Goal: Task Accomplishment & Management: Manage account settings

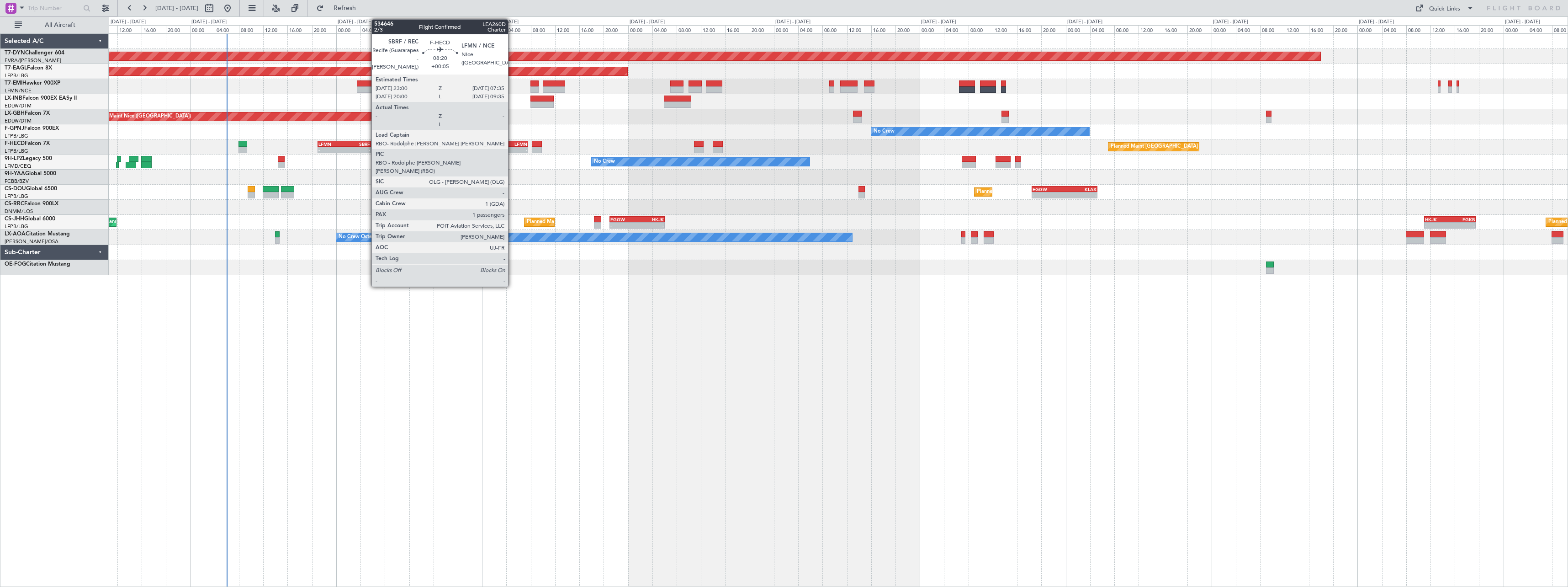
click at [512, 145] on div "LFMN" at bounding box center [514, 144] width 25 height 5
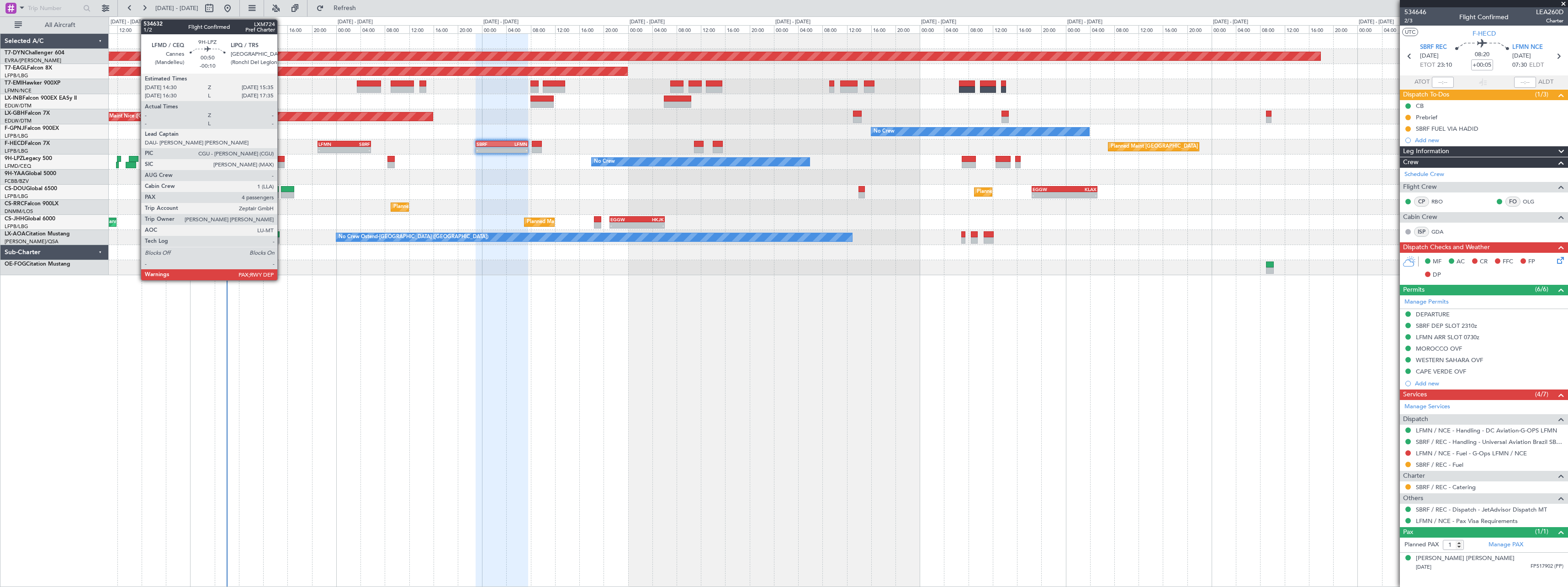
click at [281, 159] on div at bounding box center [281, 158] width 7 height 6
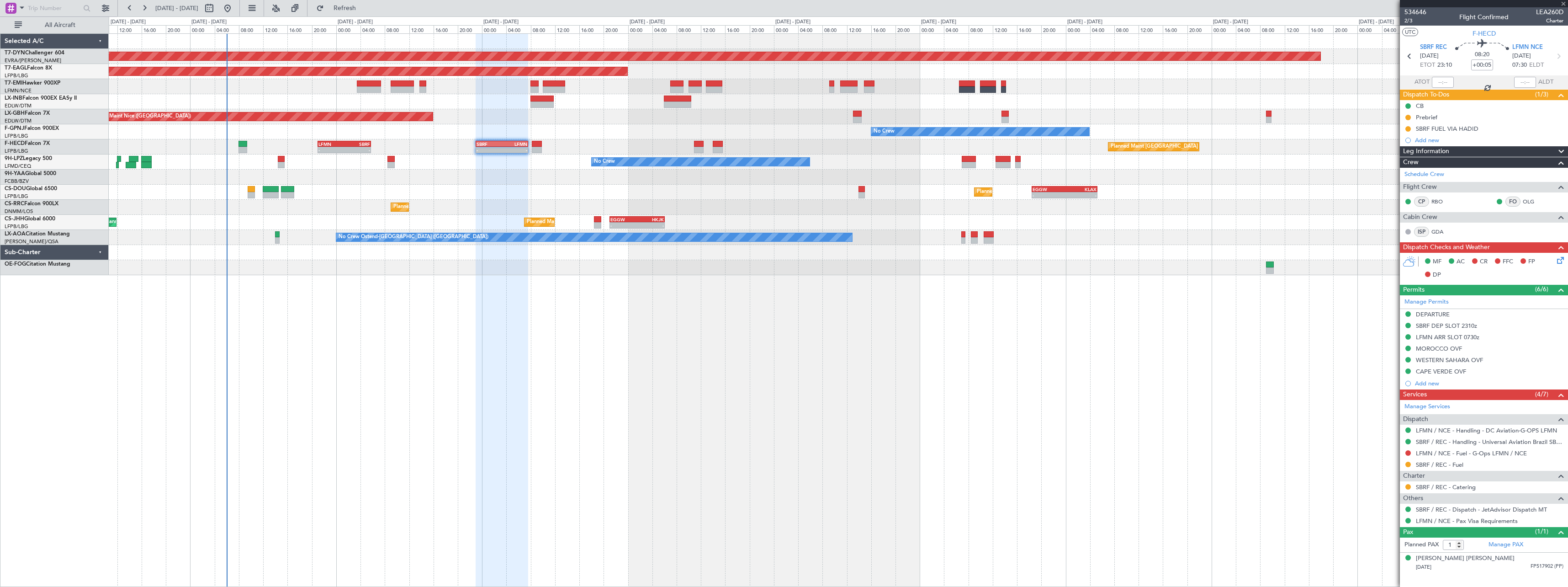
type input "-00:10"
type input "4"
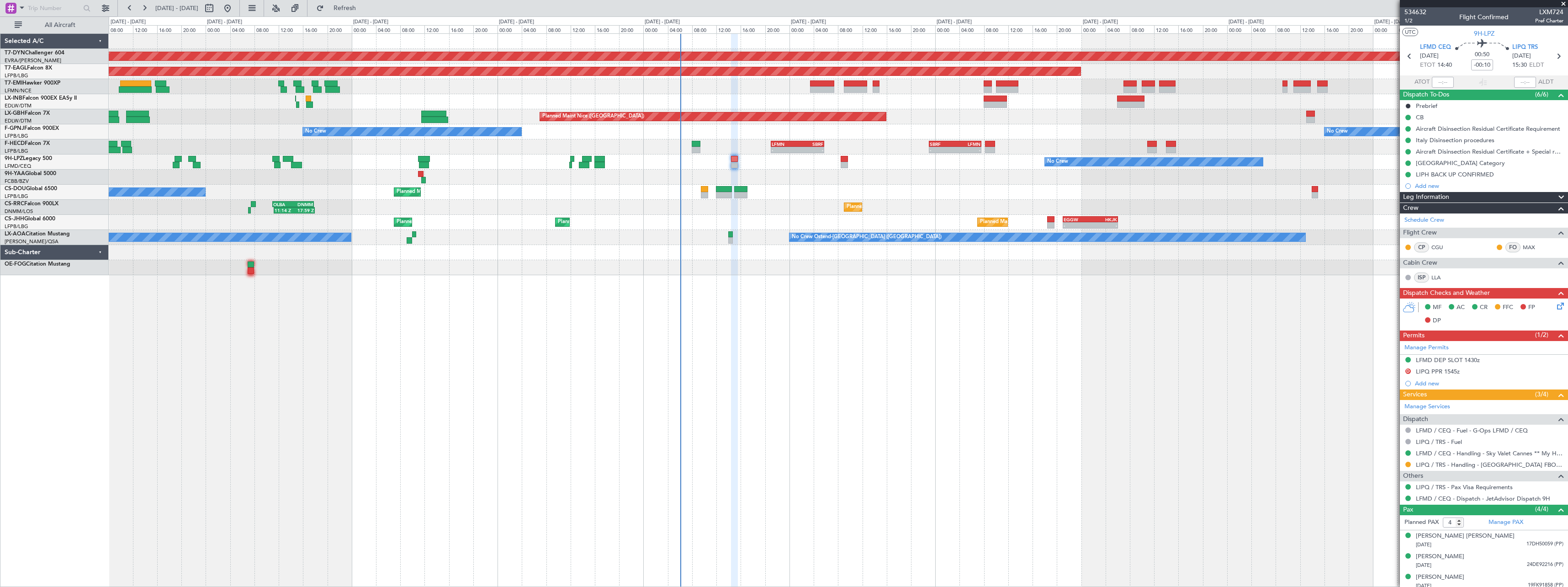
click at [723, 137] on div "No Crew No Crew No Crew" at bounding box center [838, 131] width 1459 height 15
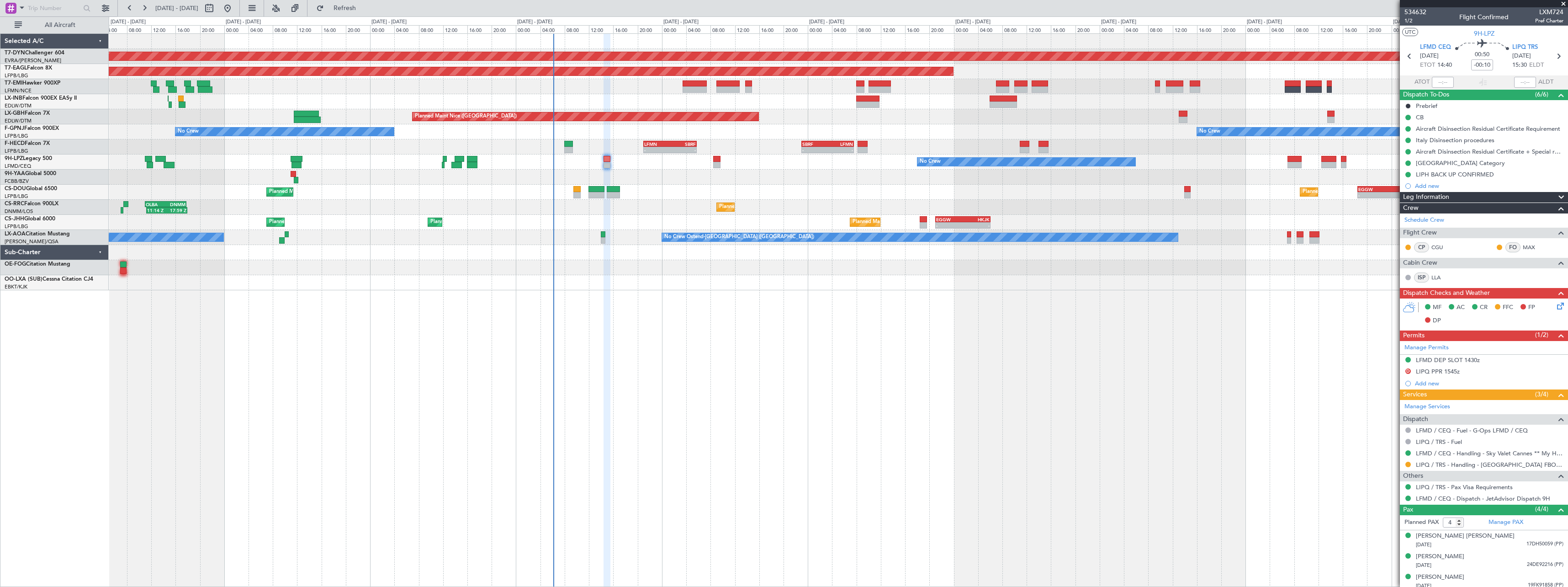
click at [413, 197] on div "Planned Maint Basel-Mulhouse Planned Maint New York (Teterboro) Planned Maint N…" at bounding box center [838, 162] width 1459 height 257
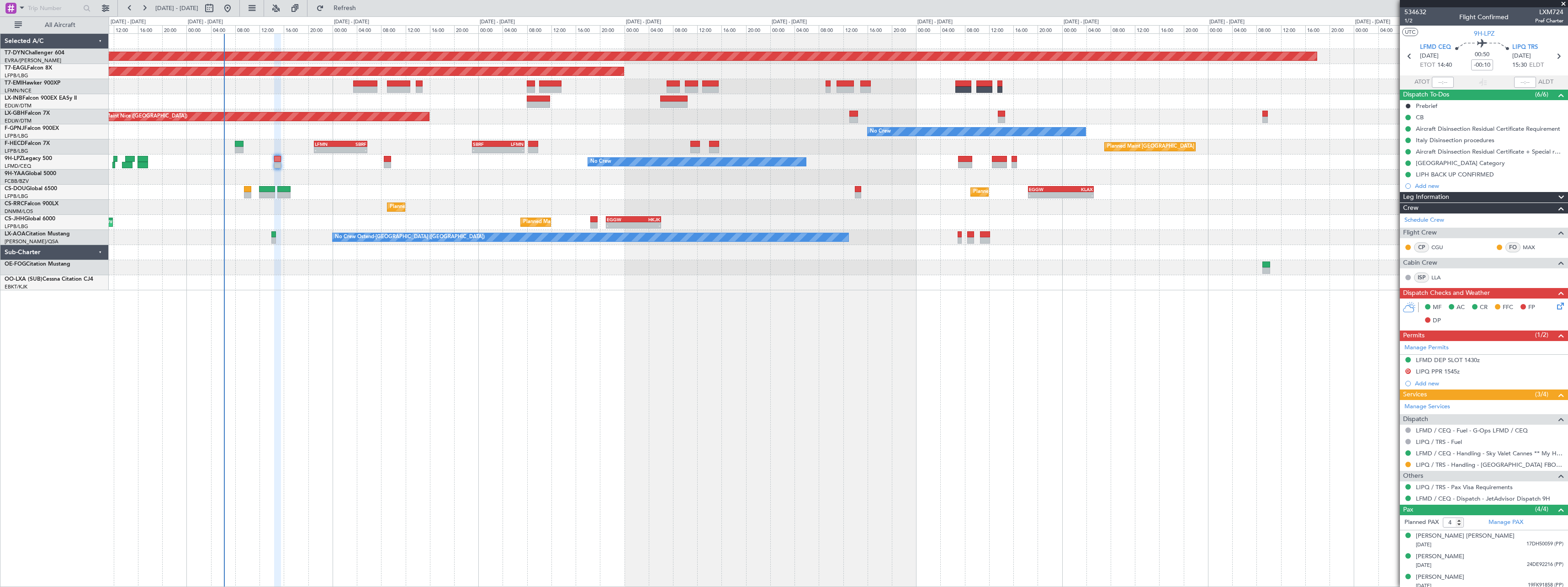
click at [427, 268] on div "Planned Maint Basel-Mulhouse Planned Maint New York (Teterboro) Planned Maint N…" at bounding box center [838, 310] width 1459 height 553
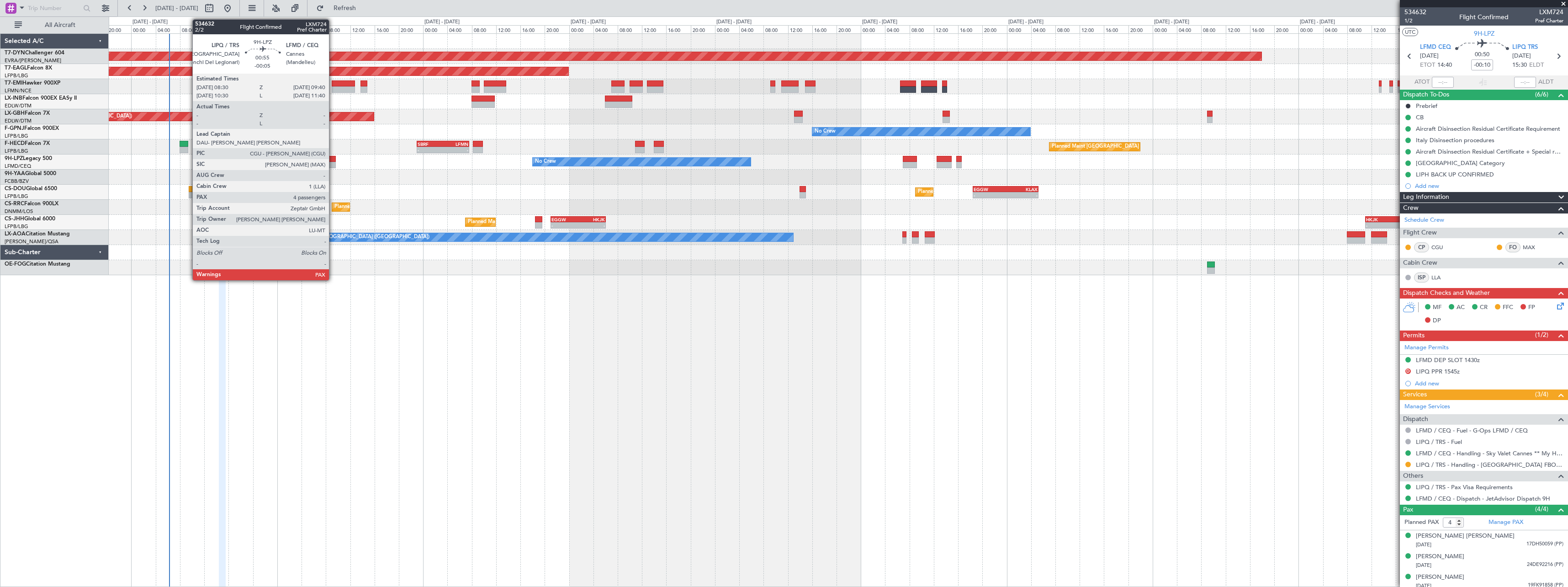
click at [333, 160] on div at bounding box center [332, 158] width 7 height 6
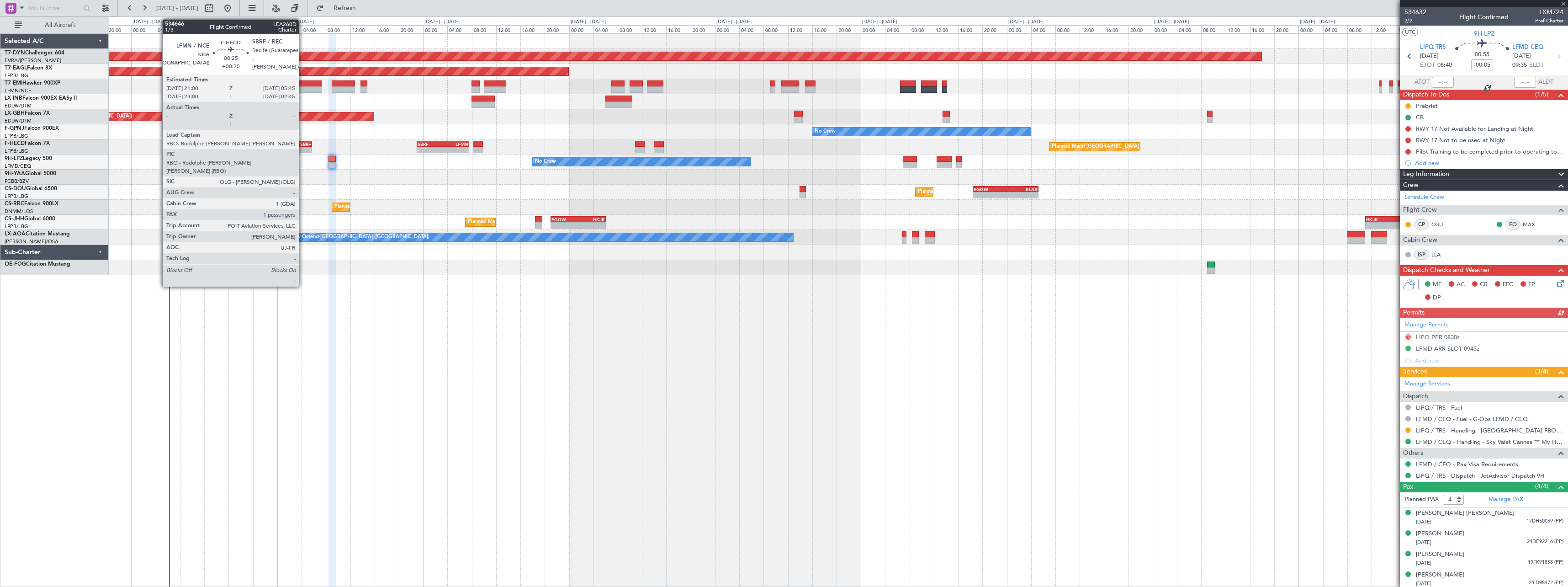
click at [303, 145] on div "SBRF" at bounding box center [297, 144] width 26 height 5
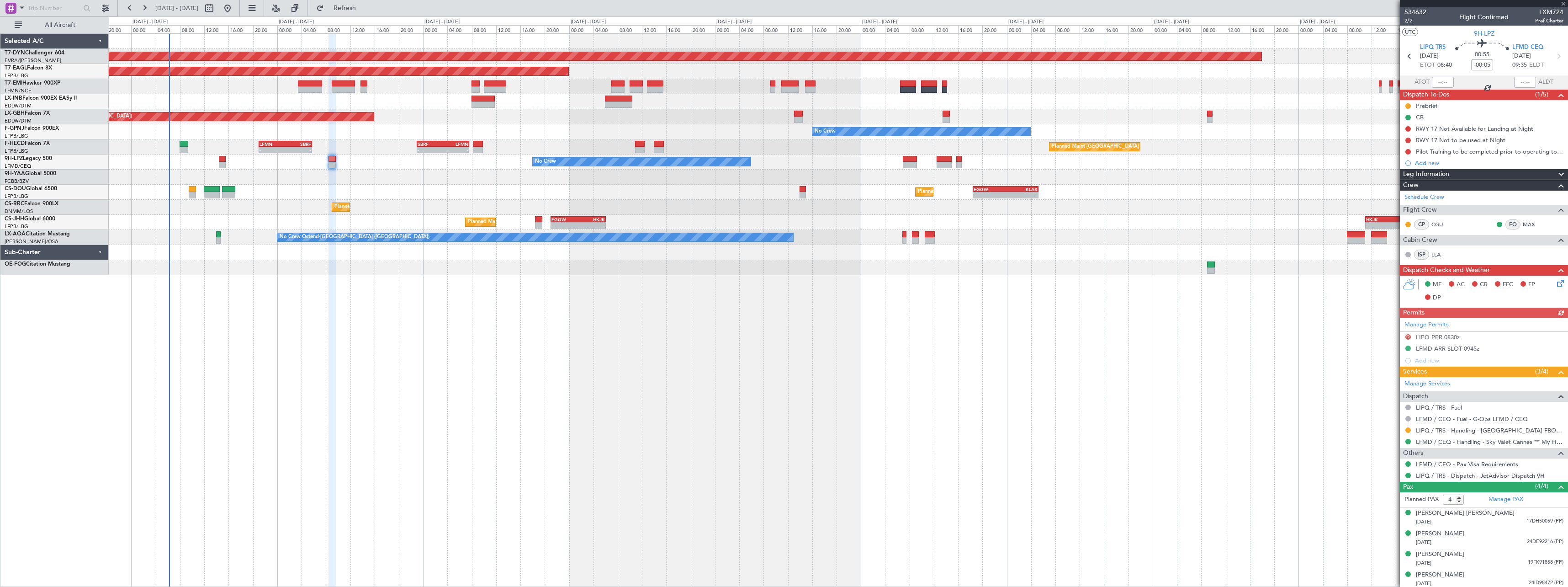
click at [303, 143] on div "SBRF" at bounding box center [297, 144] width 26 height 5
type input "+00:20"
type input "1"
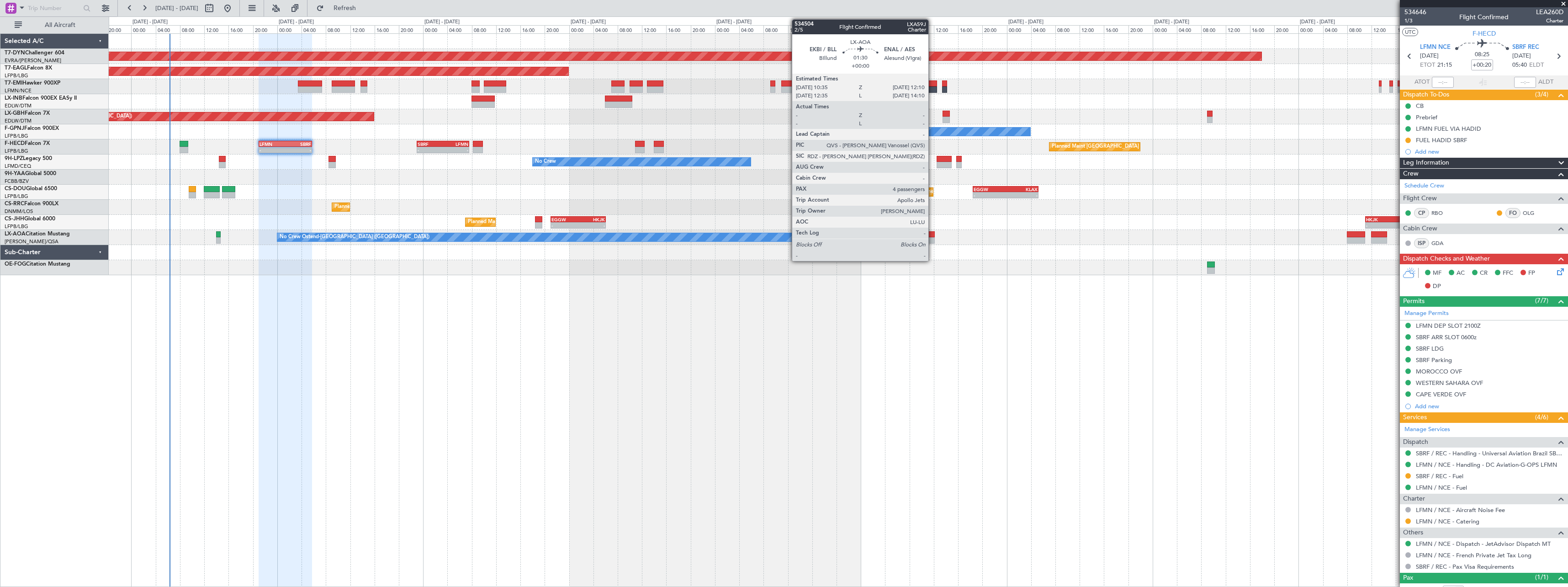
click at [933, 240] on div at bounding box center [929, 240] width 10 height 6
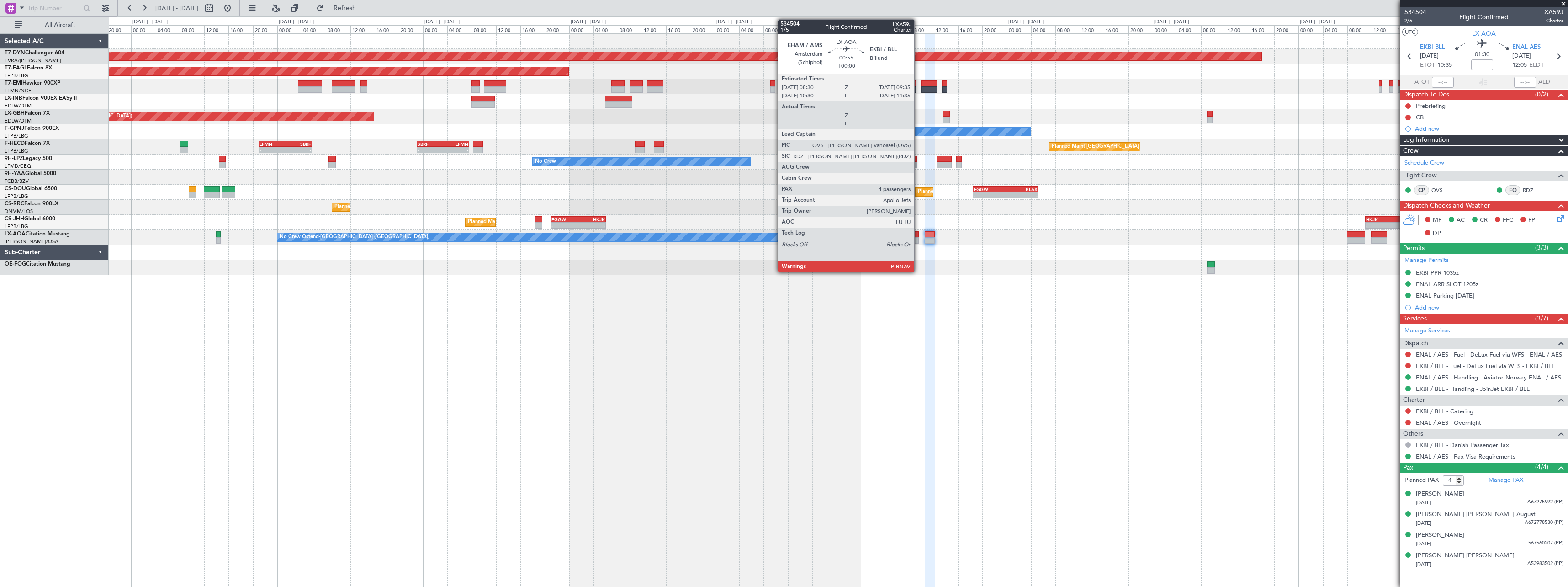
click at [919, 239] on div at bounding box center [916, 240] width 7 height 6
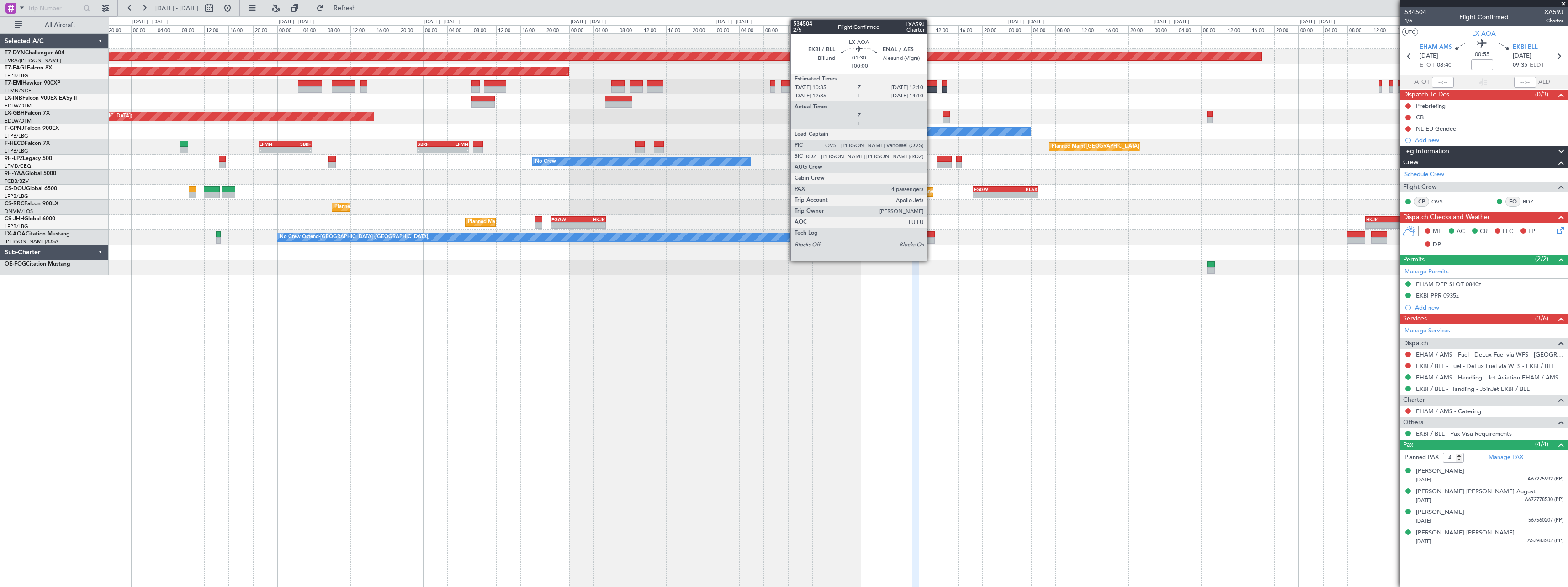
click at [931, 236] on div at bounding box center [929, 234] width 10 height 6
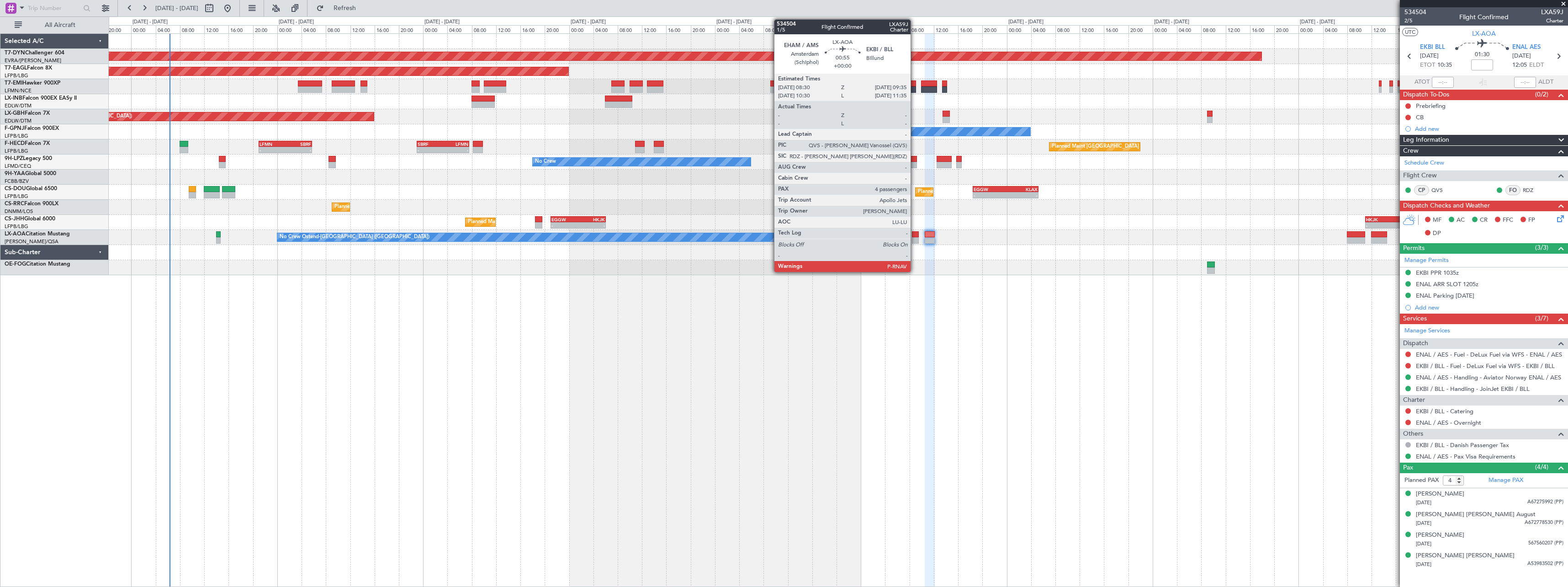
click at [915, 236] on div at bounding box center [916, 234] width 7 height 6
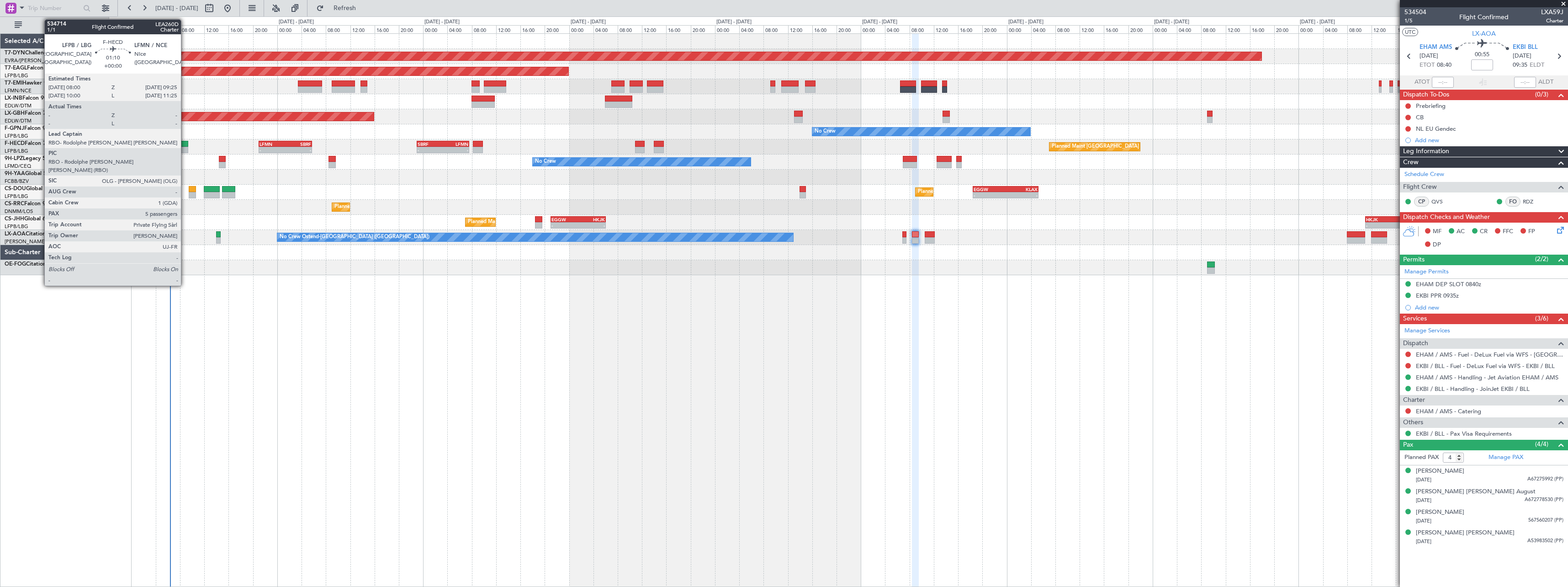
click at [185, 145] on div at bounding box center [184, 143] width 9 height 6
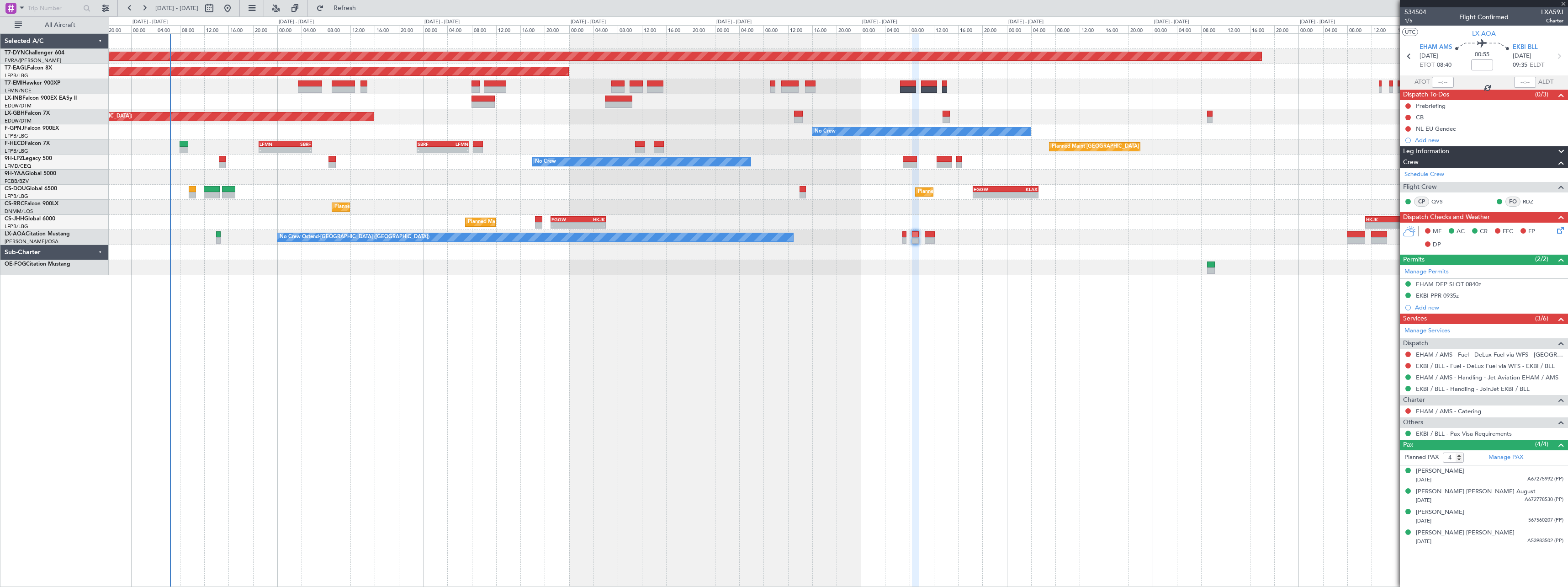
type input "5"
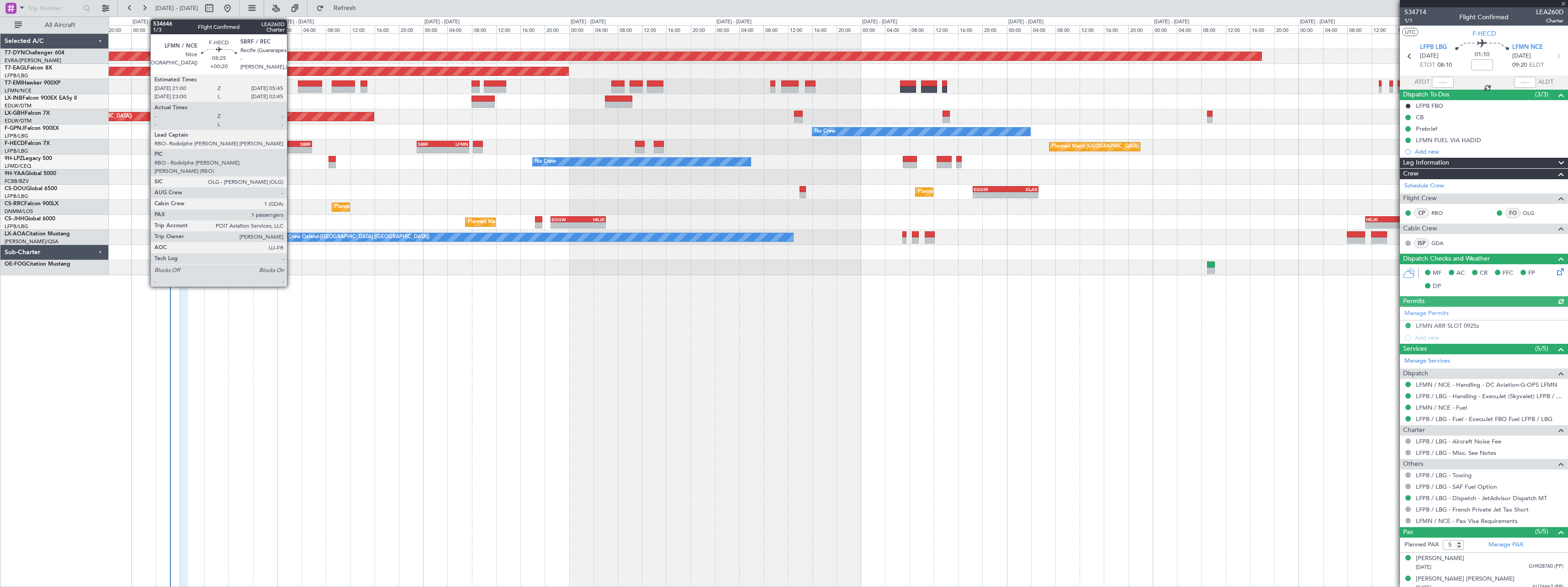
click at [291, 143] on div "SBRF" at bounding box center [297, 144] width 26 height 5
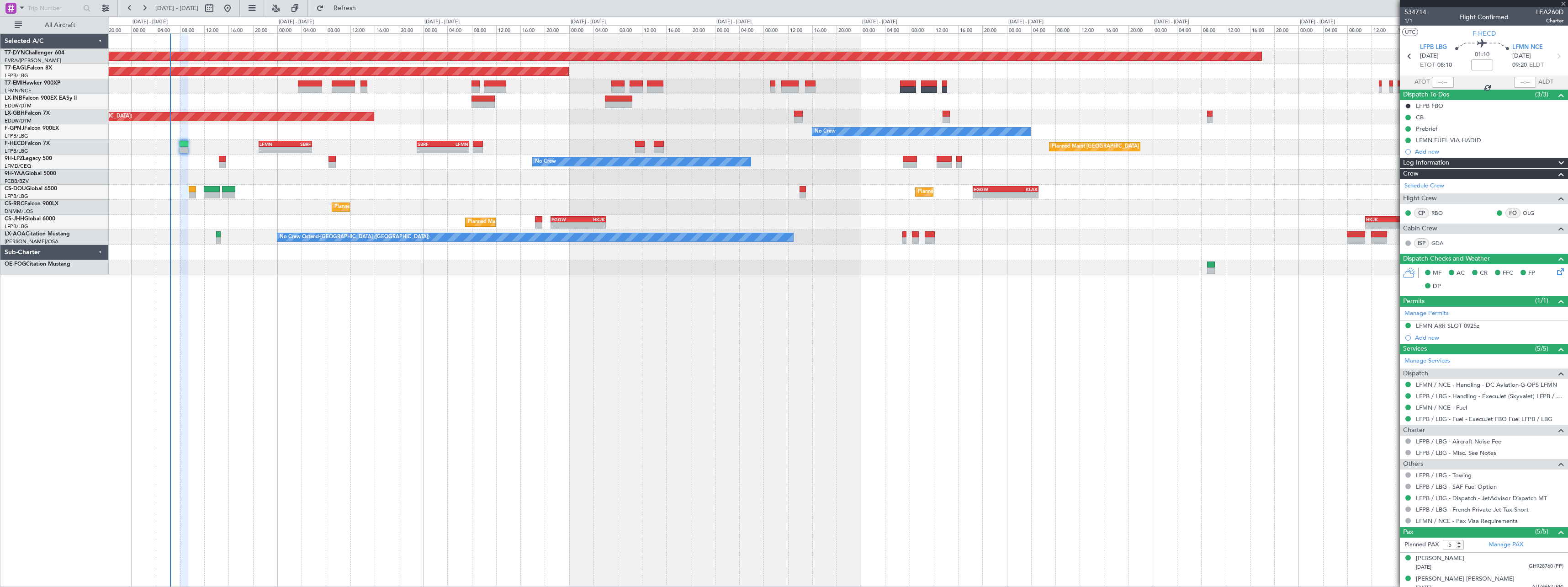
type input "+00:20"
type input "1"
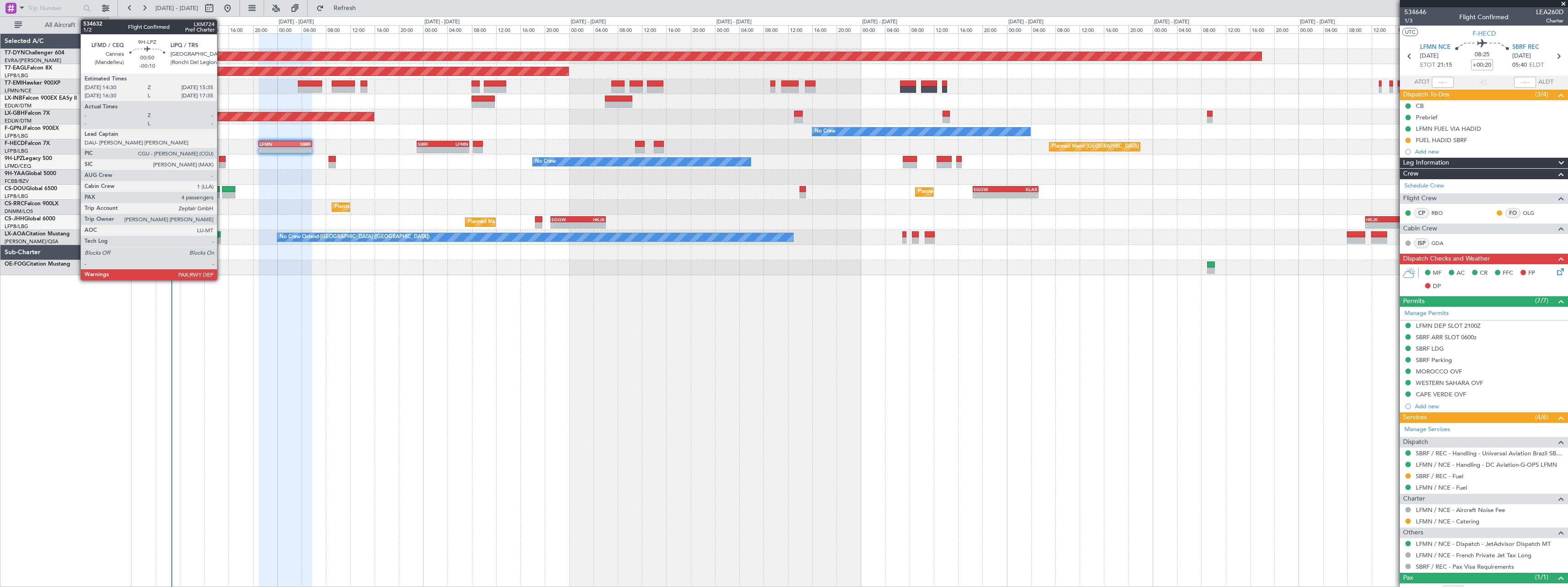
click at [221, 162] on div at bounding box center [222, 165] width 7 height 6
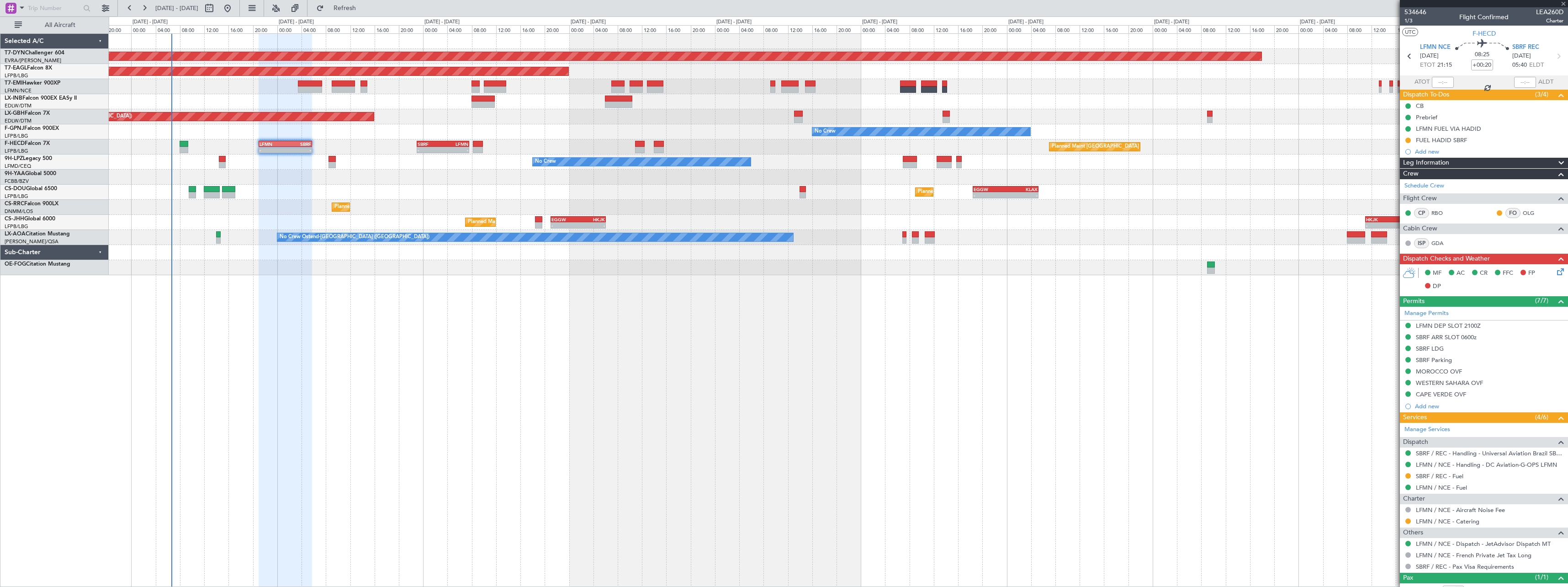
type input "-00:10"
type input "4"
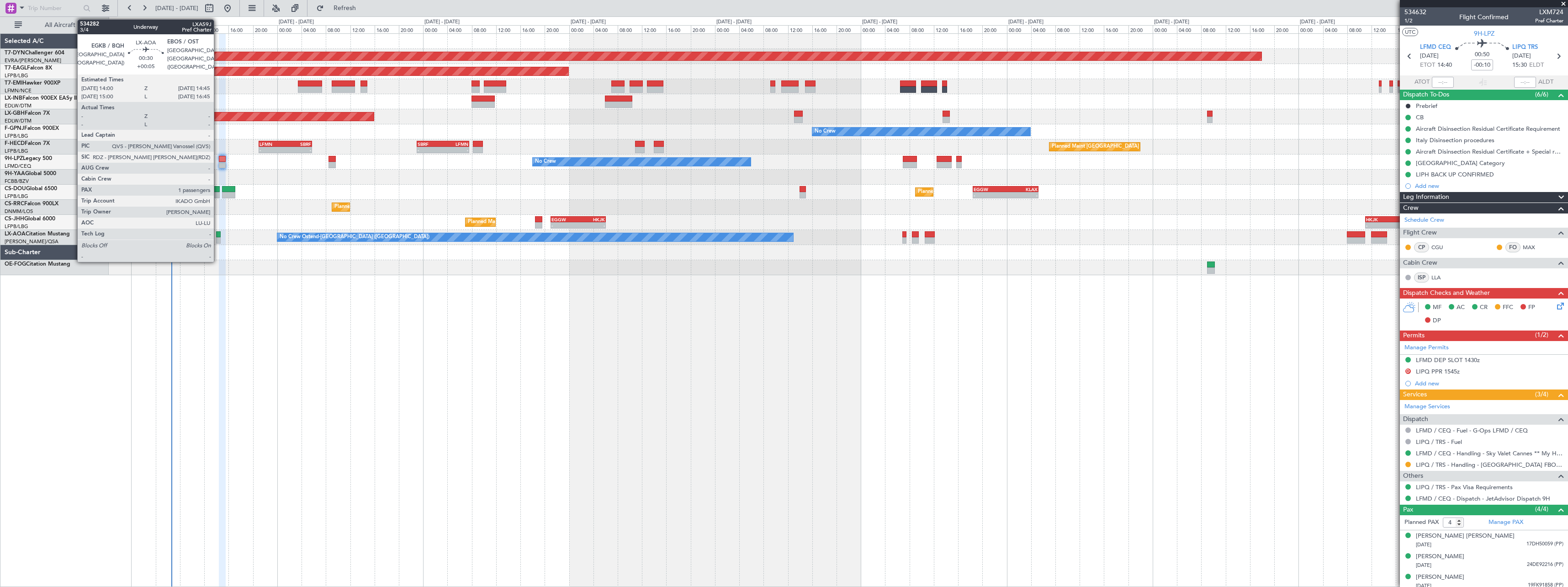
click at [218, 237] on div at bounding box center [218, 240] width 4 height 6
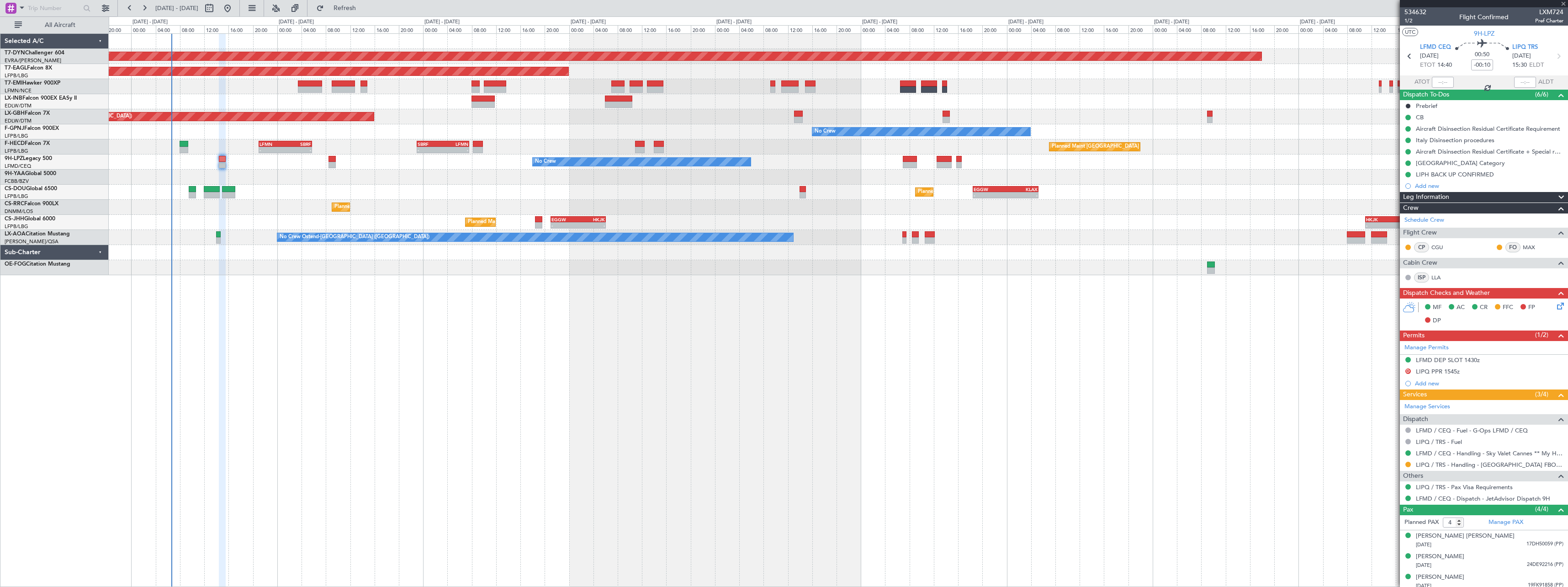
type input "+00:05"
type input "1"
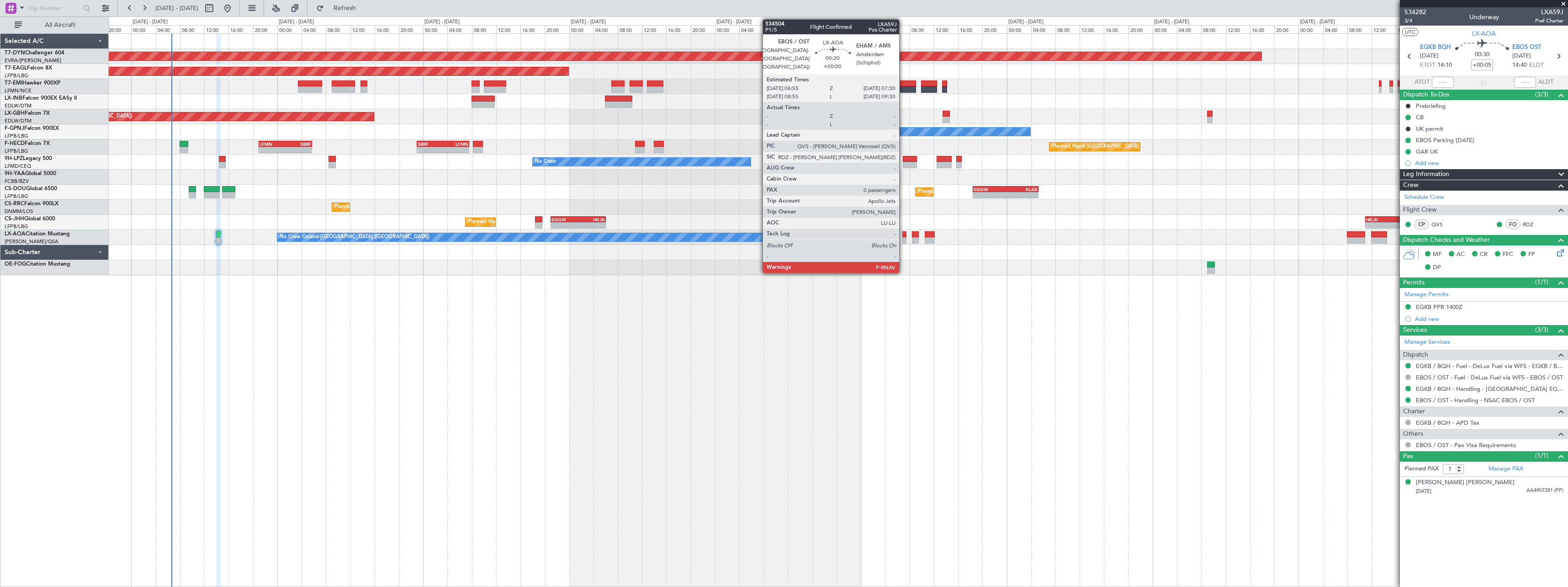
click at [903, 240] on div at bounding box center [904, 240] width 4 height 6
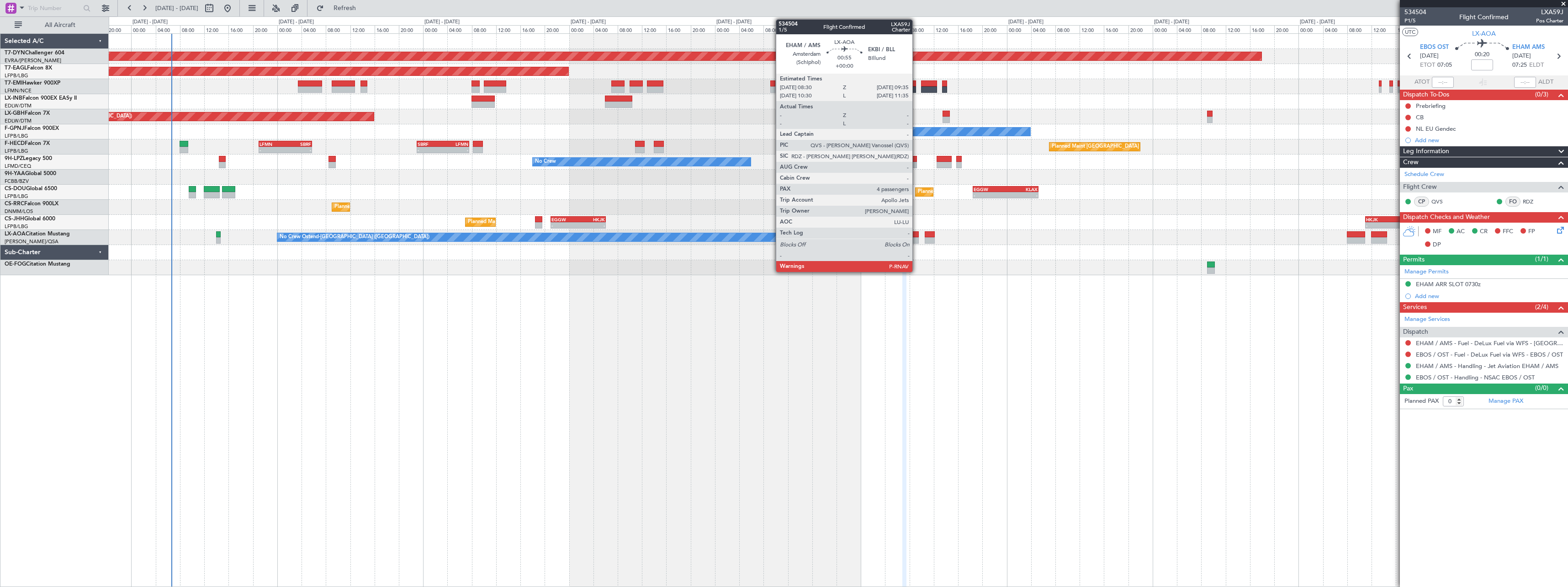
click at [917, 239] on div at bounding box center [916, 240] width 7 height 6
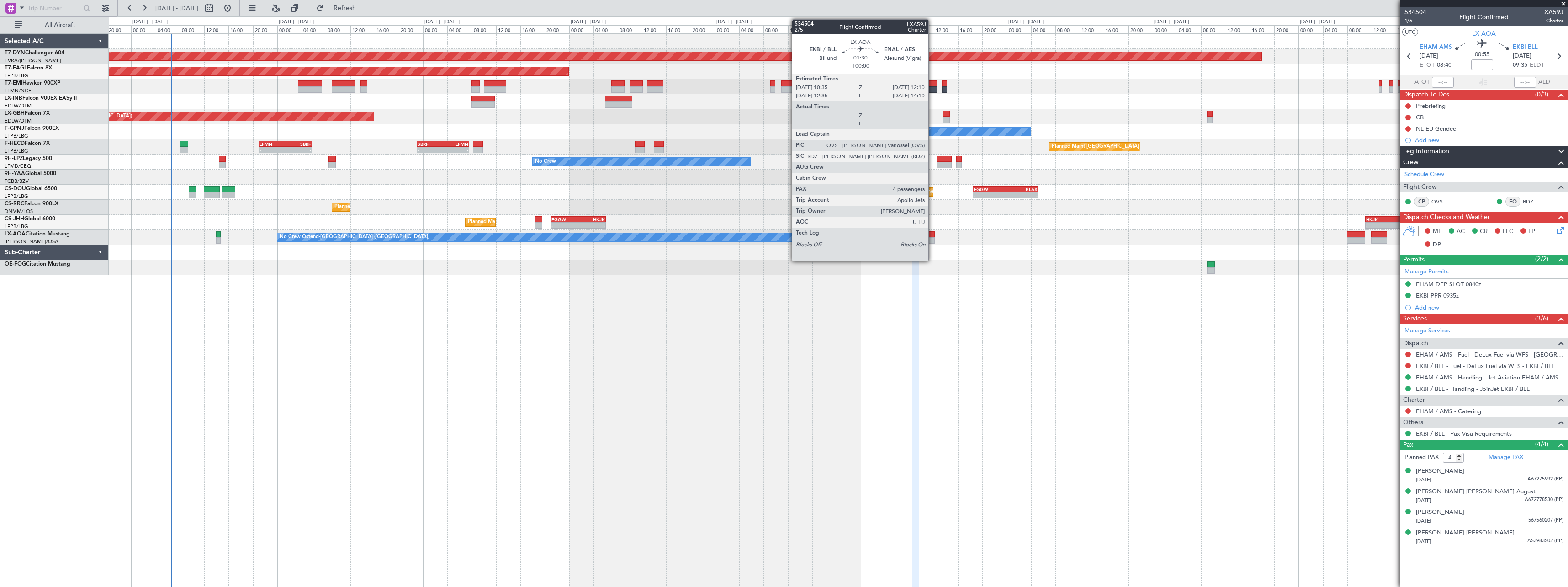
click at [933, 236] on div at bounding box center [929, 234] width 10 height 6
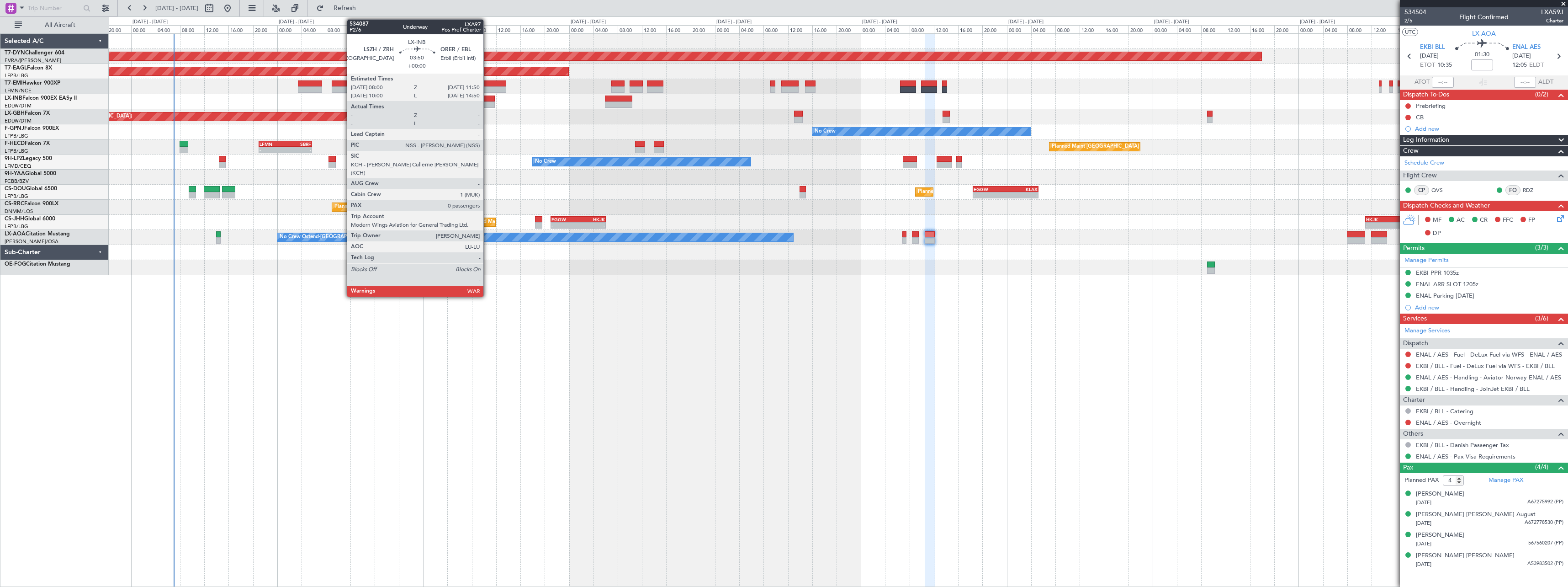
click at [488, 101] on div at bounding box center [483, 98] width 24 height 6
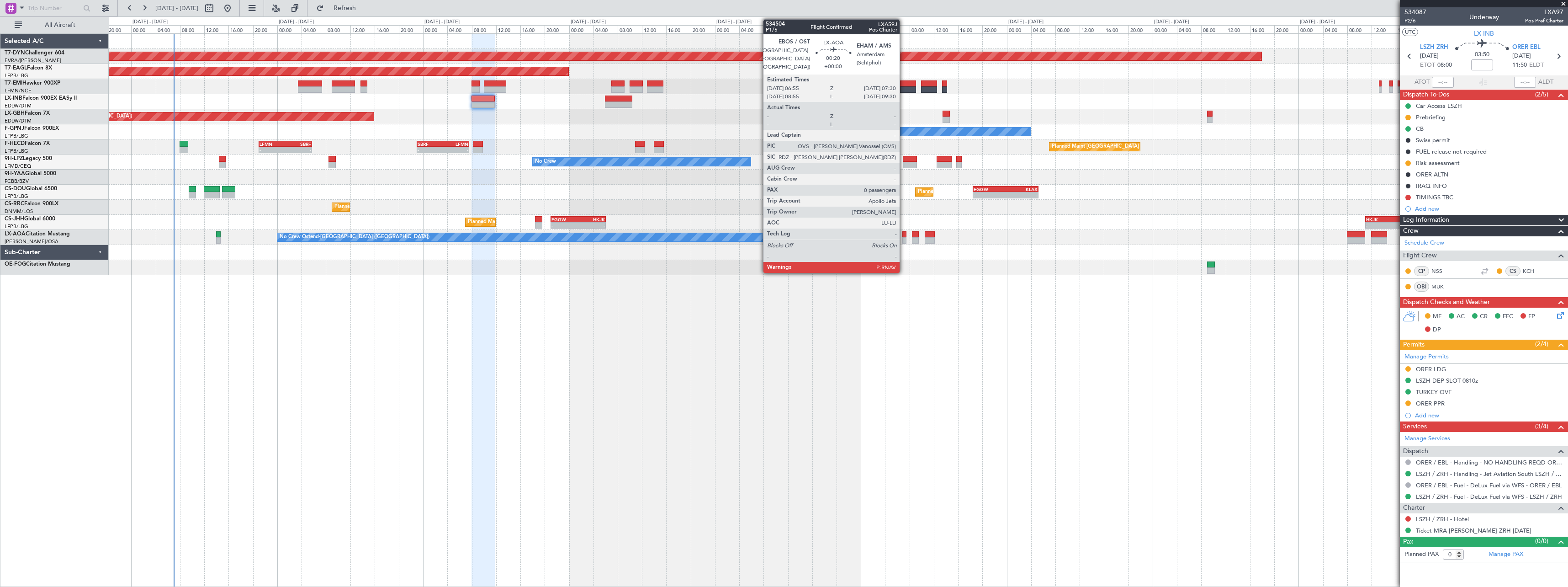
click at [903, 240] on div at bounding box center [904, 240] width 4 height 6
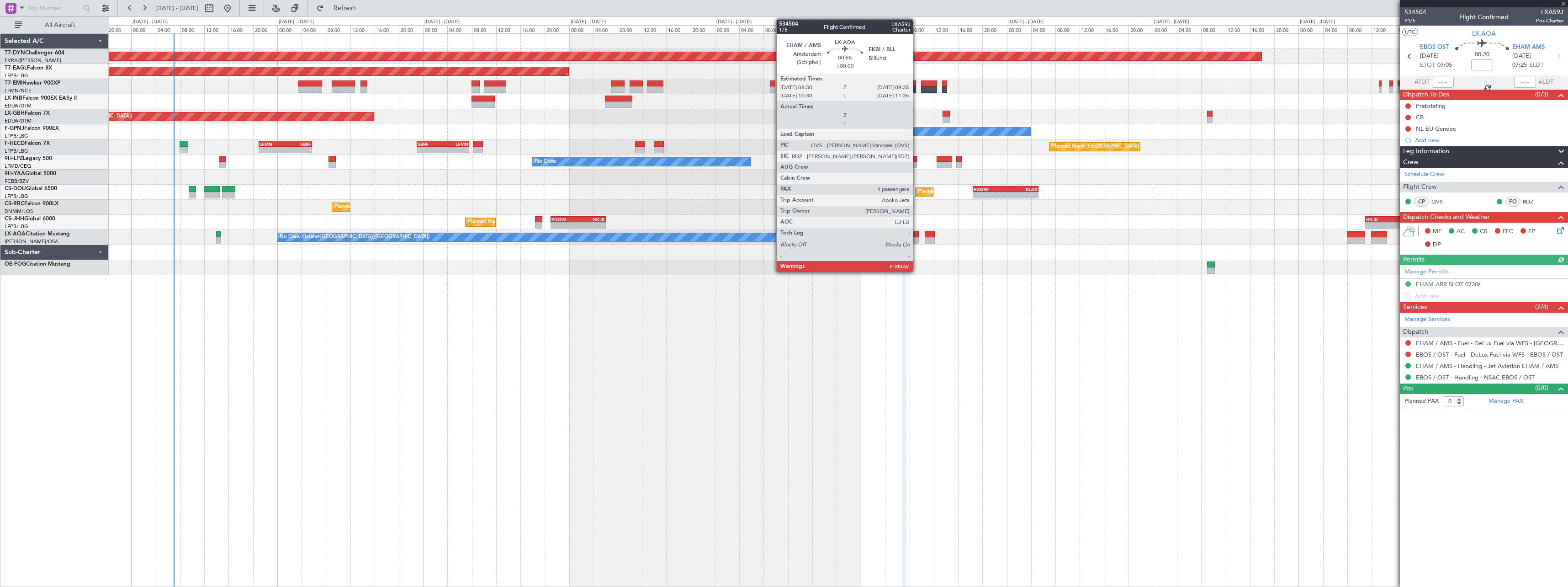
click at [917, 239] on div at bounding box center [916, 240] width 7 height 6
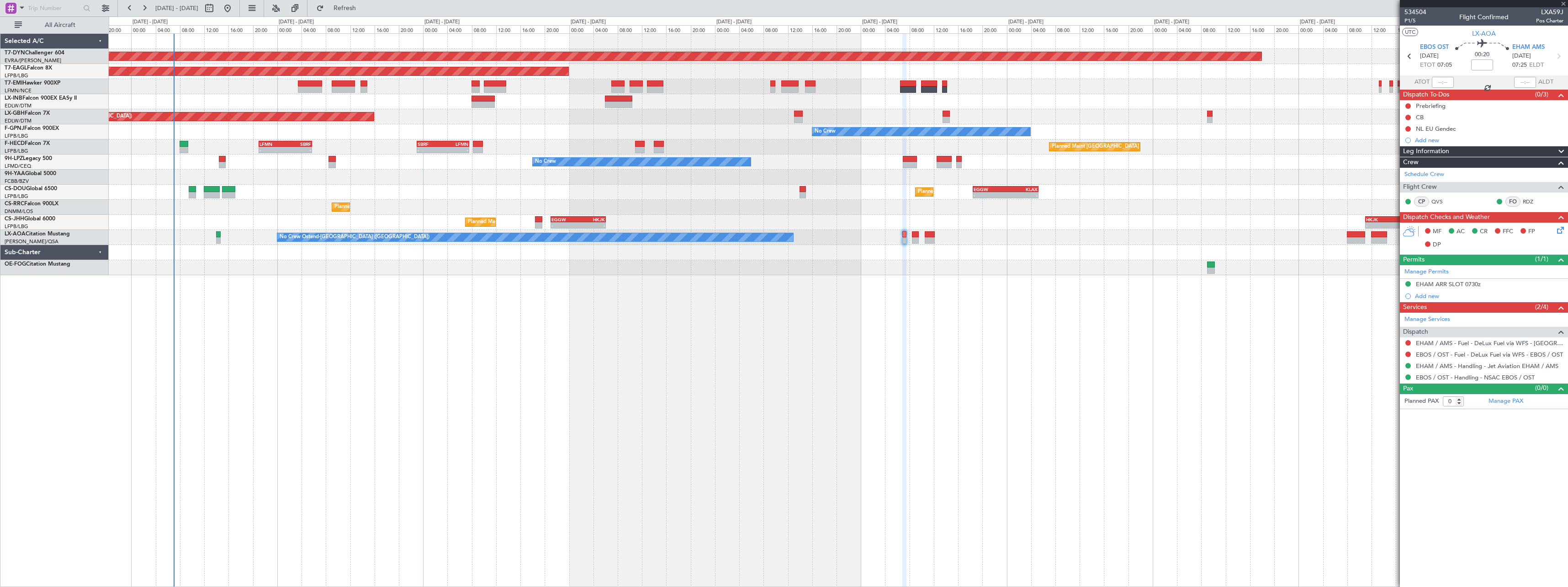
type input "4"
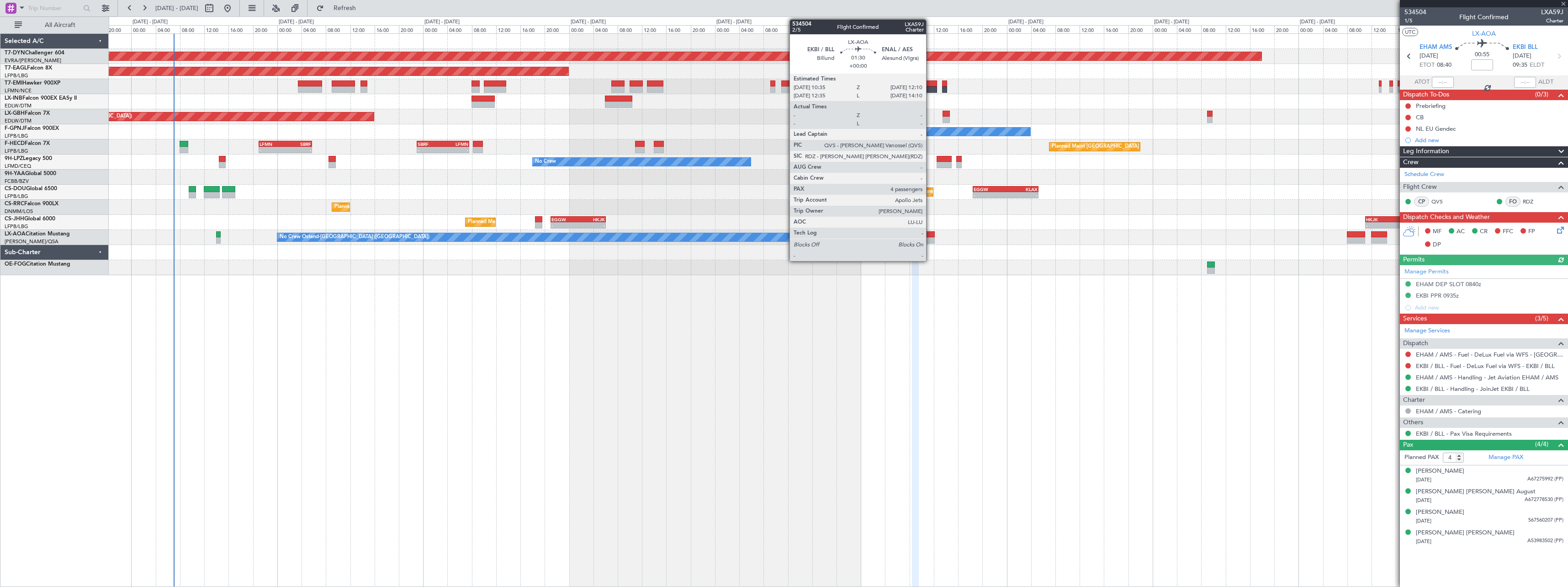
click at [930, 236] on div at bounding box center [929, 234] width 10 height 6
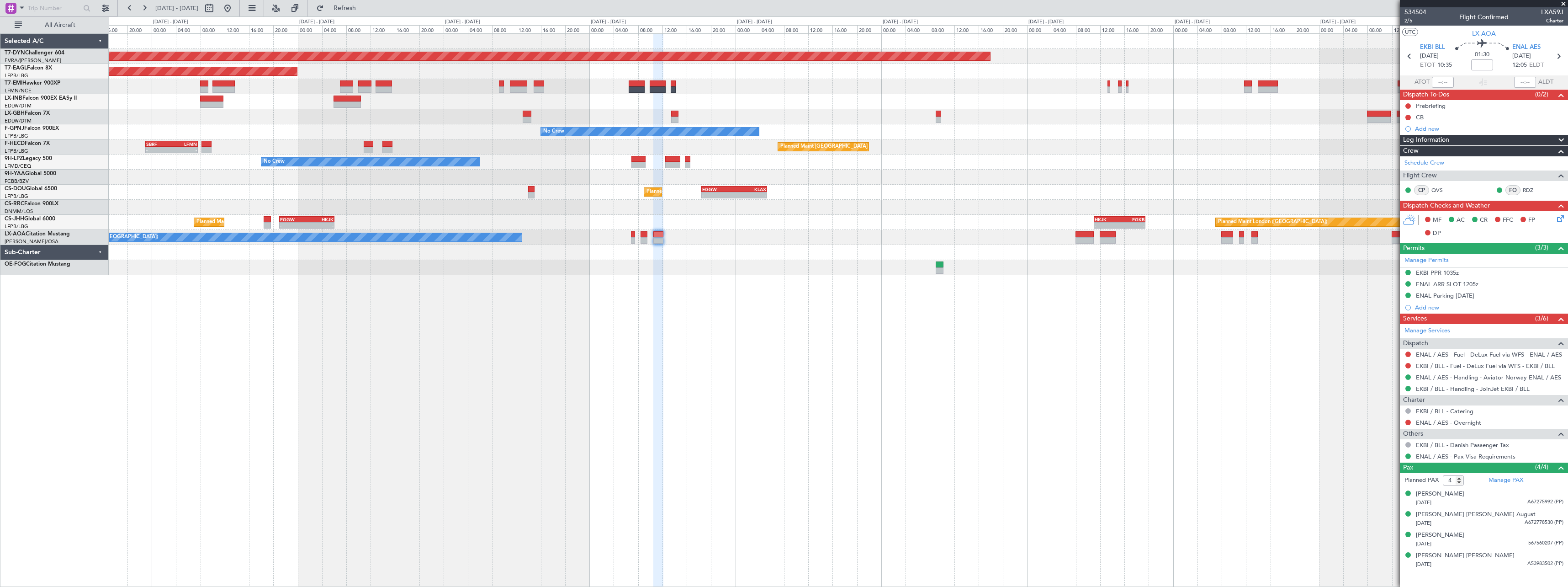
click at [1100, 256] on div "Planned Maint Basel-Mulhouse Planned Maint New York (Teterboro) Planned Maint G…" at bounding box center [838, 154] width 1459 height 242
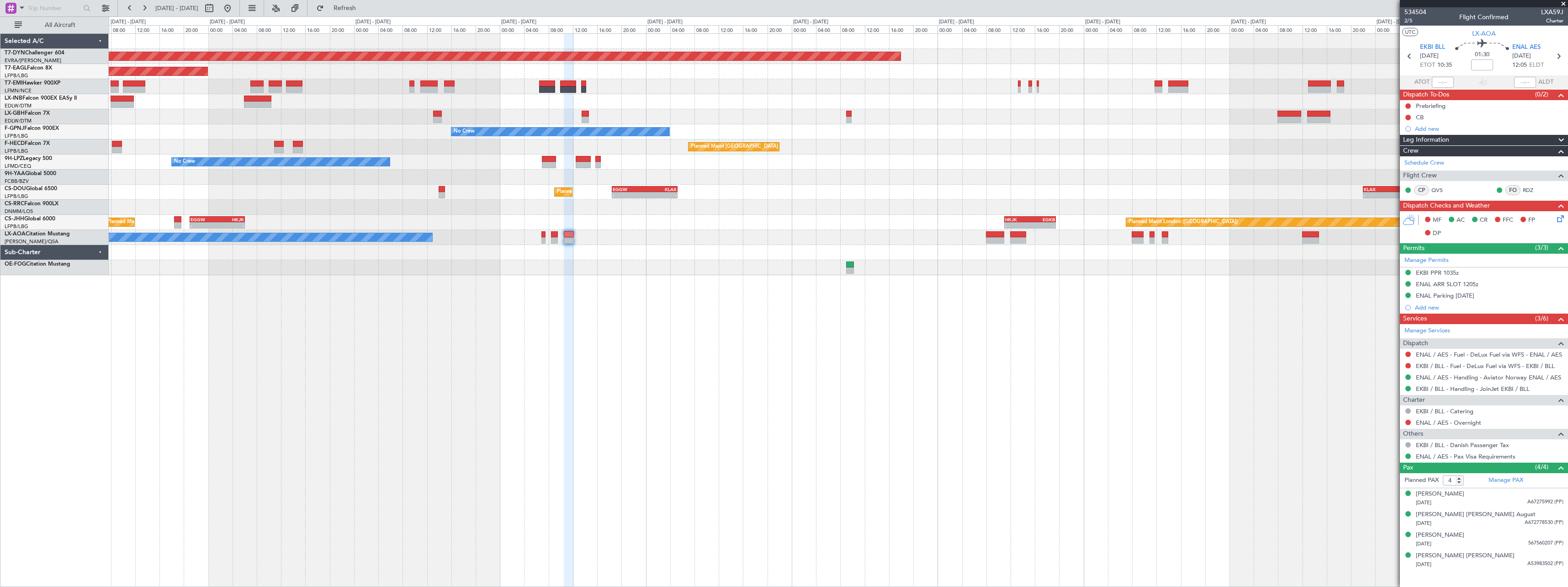
click at [1211, 231] on div "No Crew Ostend-brugge (Ostend) No Crew Sabadell" at bounding box center [838, 237] width 1459 height 15
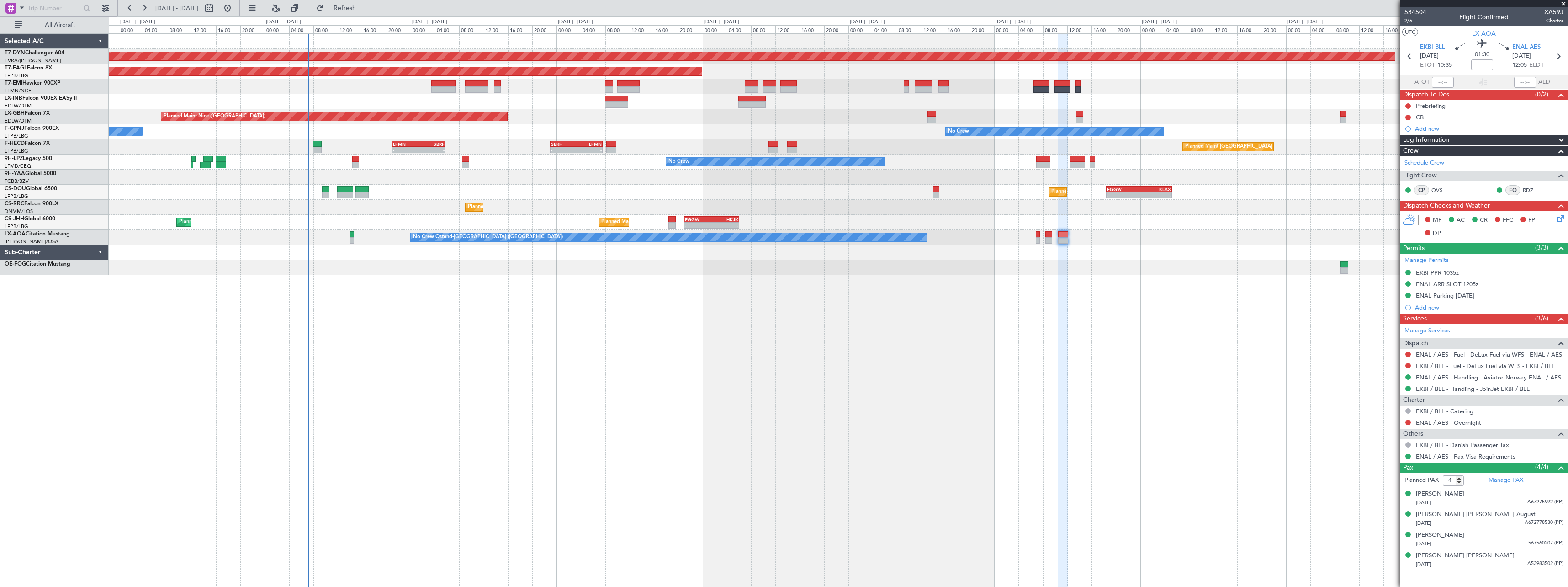
click at [780, 135] on div "Planned Maint Basel-Mulhouse Planned Maint New York (Teterboro) Planned Maint N…" at bounding box center [838, 154] width 1459 height 242
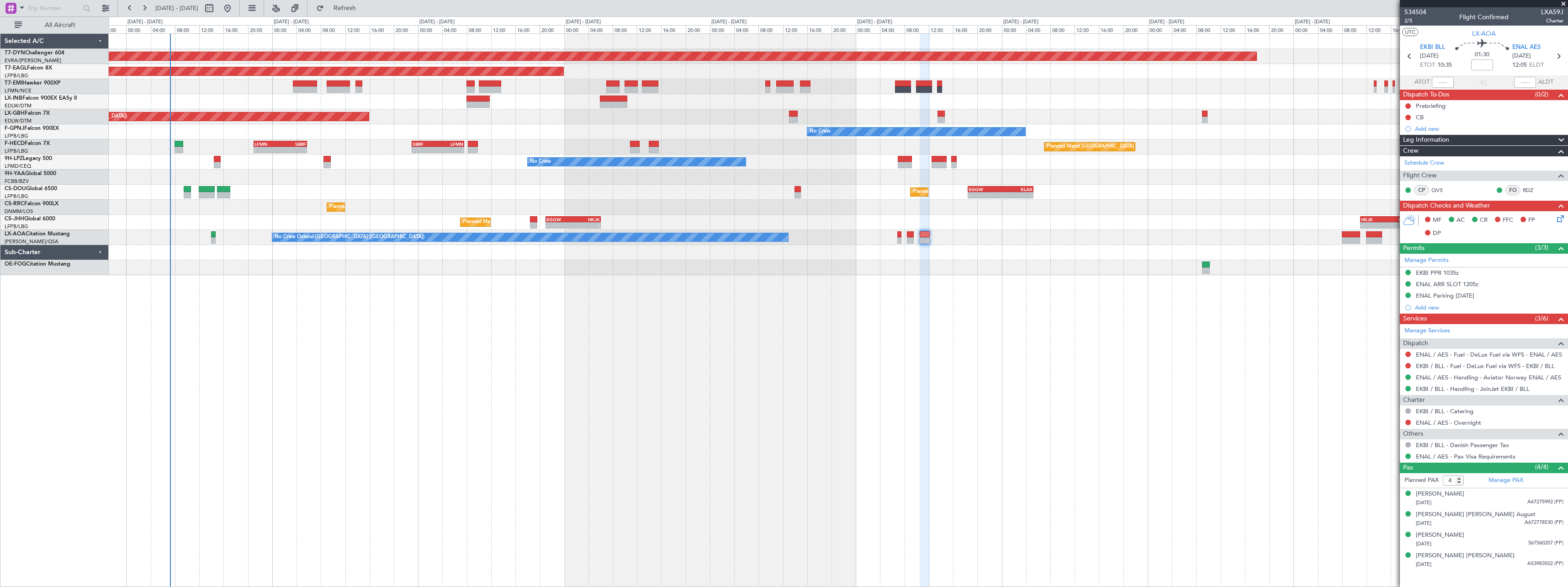
click at [237, 110] on div "Planned Maint Basel-Mulhouse Planned Maint New York (Teterboro) Planned Maint G…" at bounding box center [838, 154] width 1459 height 242
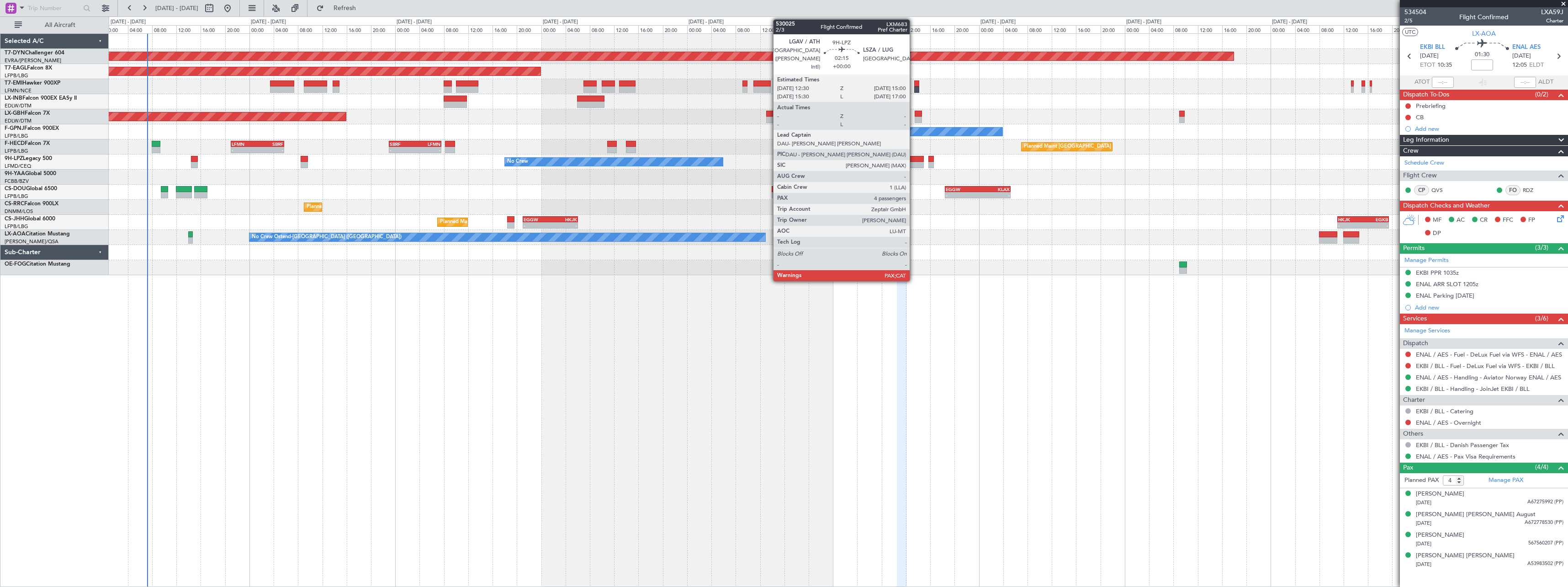
click at [914, 161] on div "No Crew" at bounding box center [838, 162] width 1459 height 15
click at [915, 158] on div at bounding box center [917, 158] width 16 height 6
click at [914, 160] on div at bounding box center [917, 158] width 16 height 6
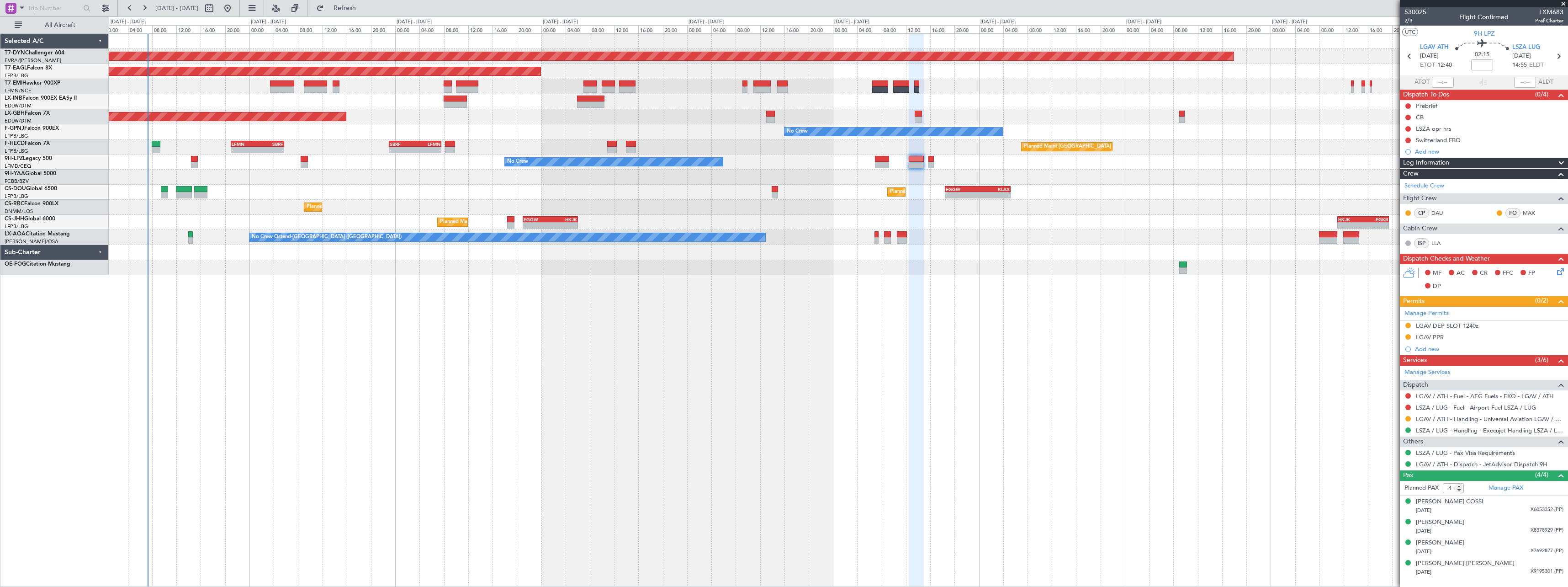
click at [987, 251] on div at bounding box center [838, 252] width 1459 height 15
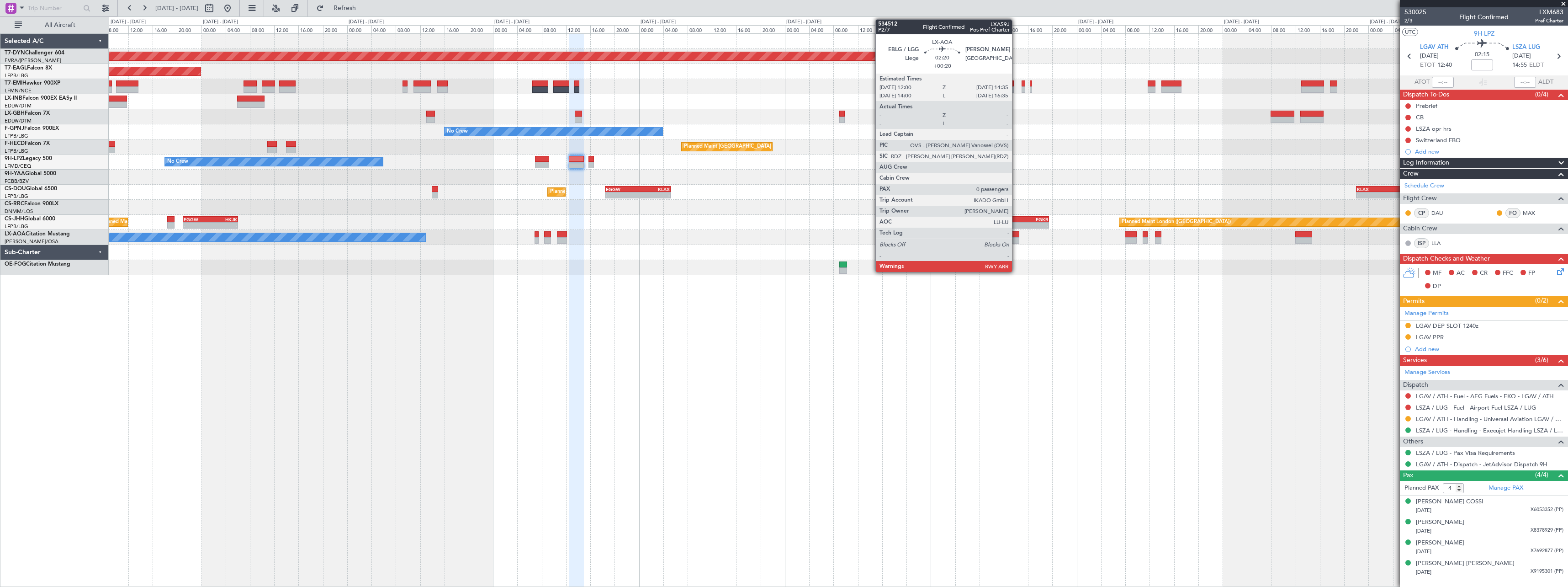
click at [1016, 237] on div at bounding box center [1011, 240] width 16 height 6
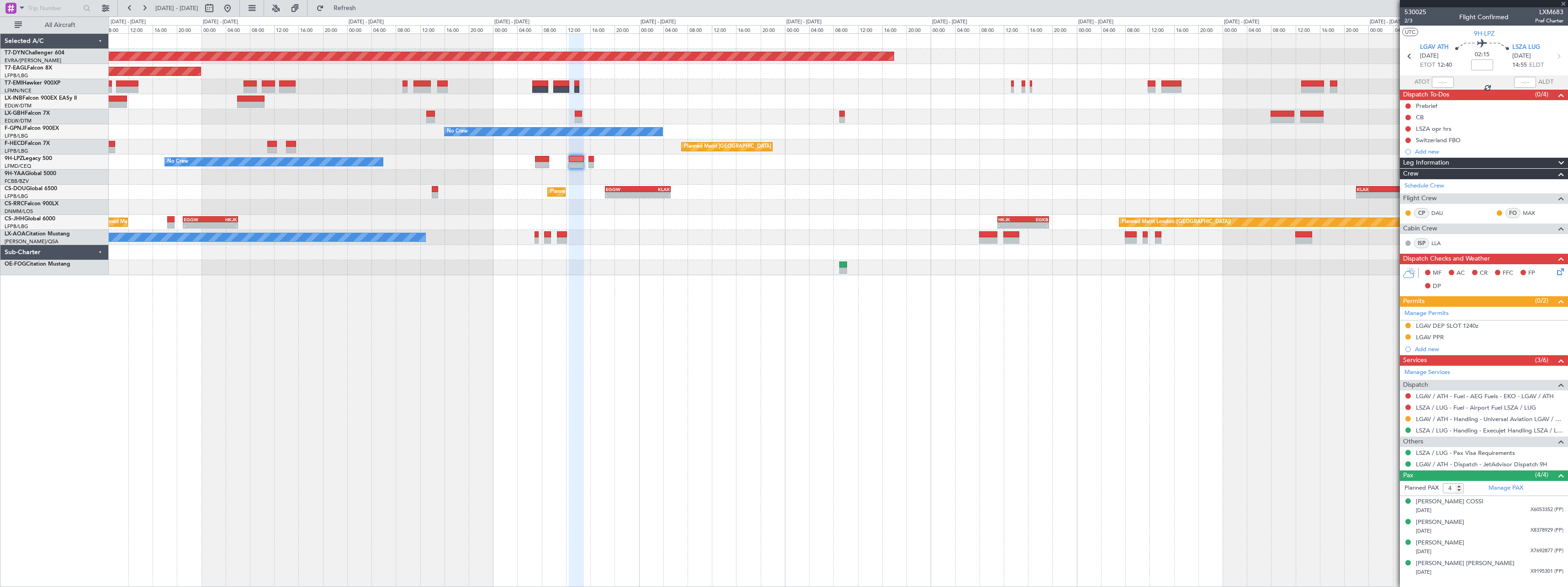
type input "+00:20"
type input "0"
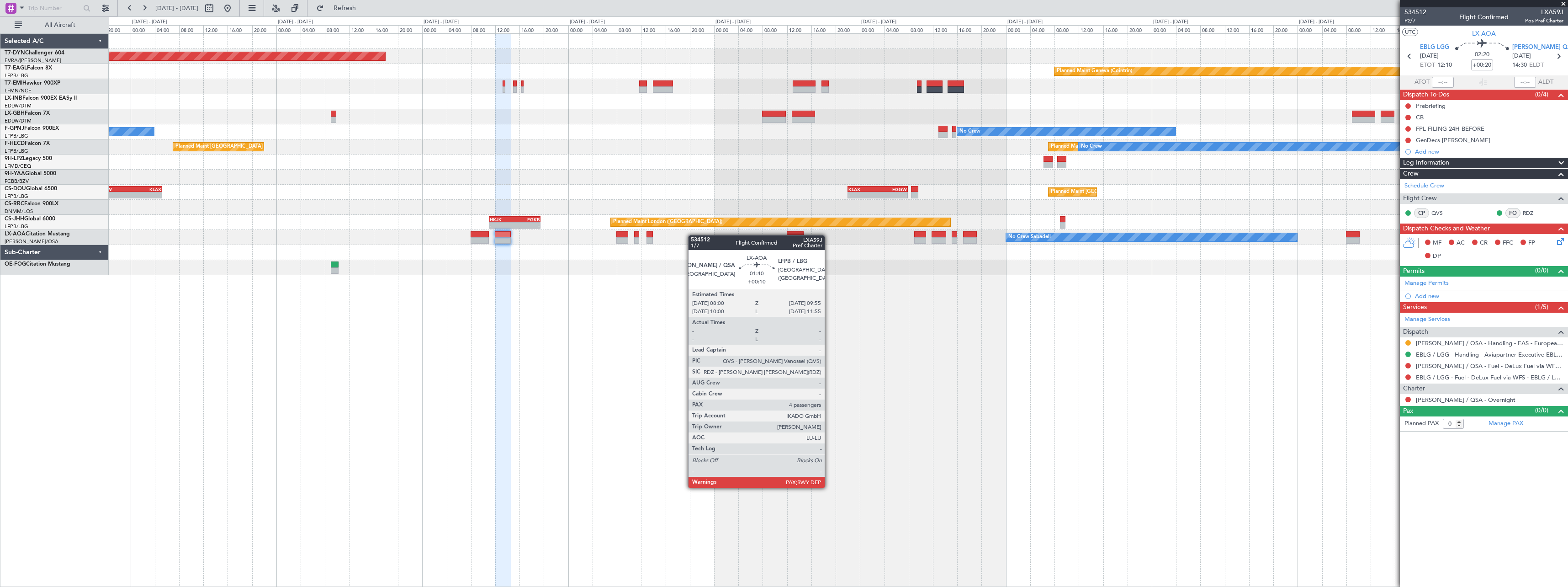
click at [696, 238] on div "Planned Maint Basel-Mulhouse Planned Maint Geneva (Cointrin) No Crew No Crew No…" at bounding box center [838, 154] width 1459 height 242
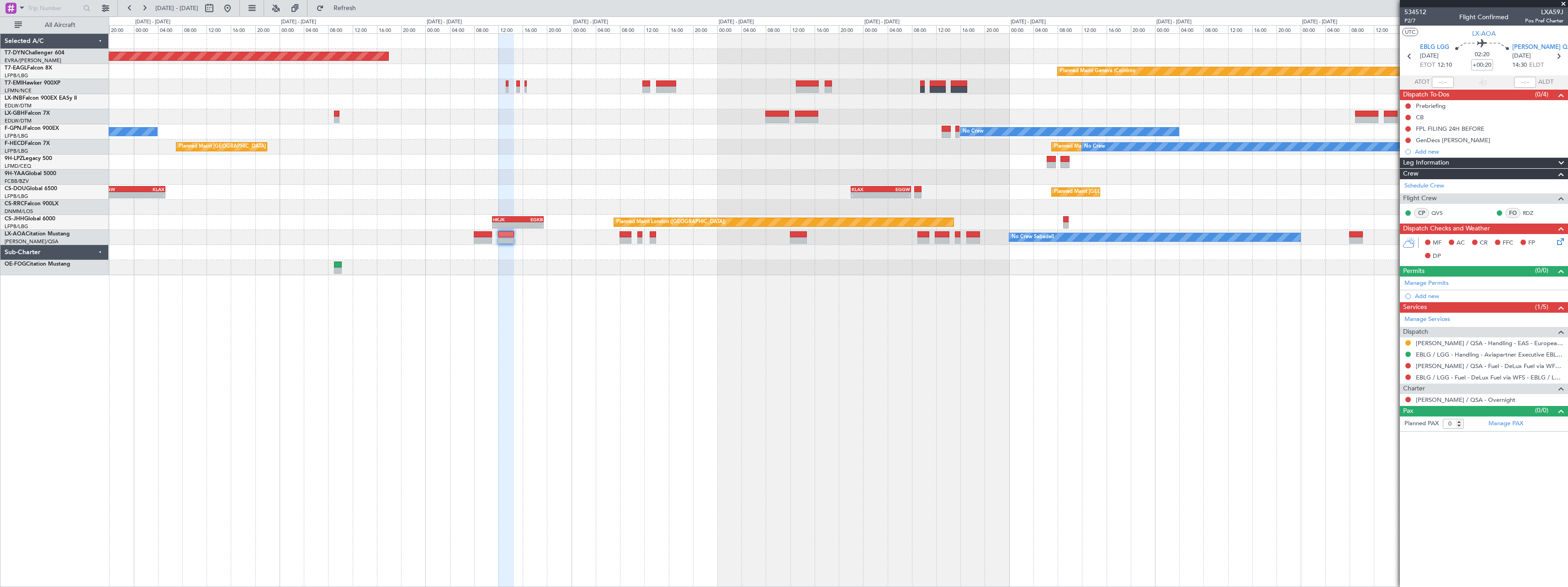
click at [743, 246] on div at bounding box center [838, 252] width 1459 height 15
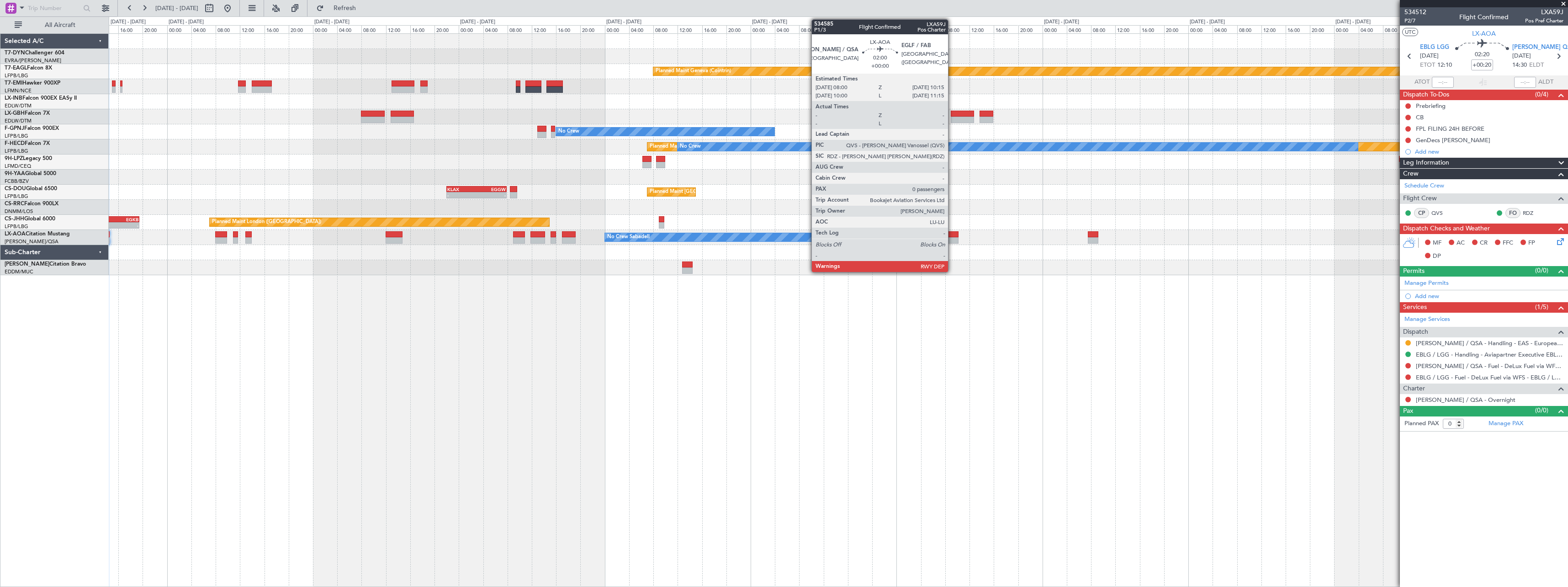
click at [951, 233] on div at bounding box center [951, 234] width 13 height 6
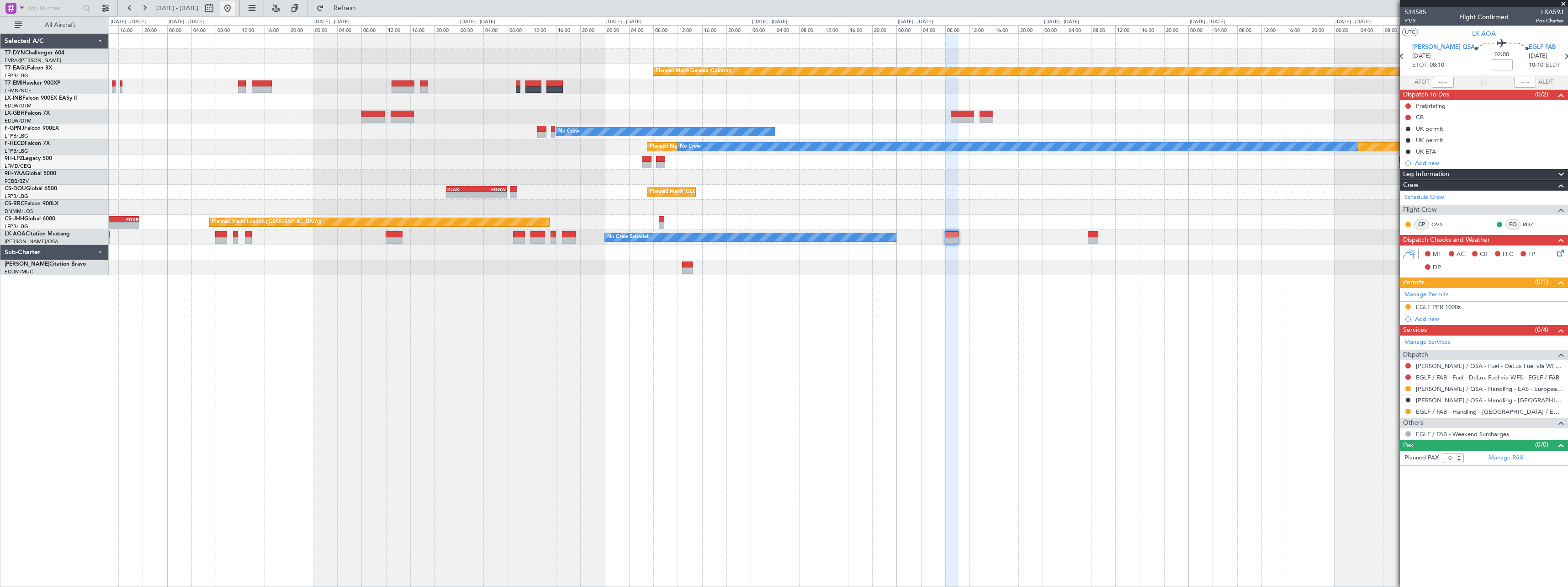
click at [234, 9] on button at bounding box center [227, 8] width 15 height 15
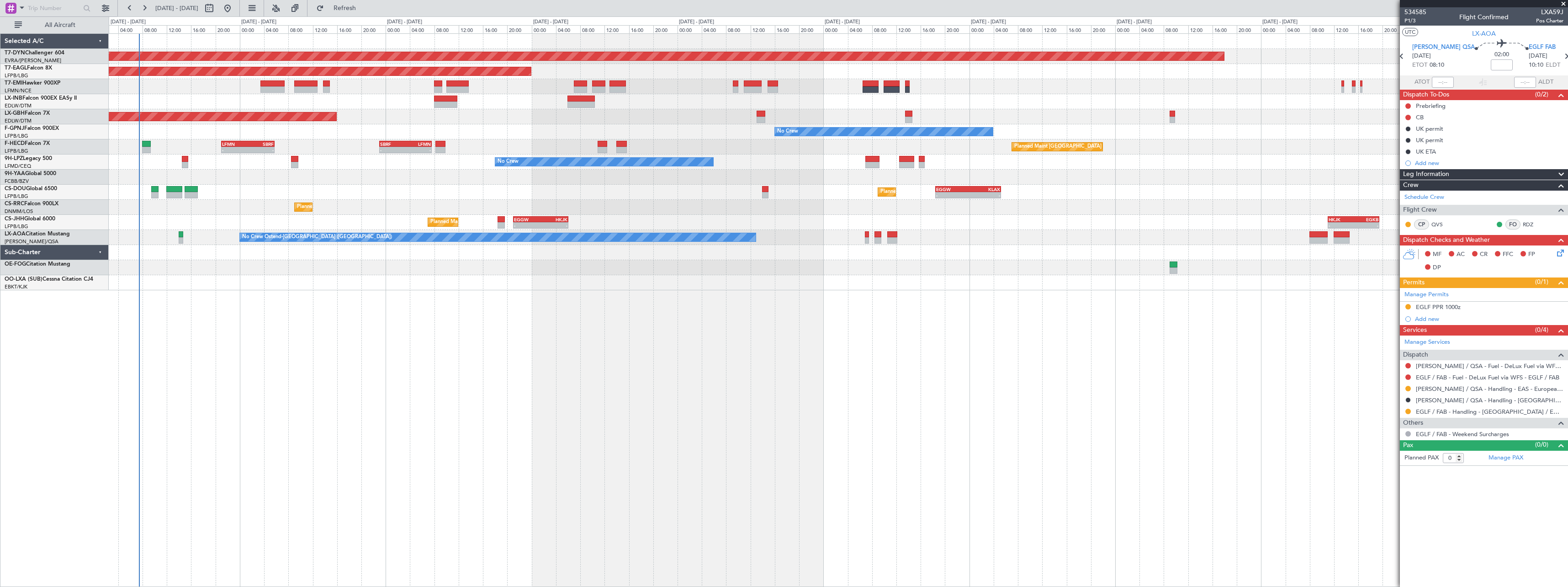
click at [189, 256] on div "Planned Maint [GEOGRAPHIC_DATA]-[GEOGRAPHIC_DATA] Planned Maint [US_STATE] ([GE…" at bounding box center [838, 162] width 1459 height 257
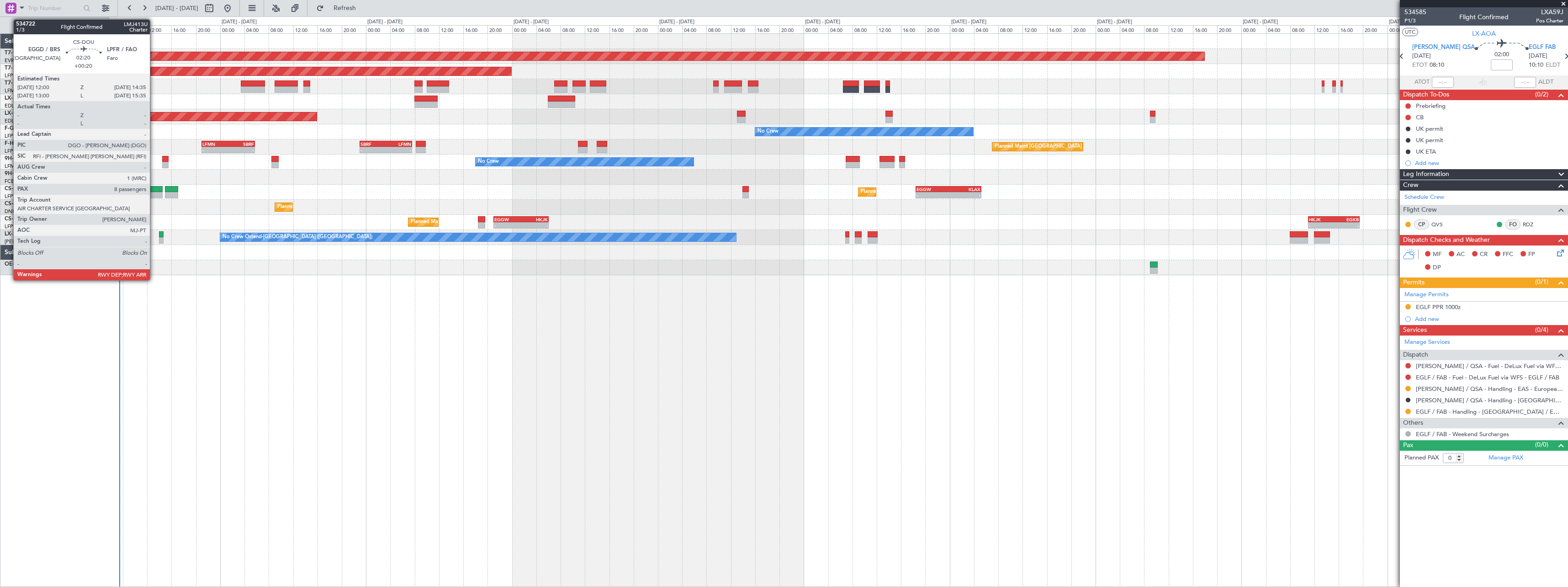
click at [154, 189] on div at bounding box center [155, 189] width 16 height 6
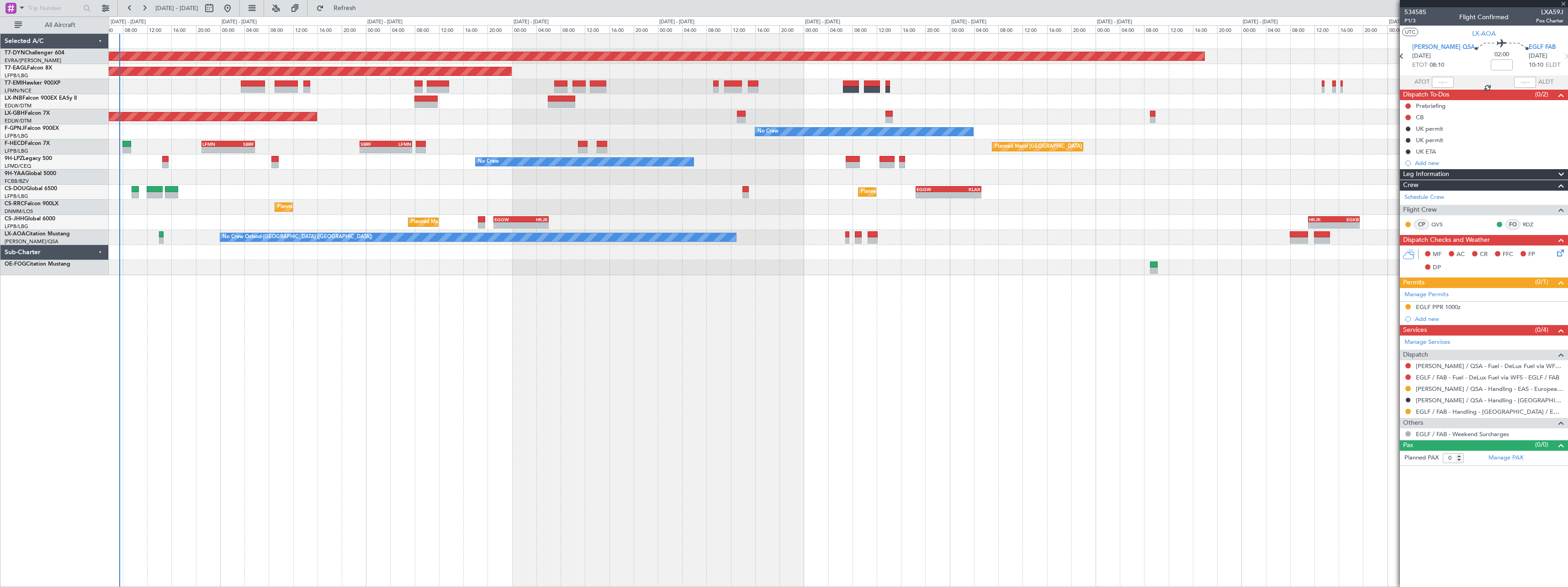
type input "+00:20"
type input "8"
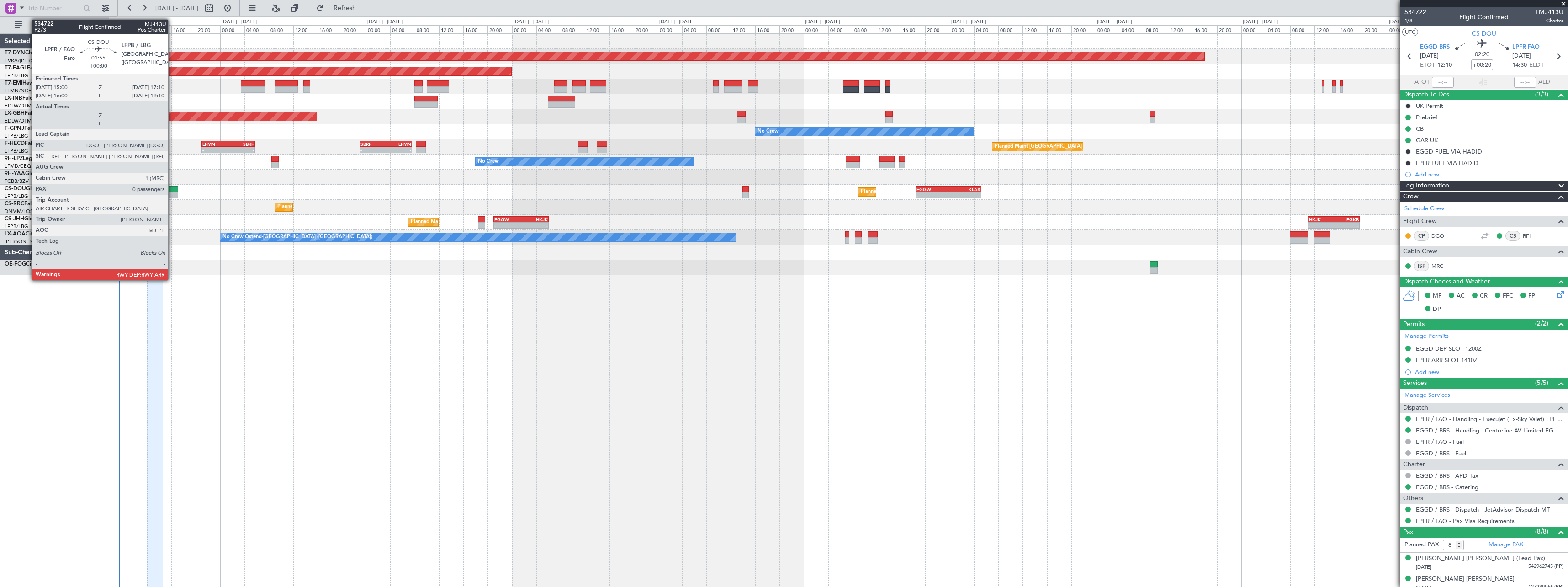
click at [172, 189] on div at bounding box center [171, 189] width 13 height 6
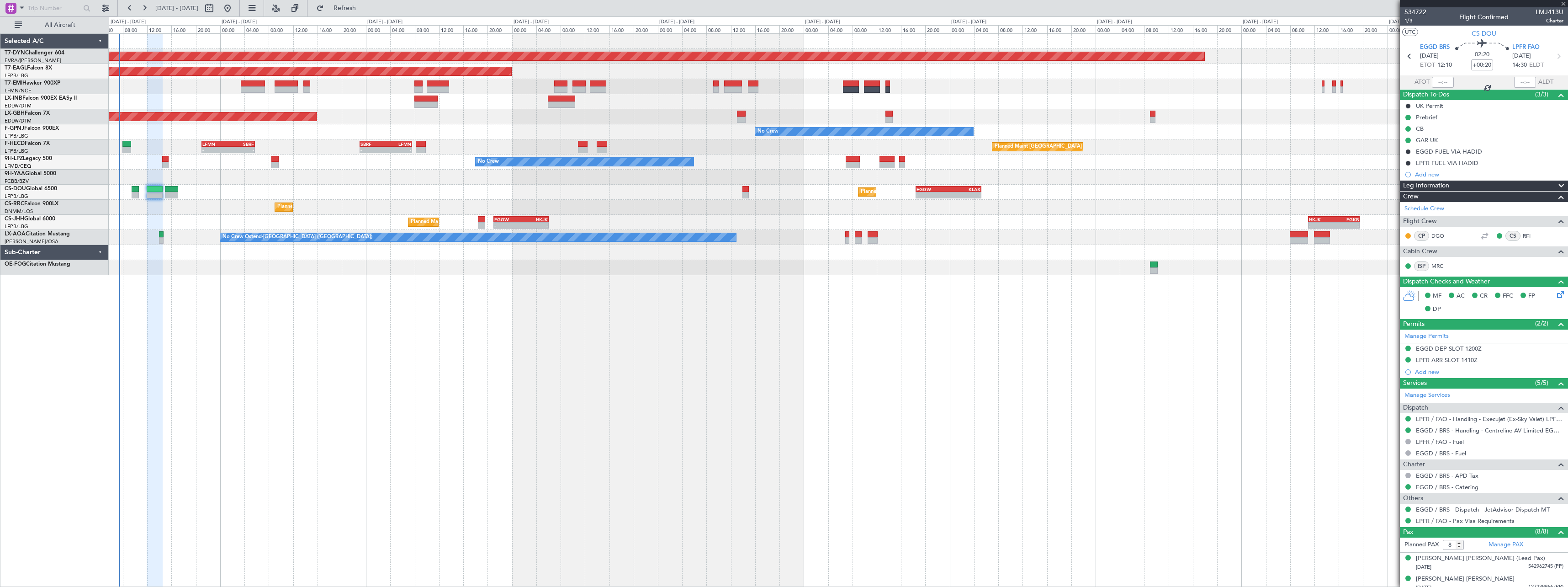
type input "0"
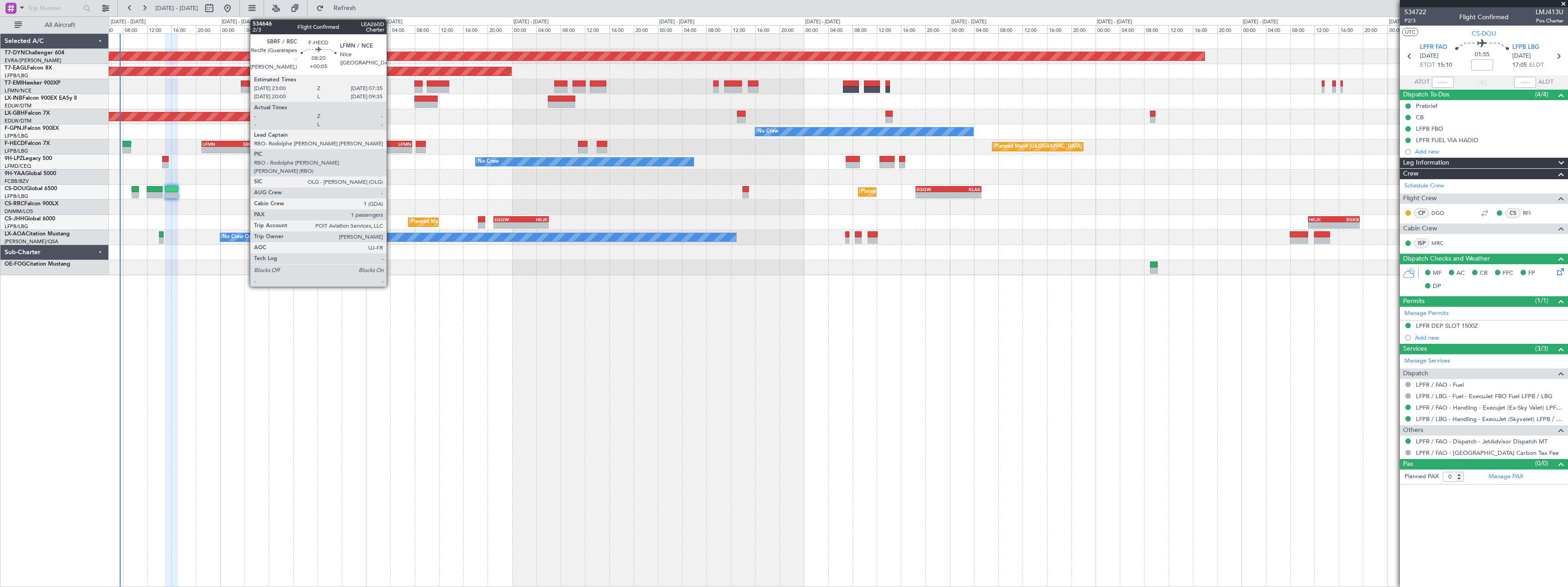
click at [390, 144] on div "LFMN" at bounding box center [398, 144] width 25 height 5
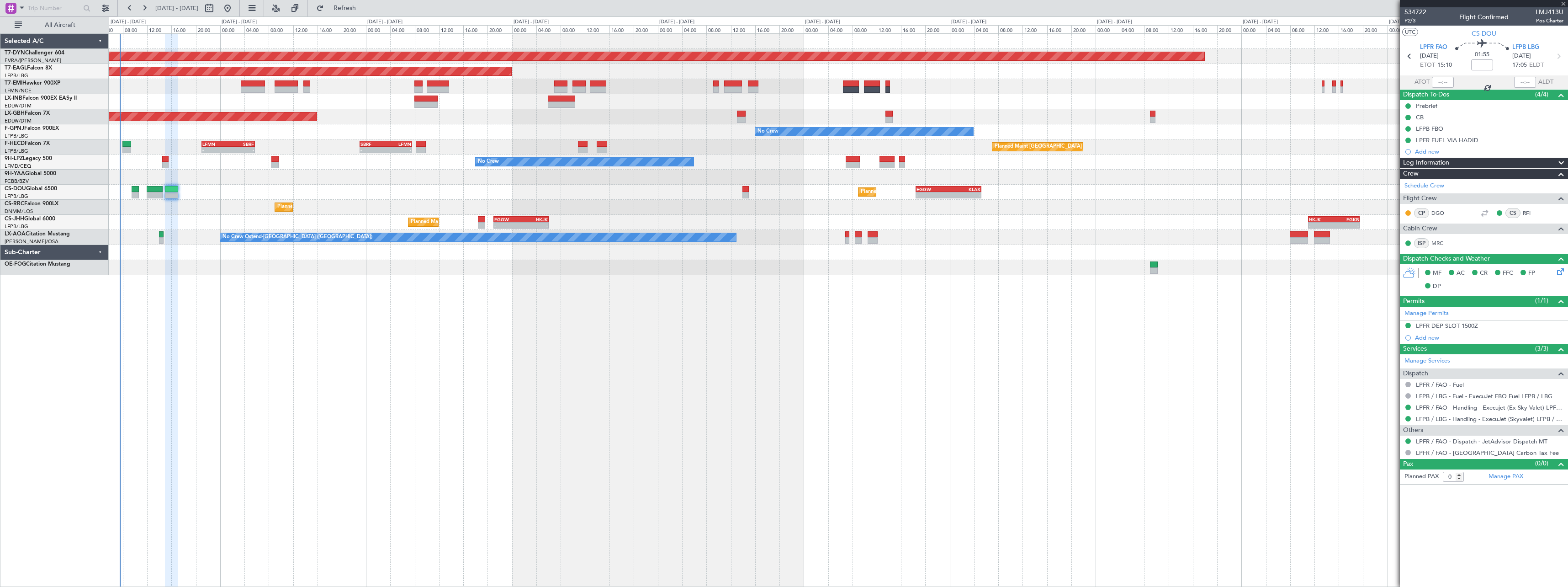
type input "+00:05"
type input "1"
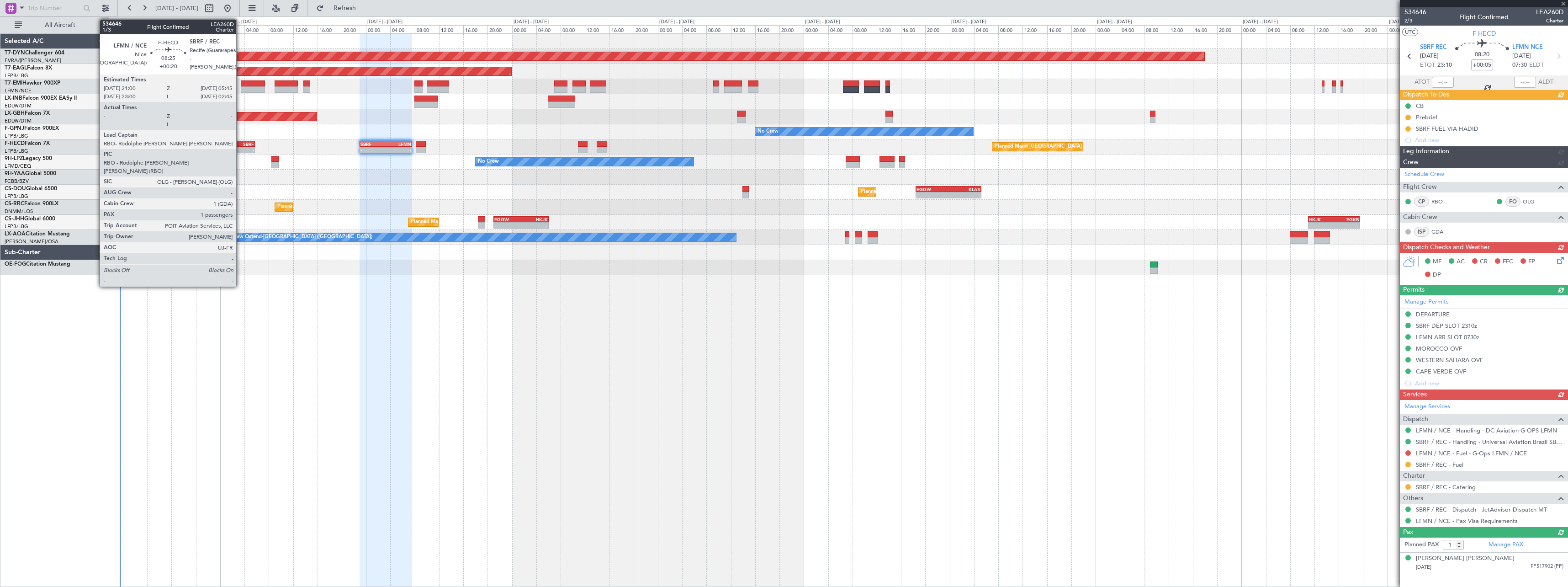
click at [241, 146] on div "SBRF" at bounding box center [241, 144] width 26 height 5
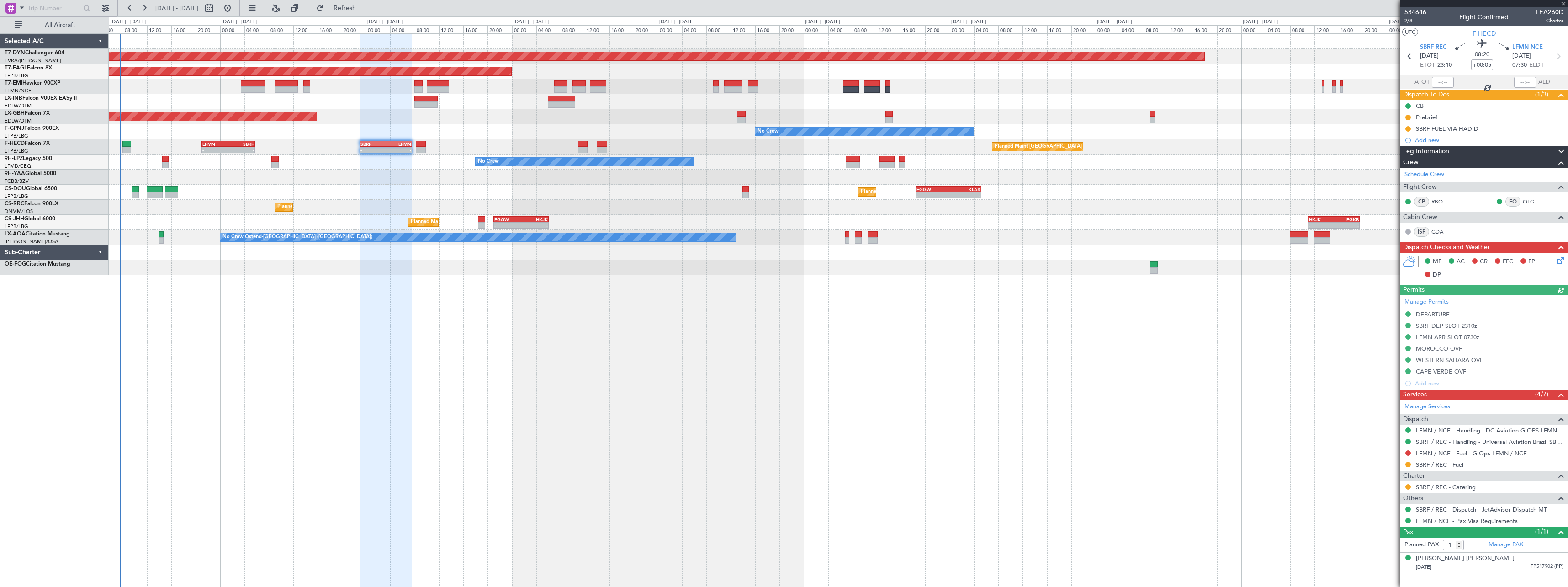
type input "+00:20"
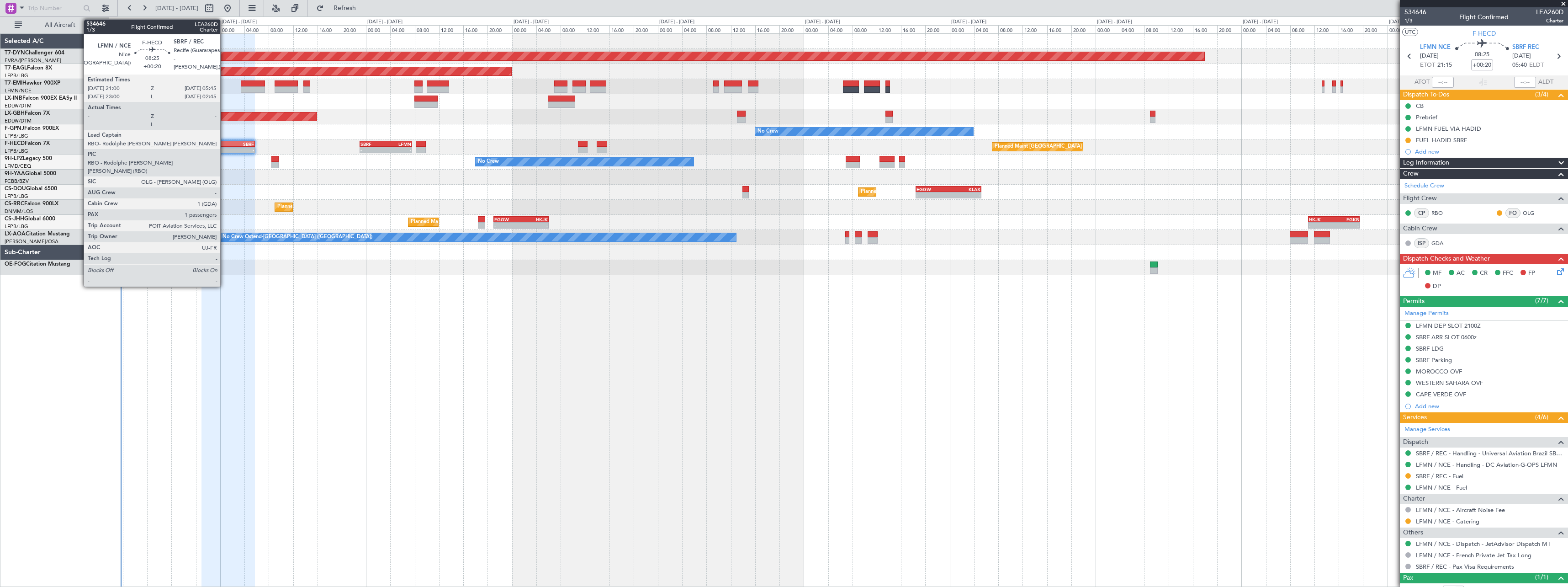
click at [225, 149] on div "-" at bounding box center [215, 150] width 26 height 5
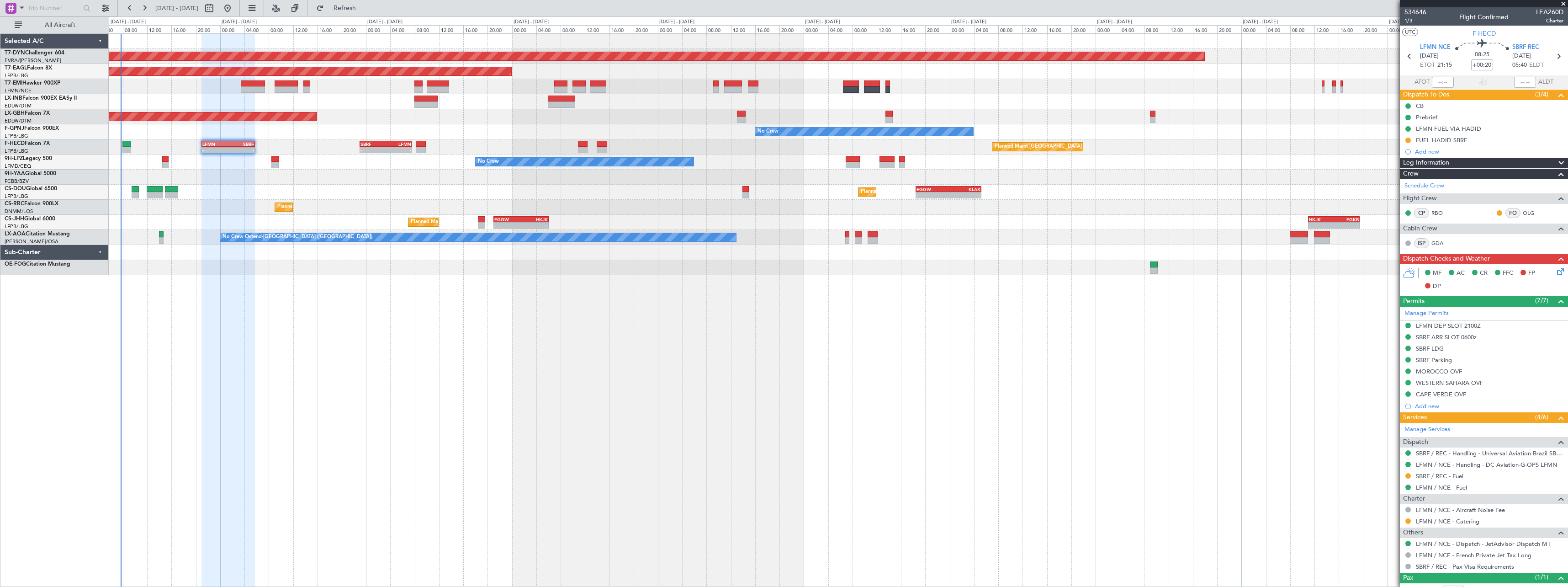
scroll to position [32, 0]
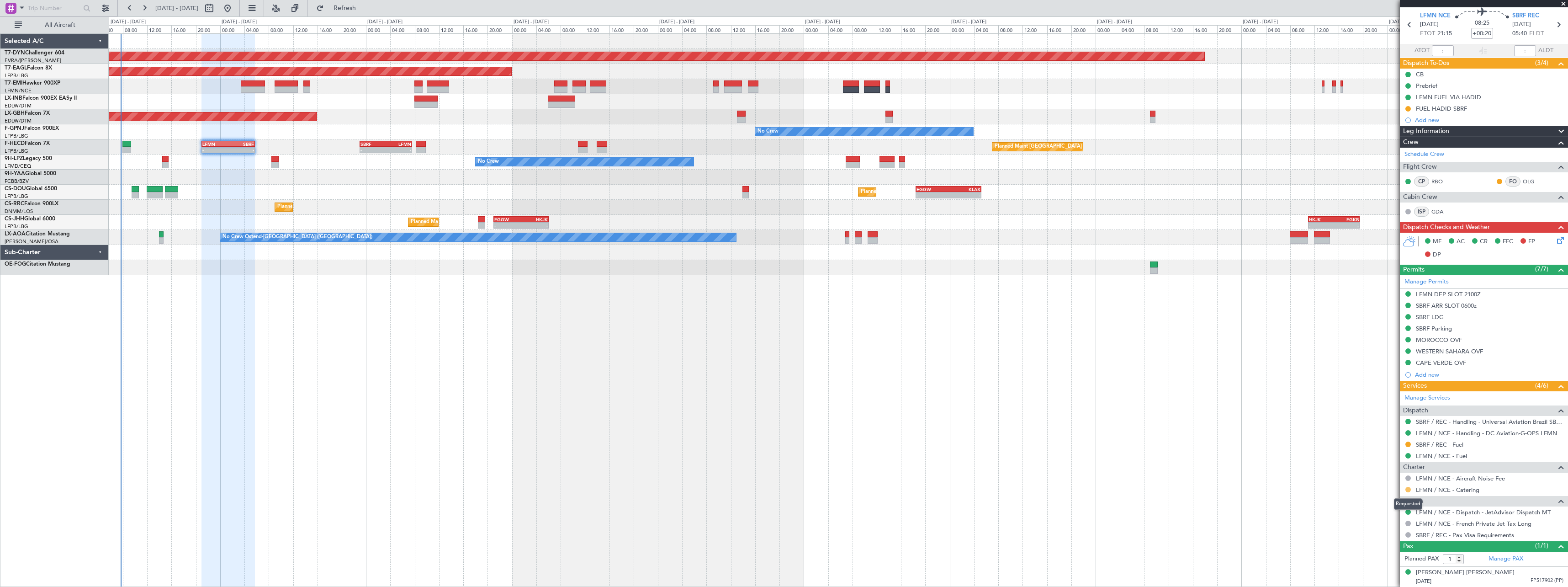
click at [1408, 491] on button at bounding box center [1408, 490] width 5 height 5
click at [1380, 479] on span "Confirmed" at bounding box center [1382, 475] width 28 height 9
click at [1467, 489] on link "LFMN / NCE - Catering" at bounding box center [1448, 490] width 64 height 8
click at [1456, 489] on link "LFMN / NCE - Catering" at bounding box center [1448, 490] width 64 height 8
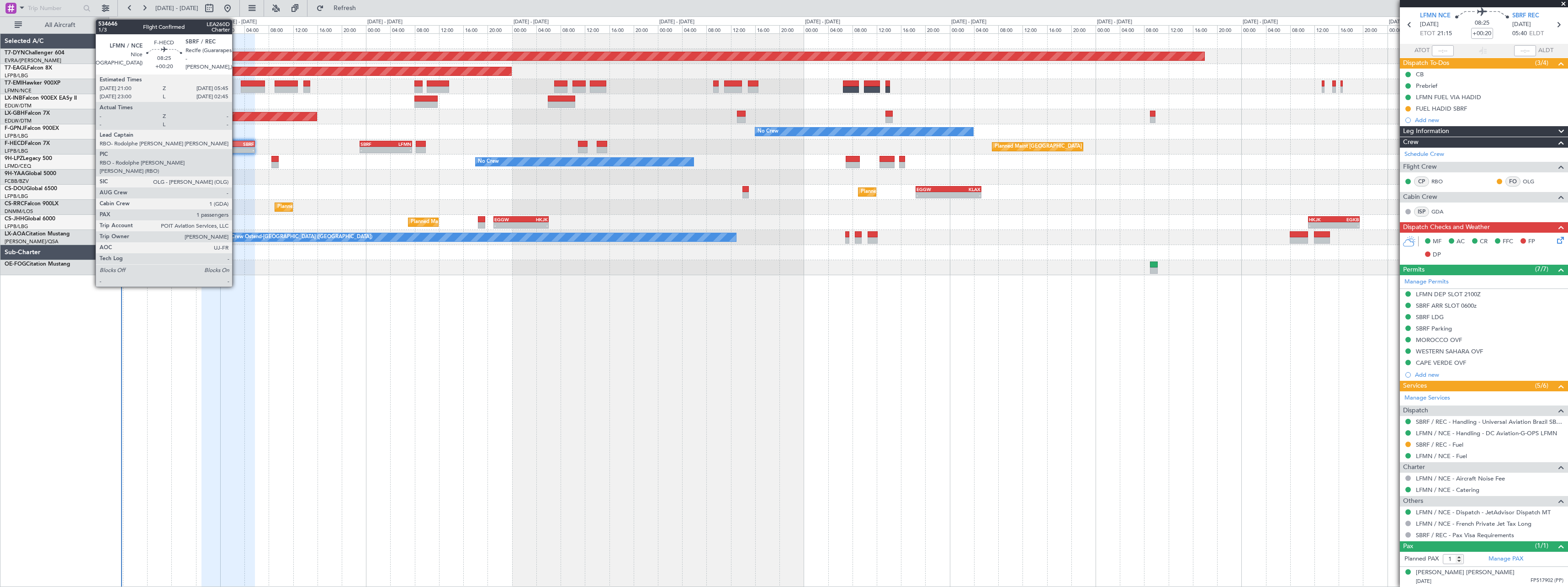
click at [234, 145] on div "Planned Maint [GEOGRAPHIC_DATA] ([GEOGRAPHIC_DATA]) - - LFMN 21:00 Z SBRF 05:45…" at bounding box center [838, 146] width 1459 height 15
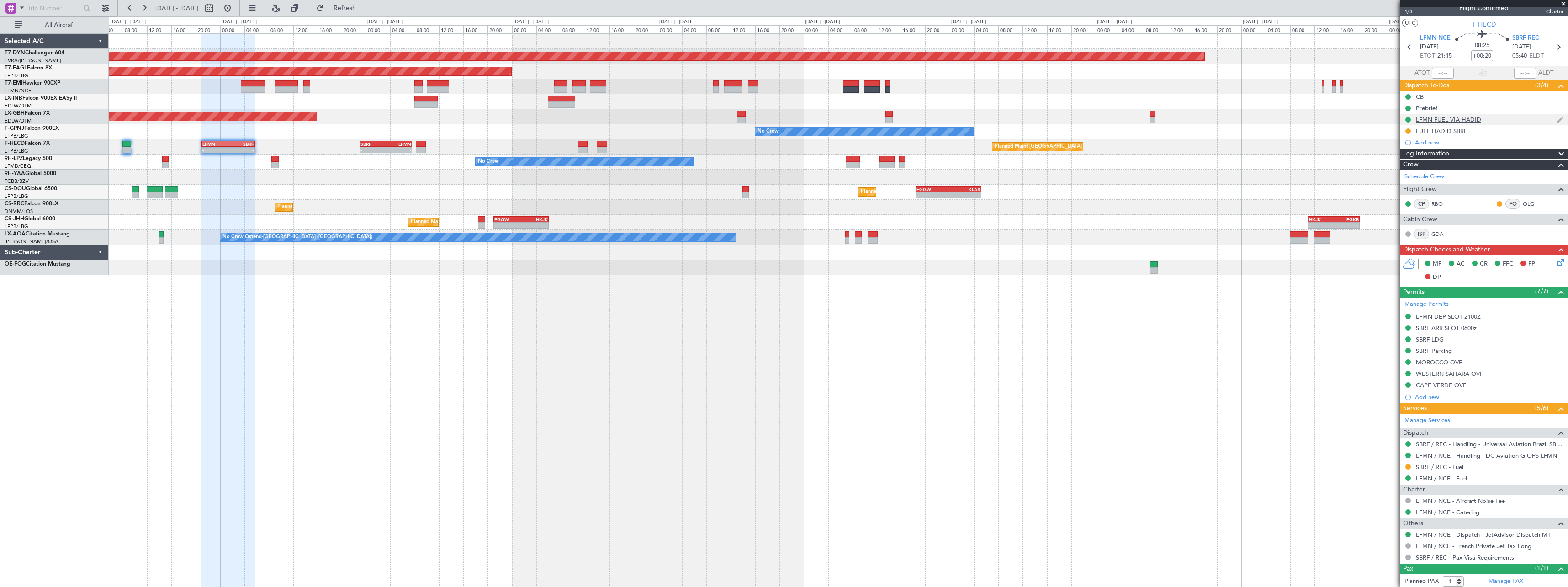
scroll to position [0, 0]
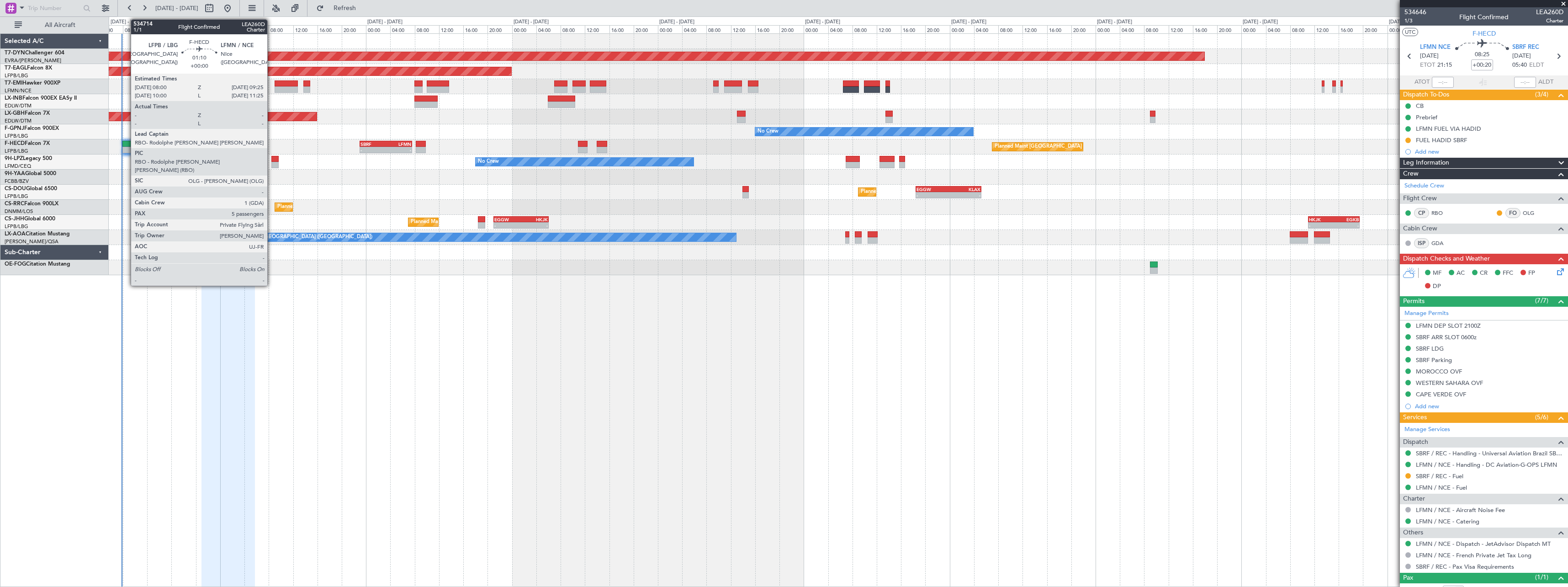
click at [127, 146] on div at bounding box center [127, 143] width 9 height 6
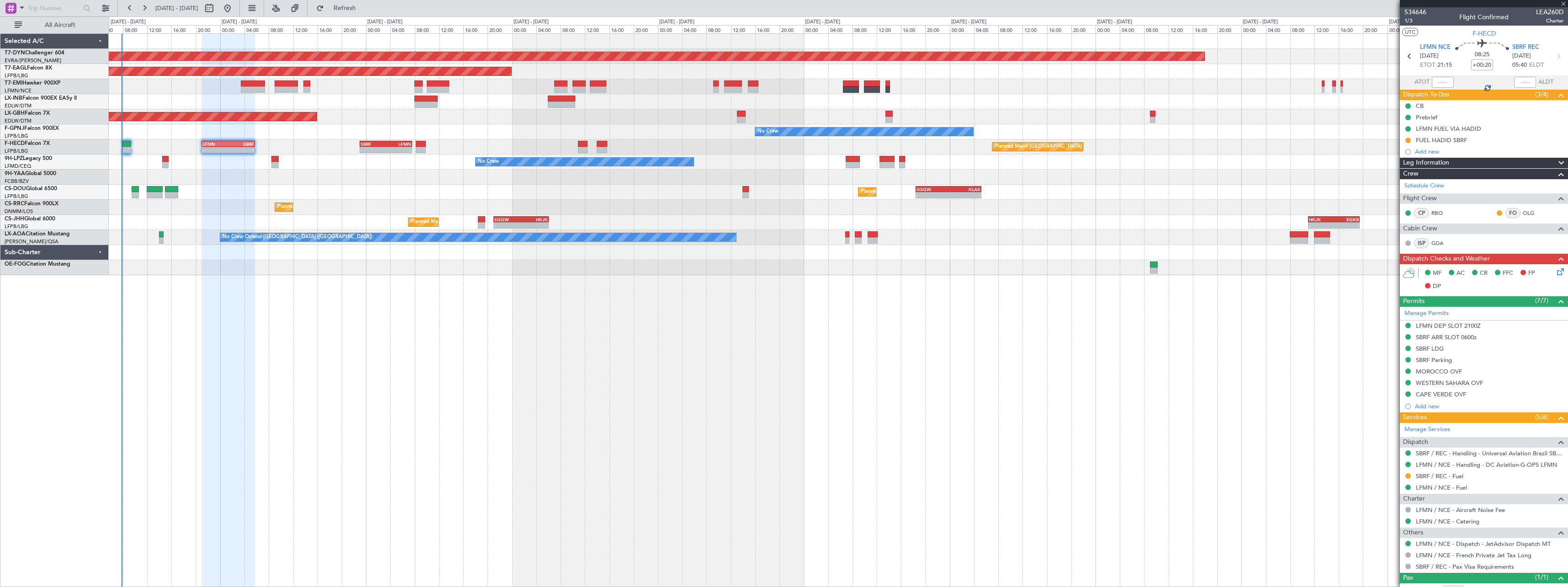
type input "5"
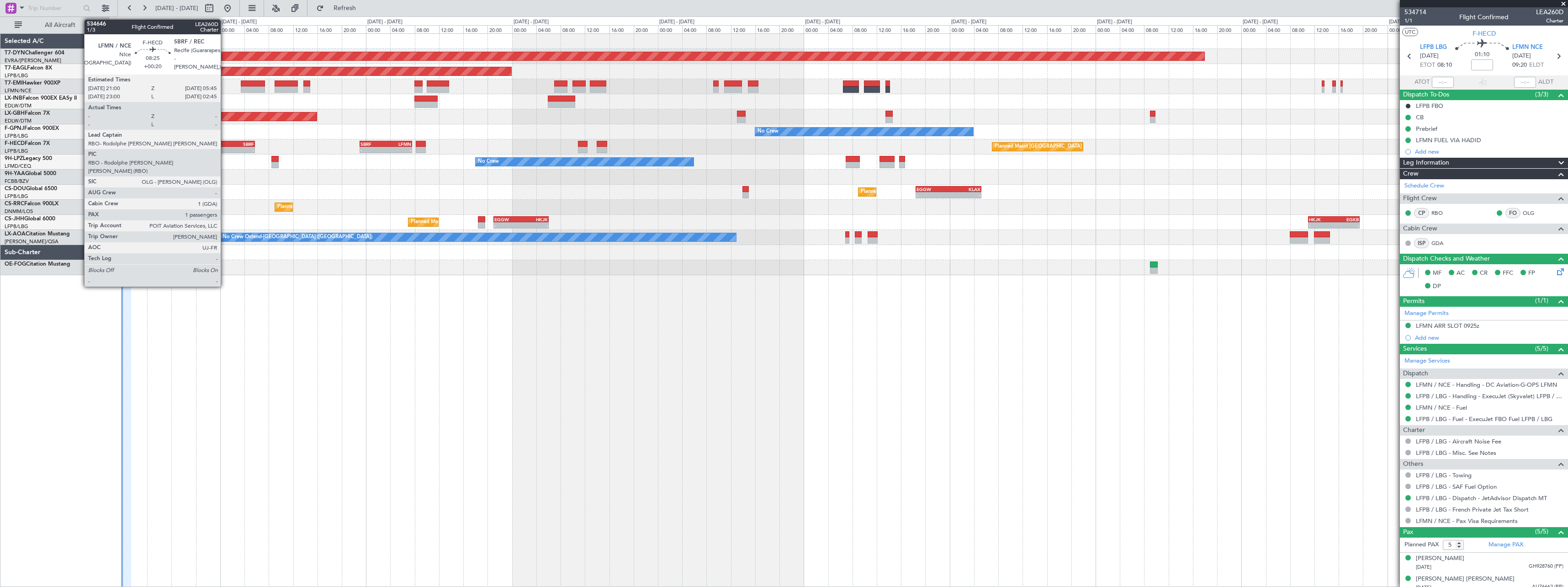
click at [225, 147] on div "-" at bounding box center [215, 150] width 26 height 5
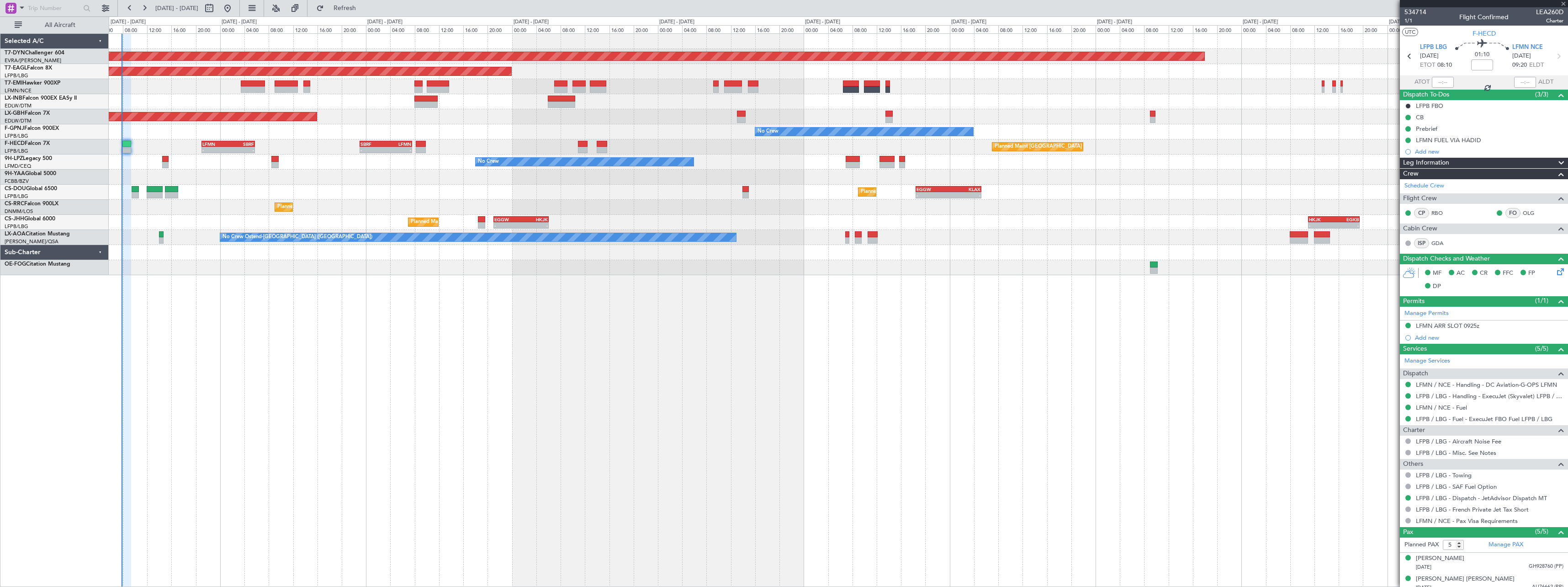
type input "+00:20"
type input "1"
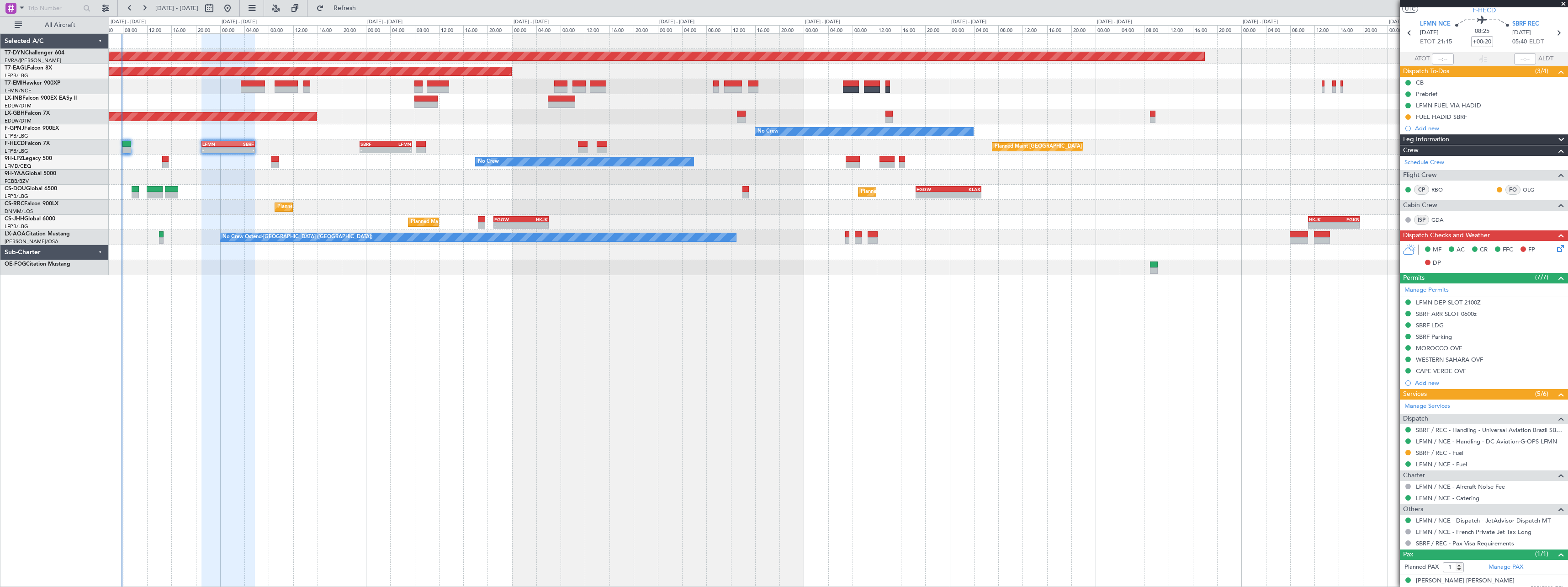
scroll to position [32, 0]
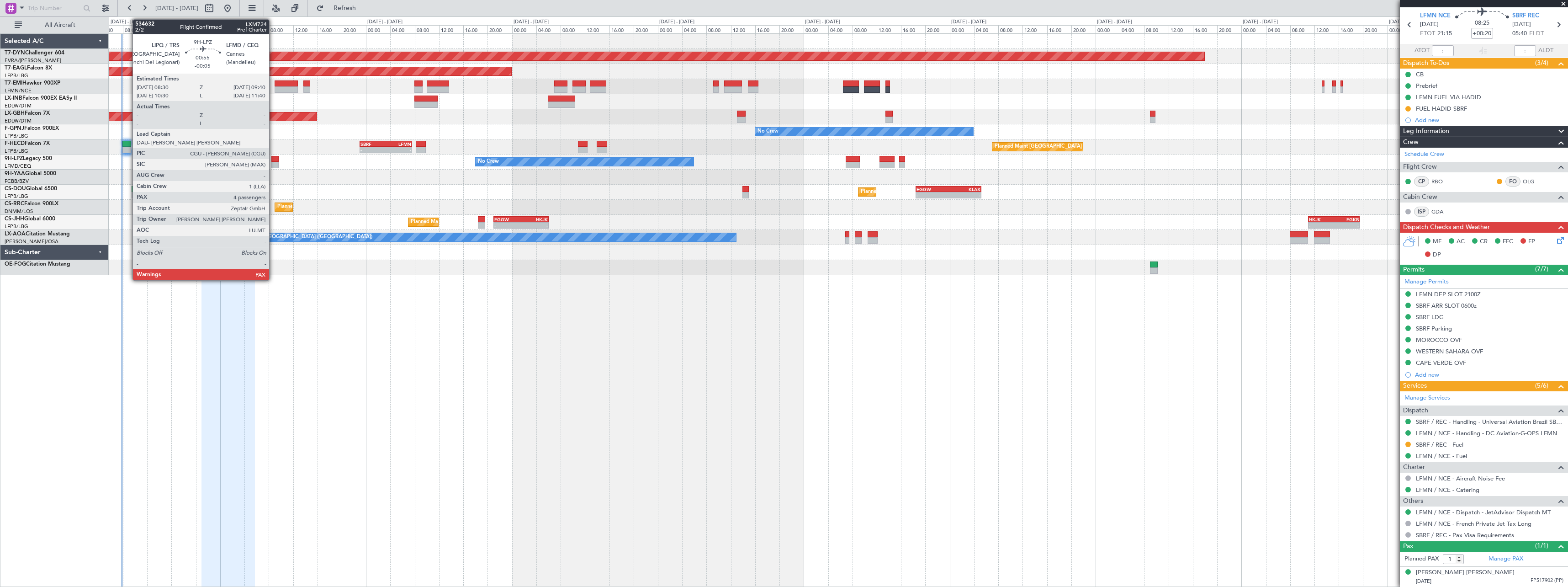
click at [273, 160] on div at bounding box center [275, 158] width 7 height 6
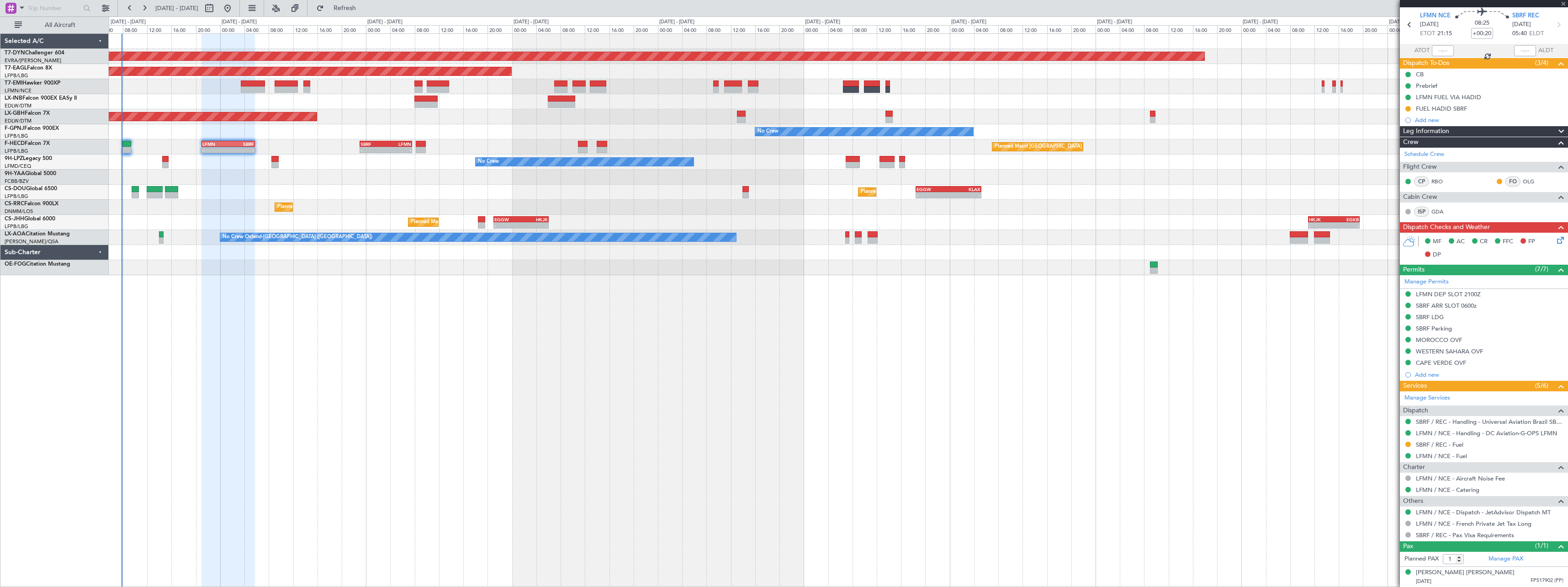
type input "-00:05"
type input "4"
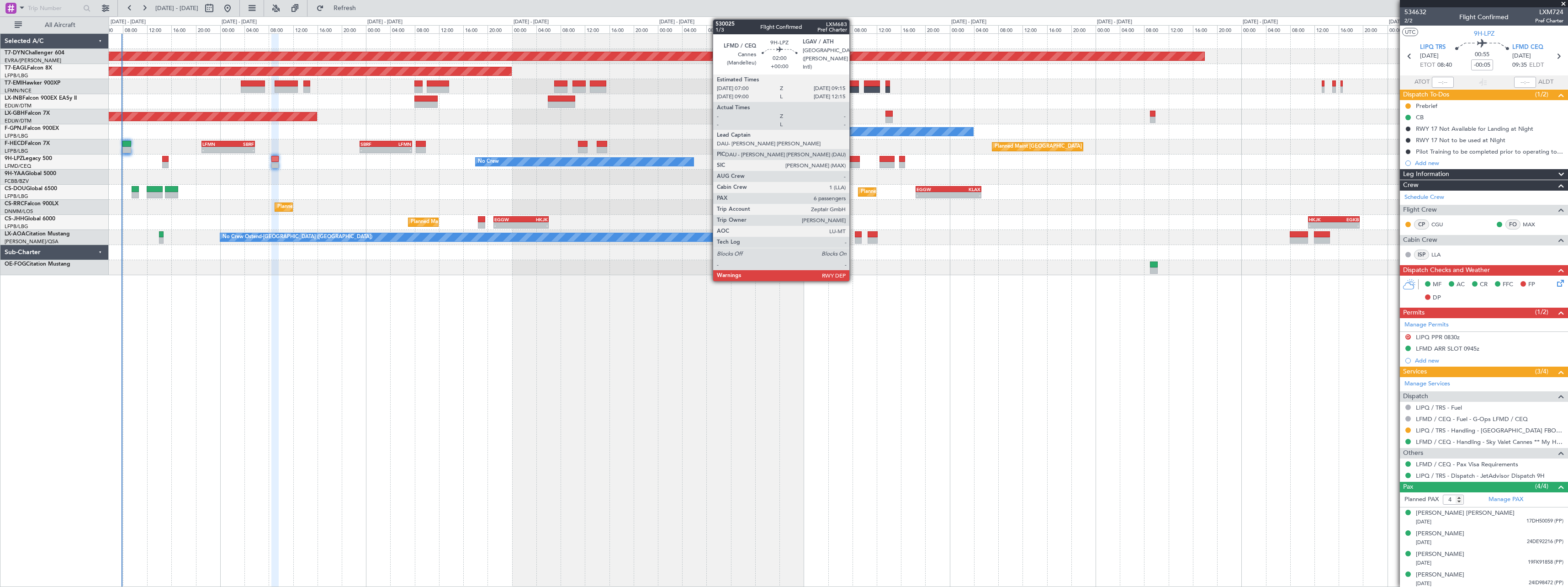
click at [854, 160] on div at bounding box center [852, 158] width 13 height 6
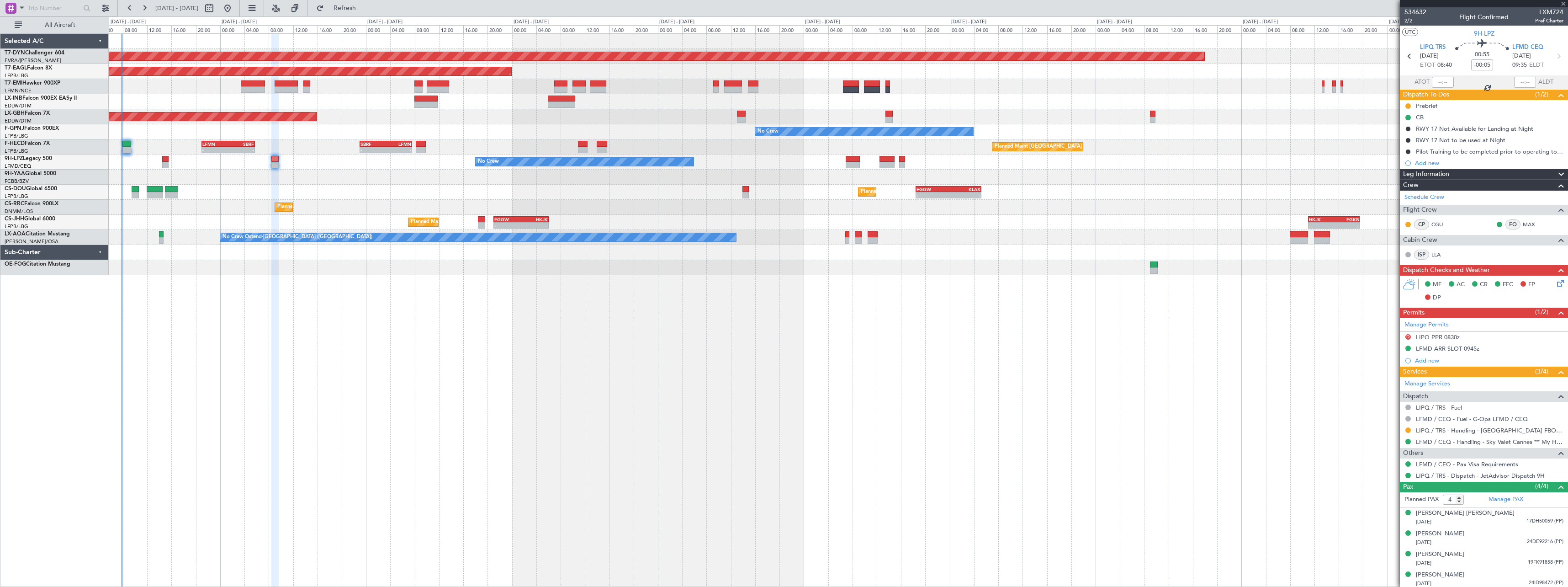
type input "6"
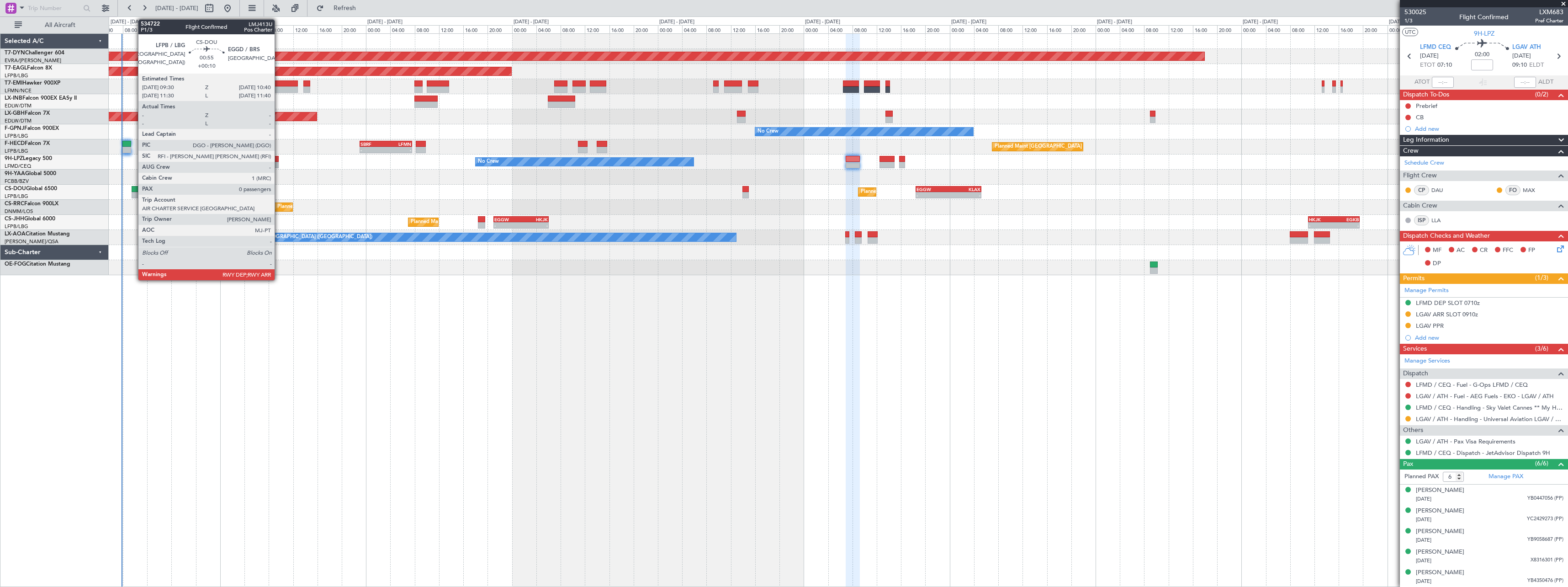
click at [134, 190] on div at bounding box center [135, 189] width 7 height 6
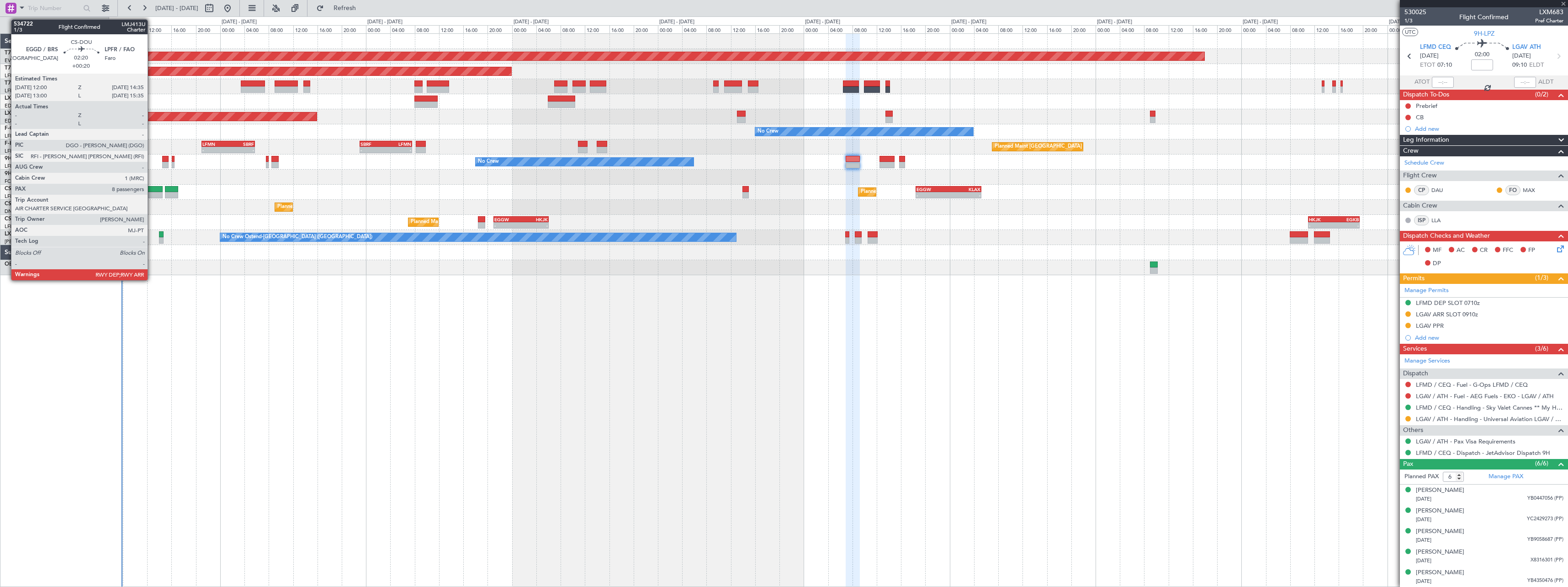
type input "+00:10"
type input "0"
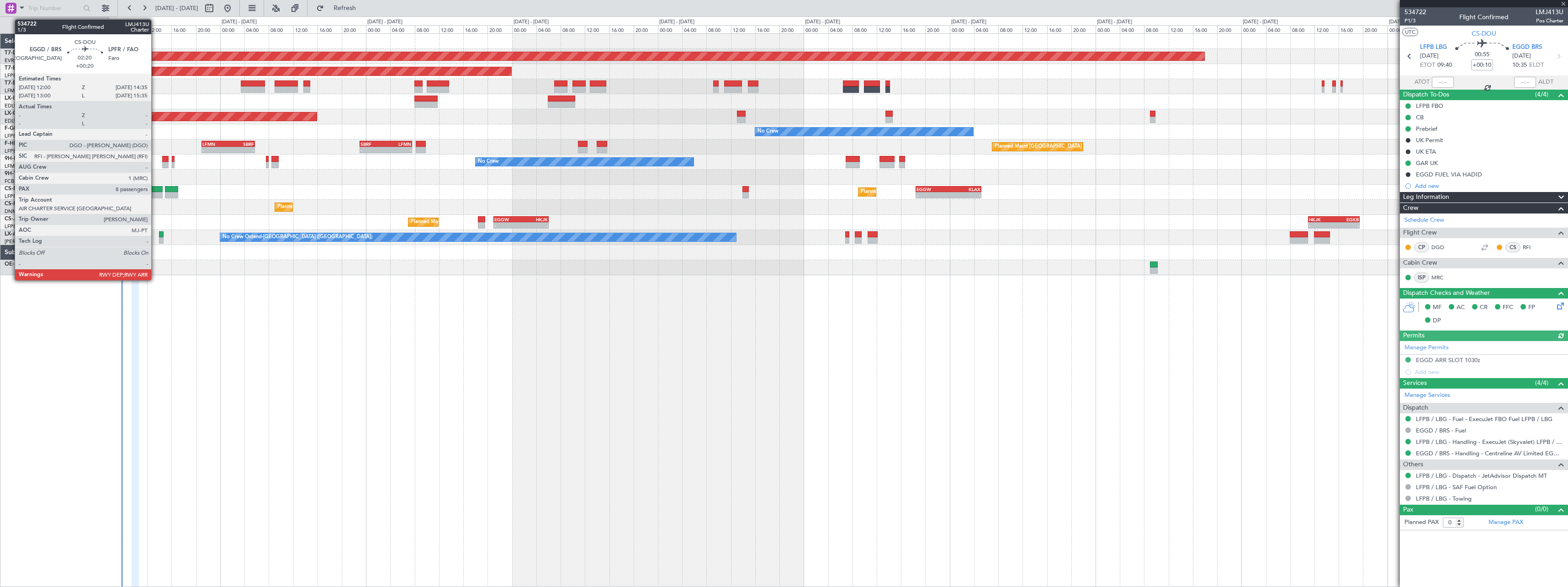
click at [156, 190] on div at bounding box center [155, 189] width 16 height 6
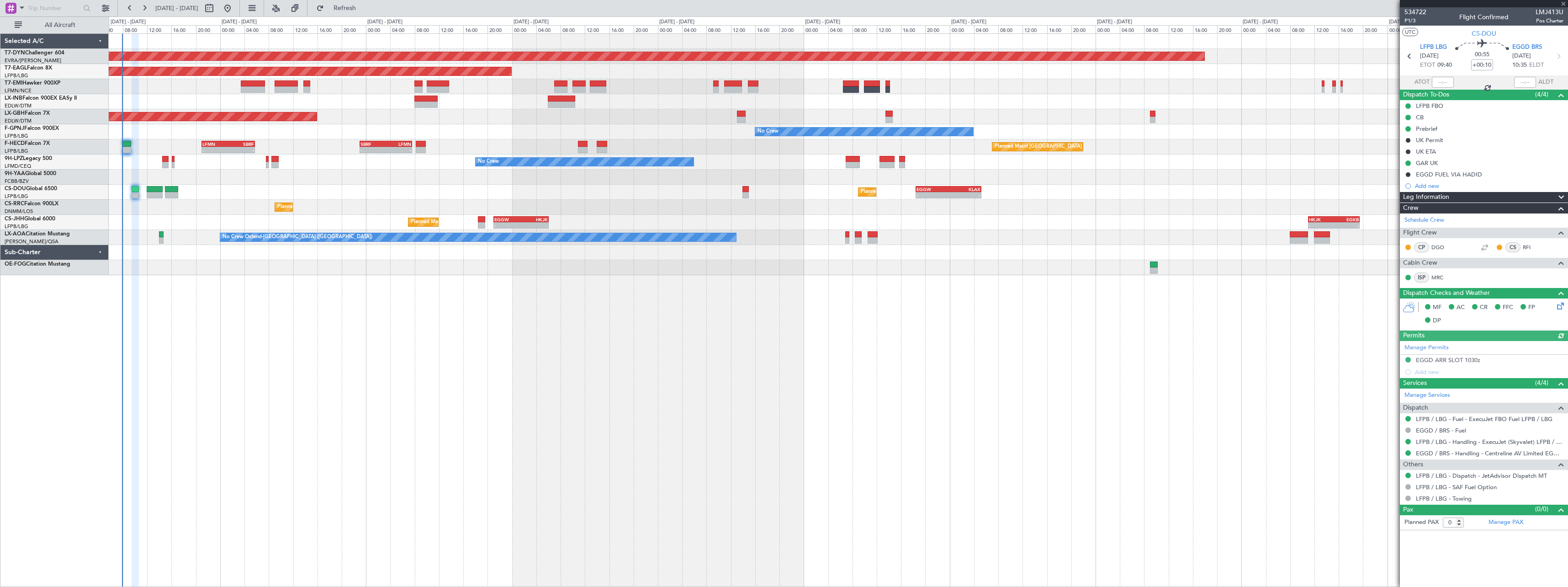
type input "+00:20"
type input "8"
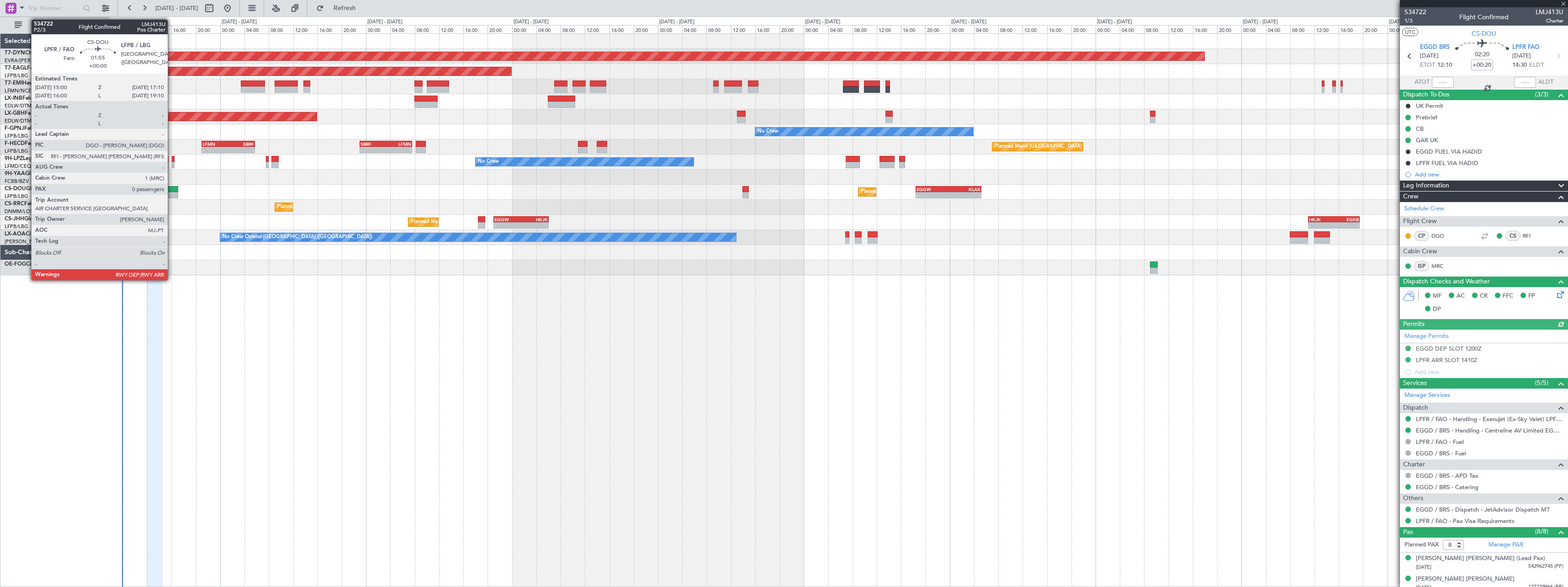
click at [171, 190] on div at bounding box center [171, 189] width 13 height 6
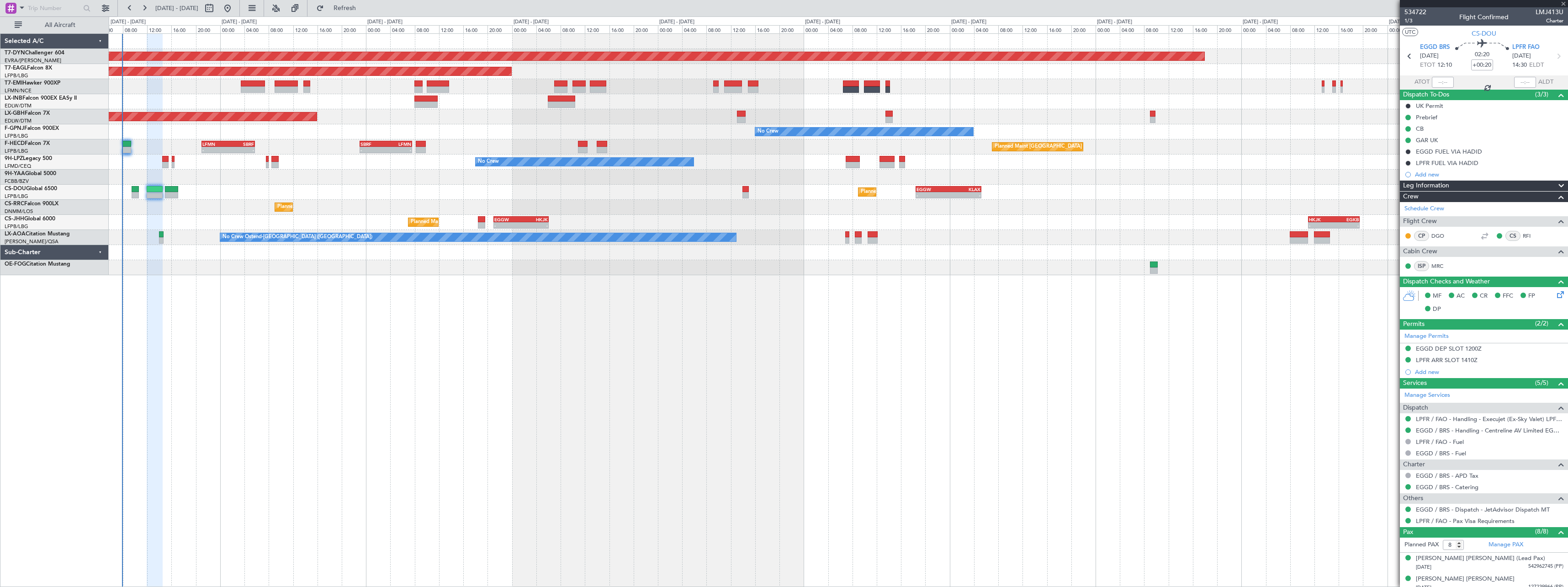
type input "0"
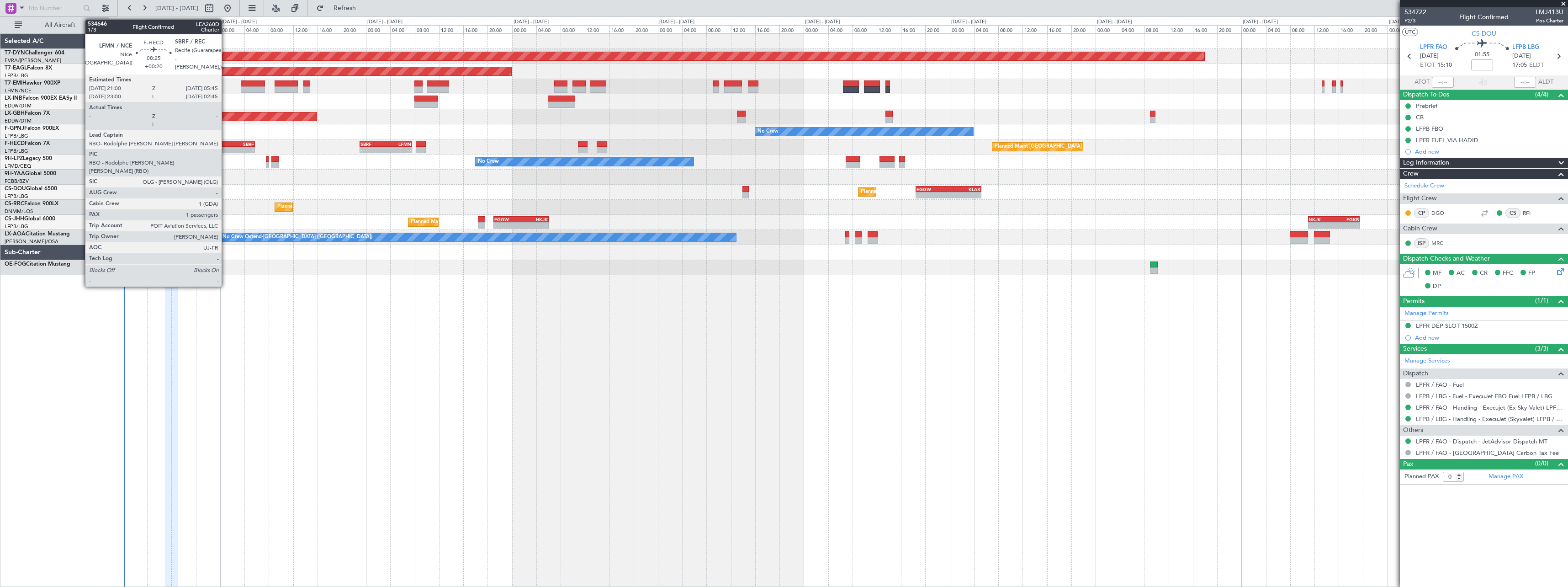
click at [226, 143] on div "LFMN" at bounding box center [215, 144] width 26 height 5
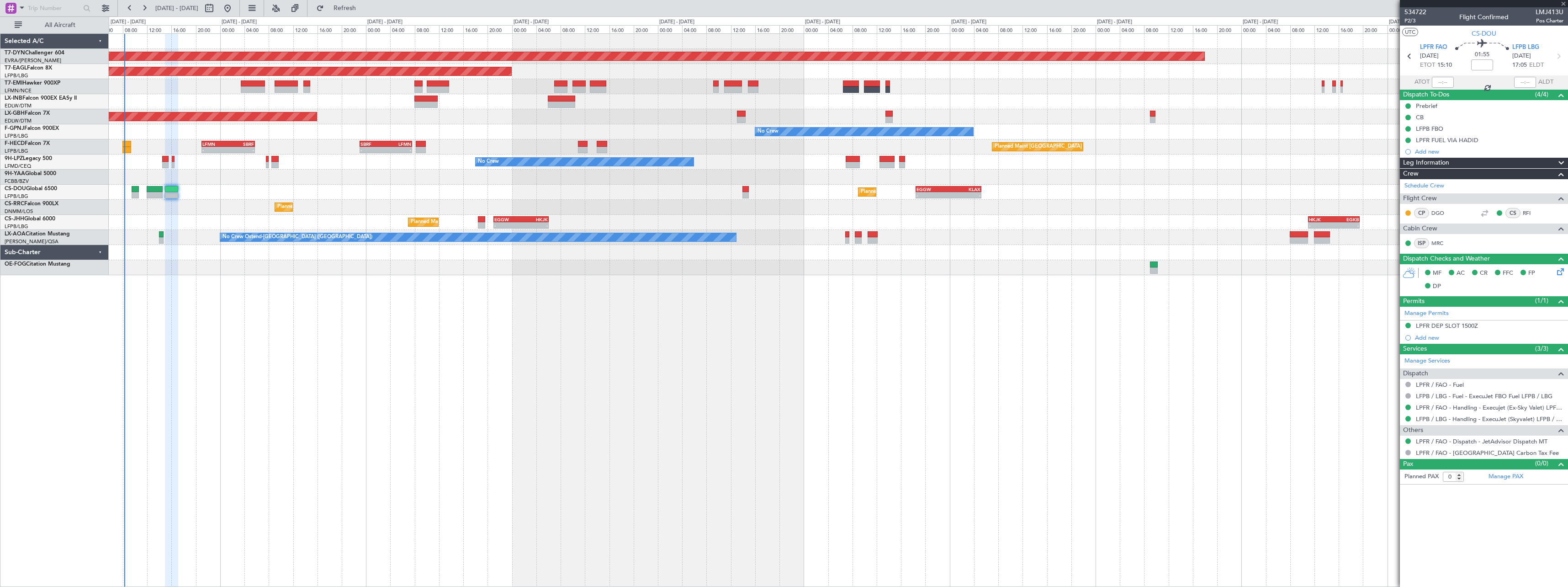
type input "+00:20"
type input "1"
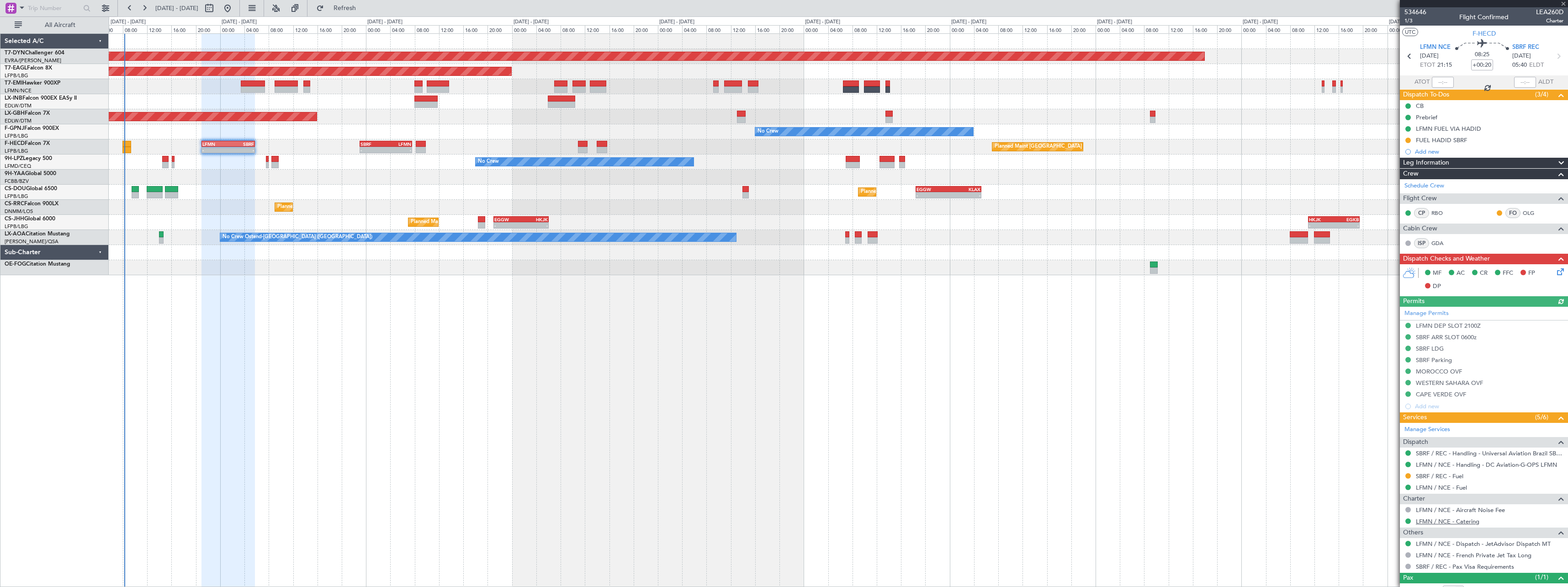
click at [1464, 521] on link "LFMN / NCE - Catering" at bounding box center [1448, 521] width 64 height 8
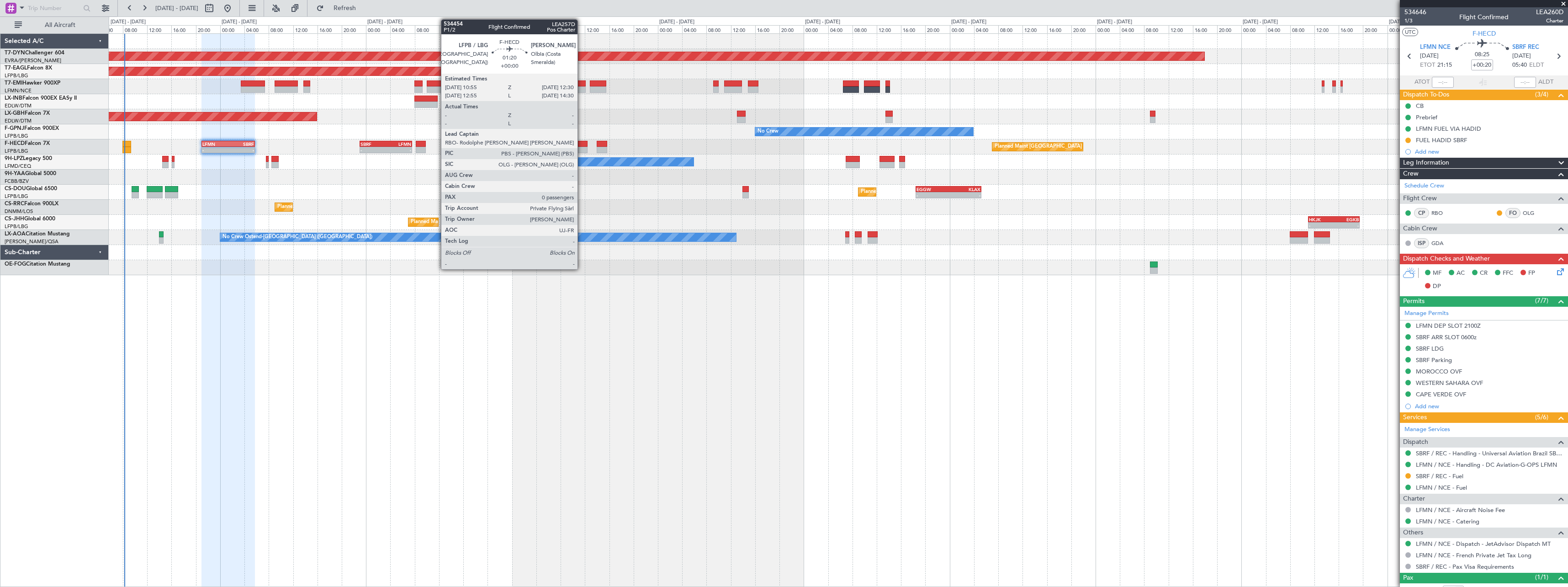
click at [581, 144] on div at bounding box center [582, 143] width 10 height 6
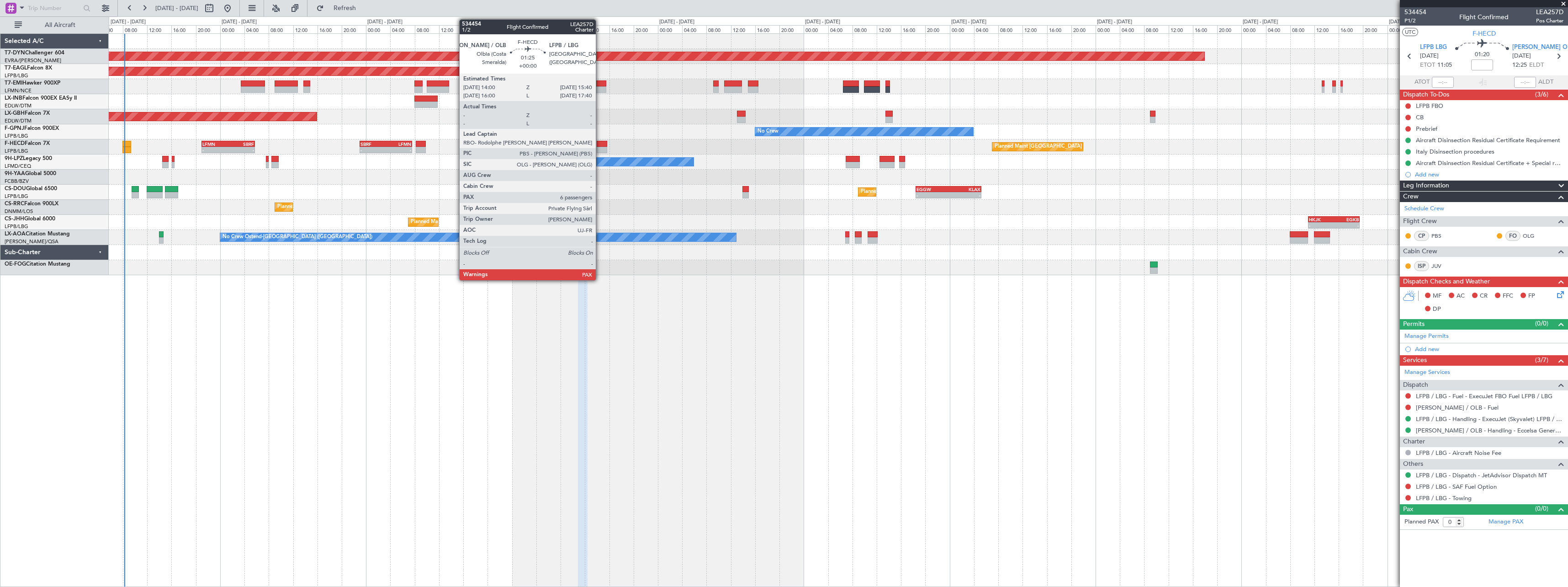
click at [600, 146] on div at bounding box center [602, 143] width 11 height 6
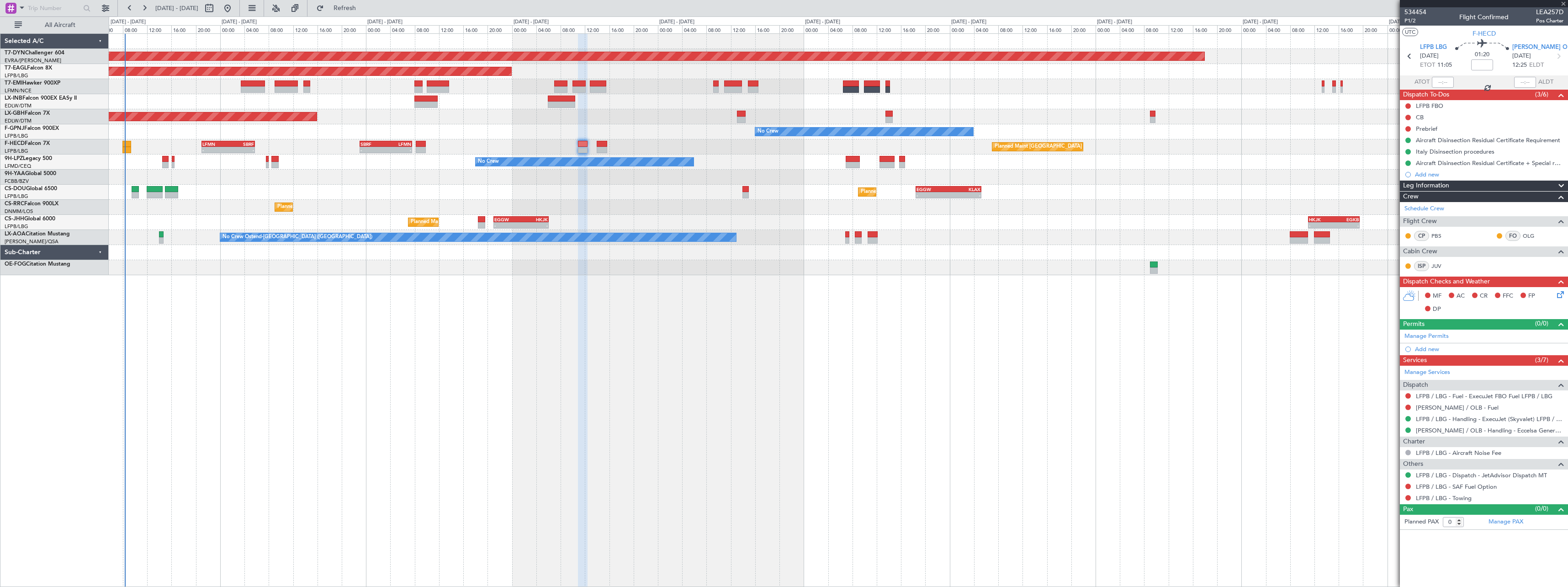
type input "6"
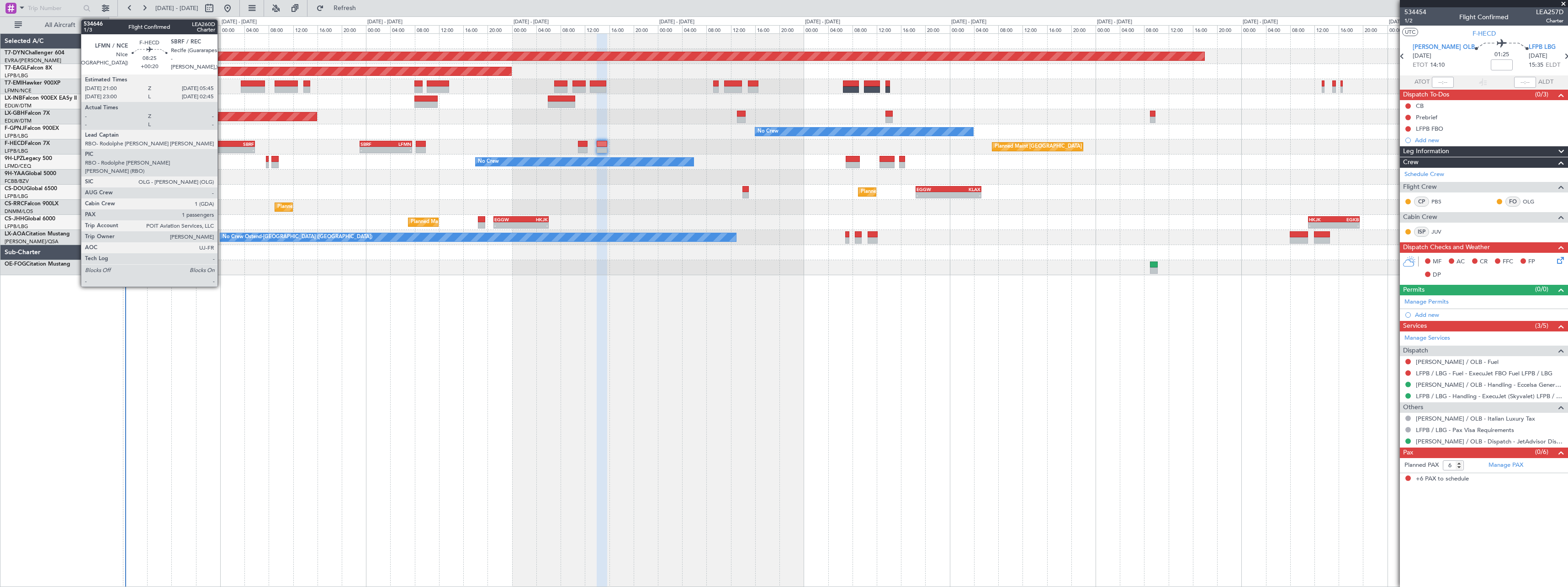
click at [221, 145] on div "LFMN" at bounding box center [215, 144] width 26 height 5
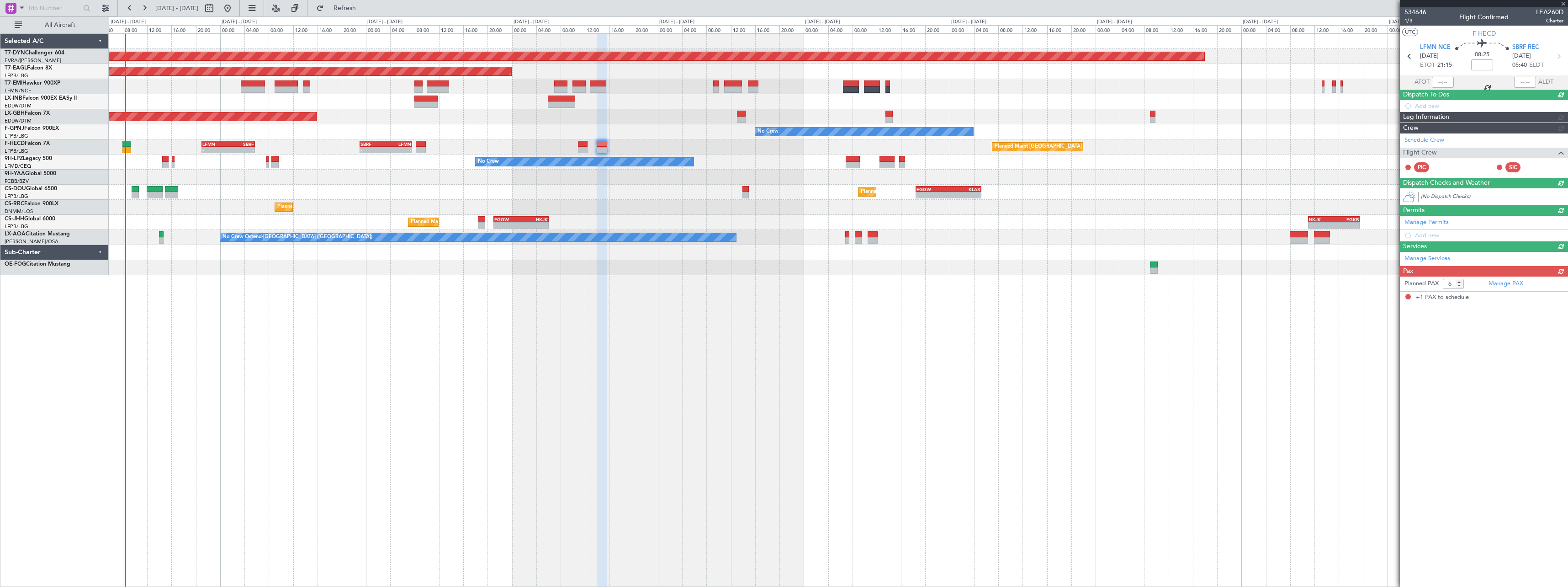
type input "+00:20"
type input "1"
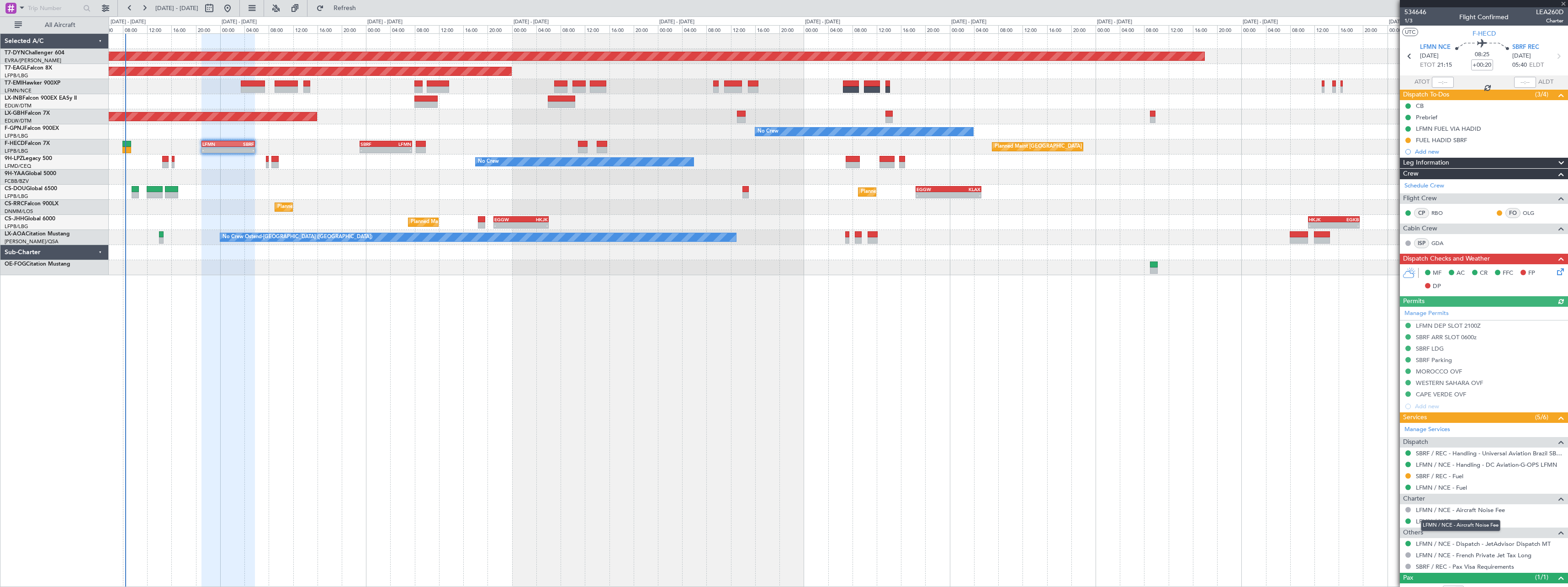
click at [1469, 521] on div "LFMN / NCE - Aircraft Noise Fee" at bounding box center [1461, 525] width 80 height 12
click at [1467, 519] on link "LFMN / NCE - Catering" at bounding box center [1448, 521] width 64 height 8
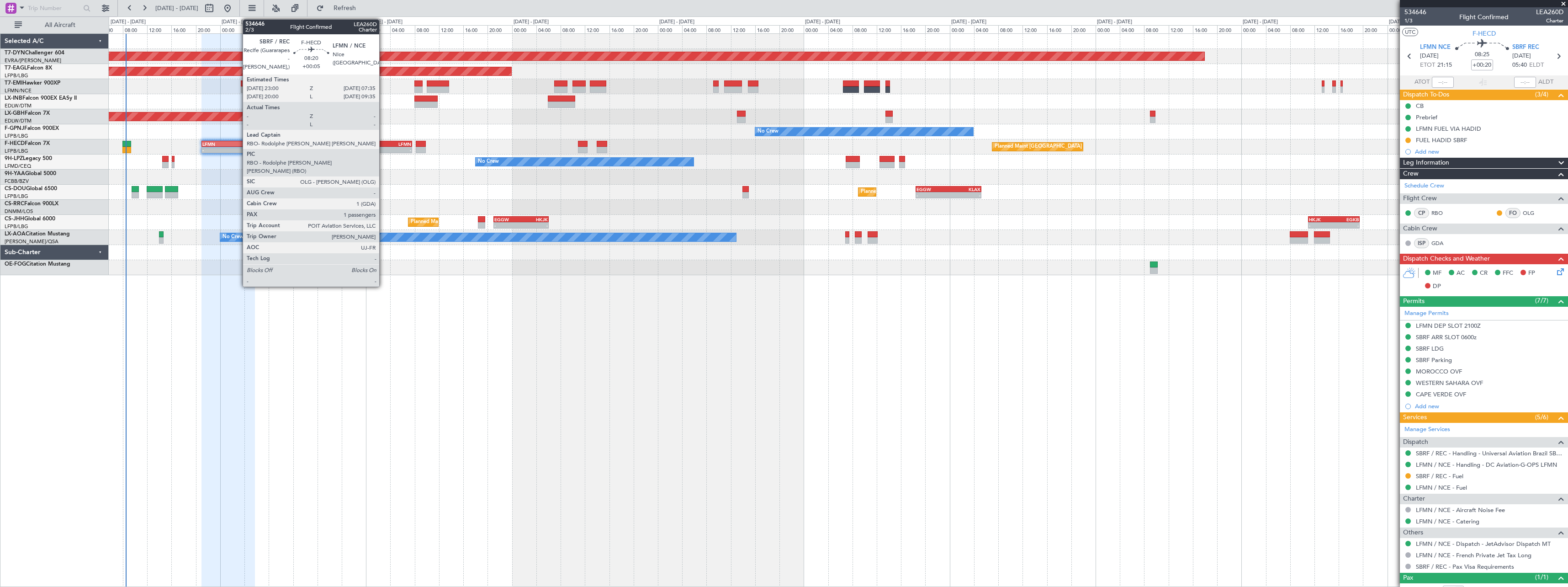
click at [383, 145] on div "SBRF" at bounding box center [373, 144] width 25 height 5
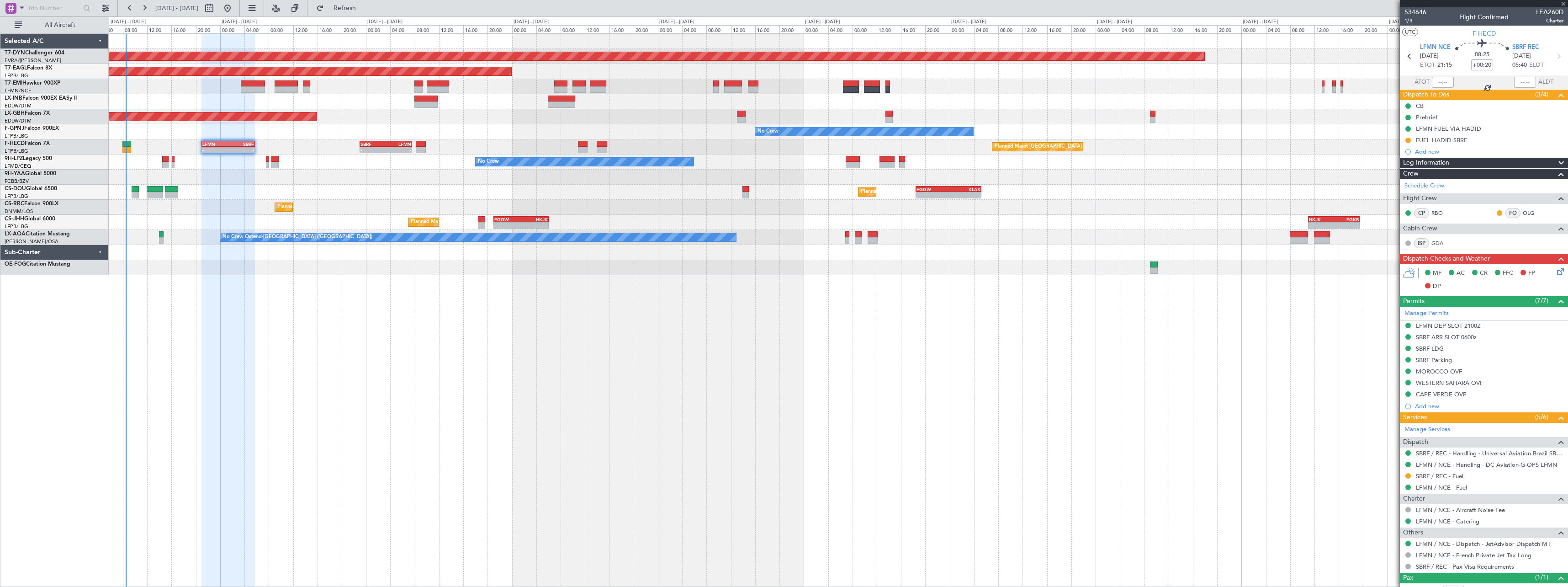
type input "+00:05"
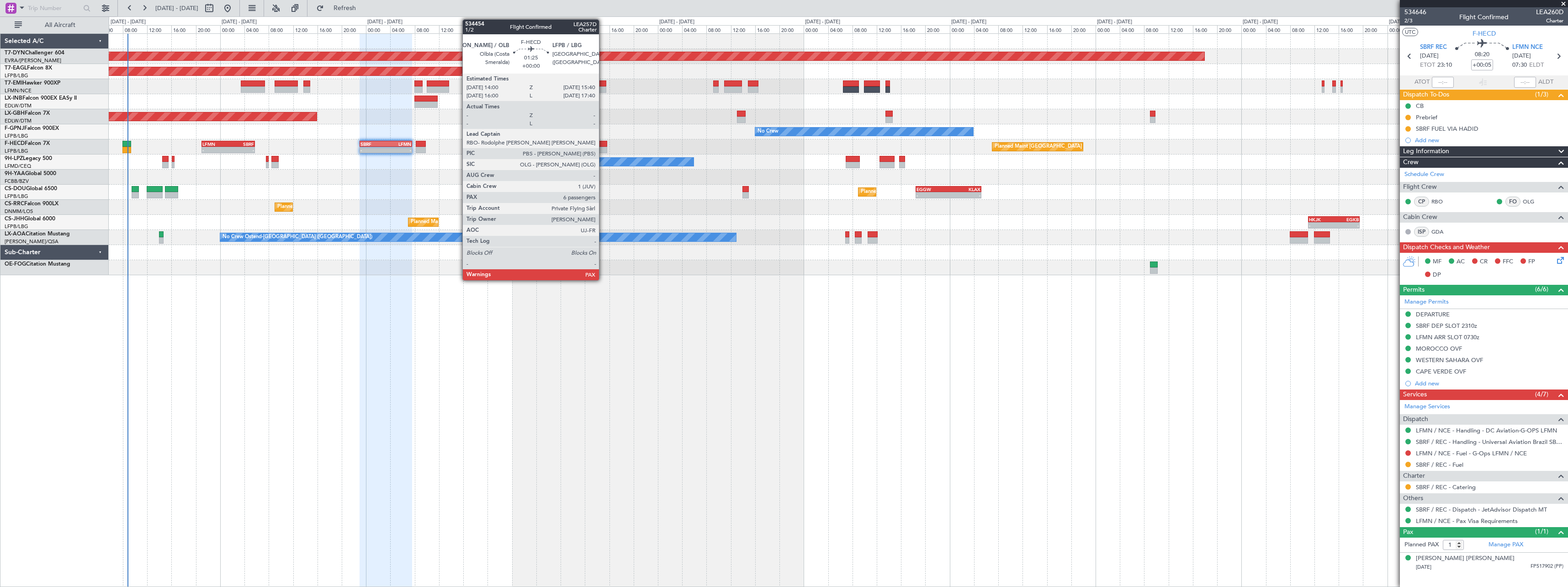
click at [603, 146] on div at bounding box center [602, 143] width 11 height 6
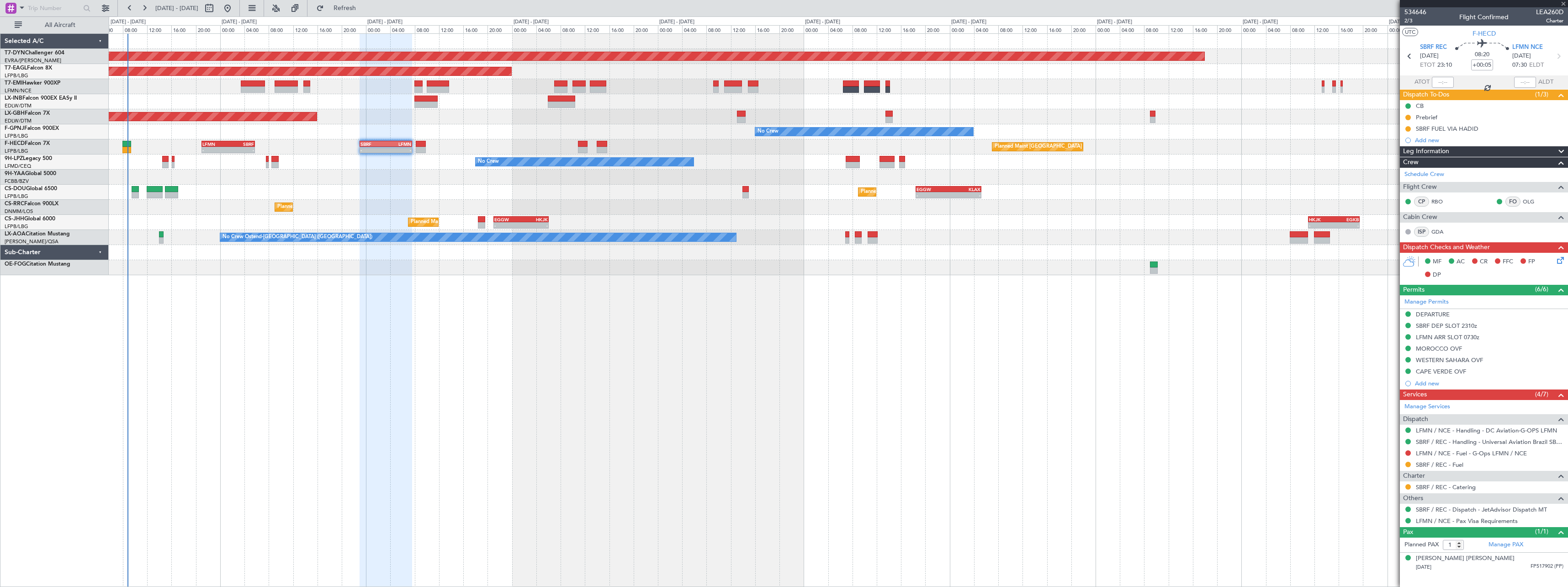
type input "6"
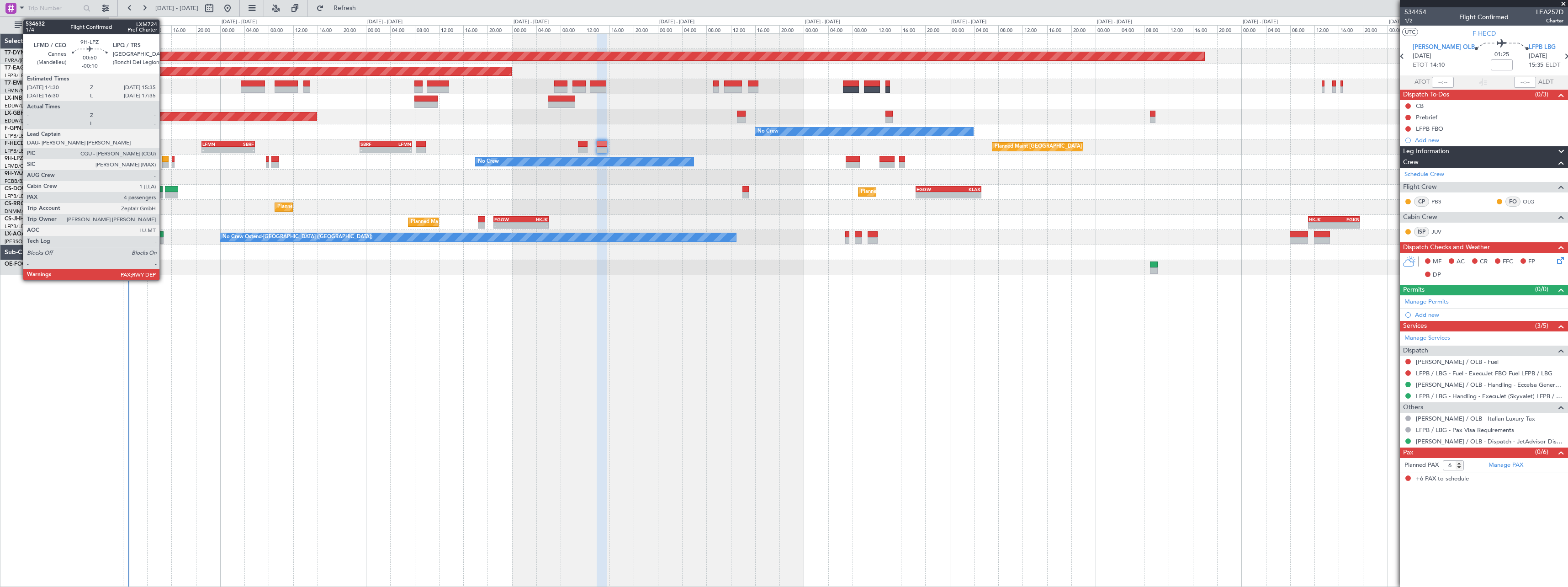
click at [164, 160] on div at bounding box center [165, 158] width 7 height 6
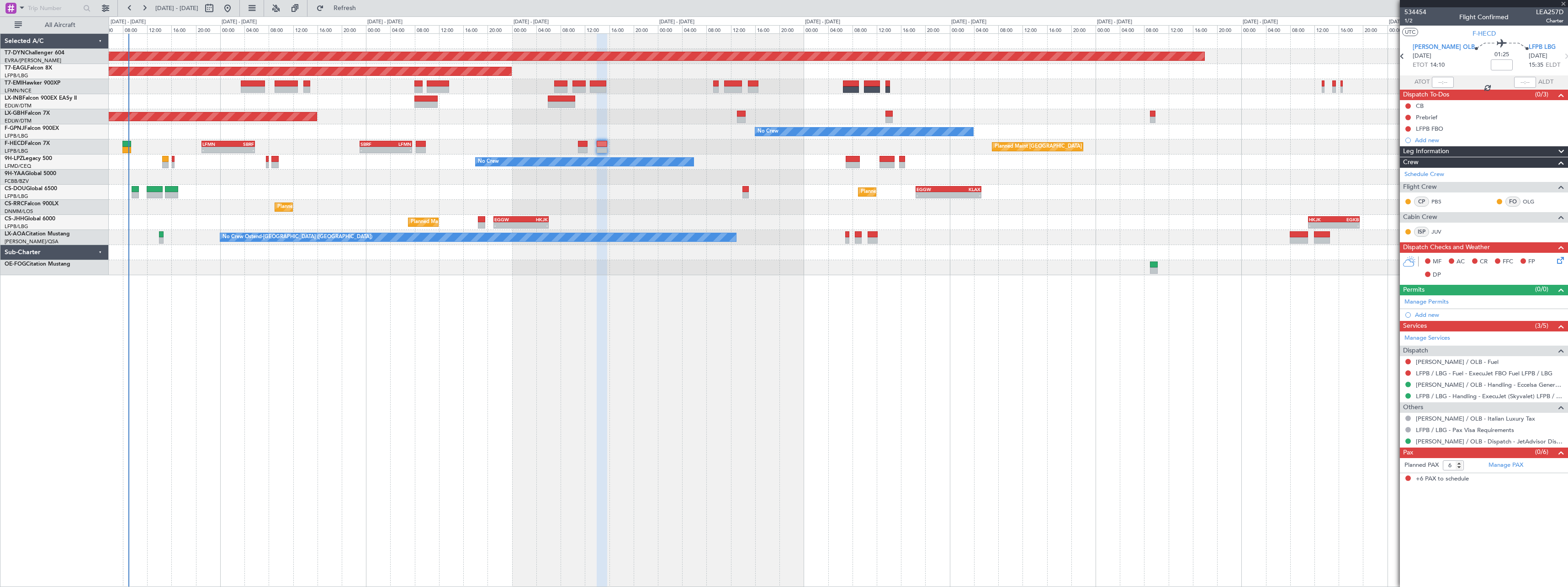
type input "-00:10"
type input "4"
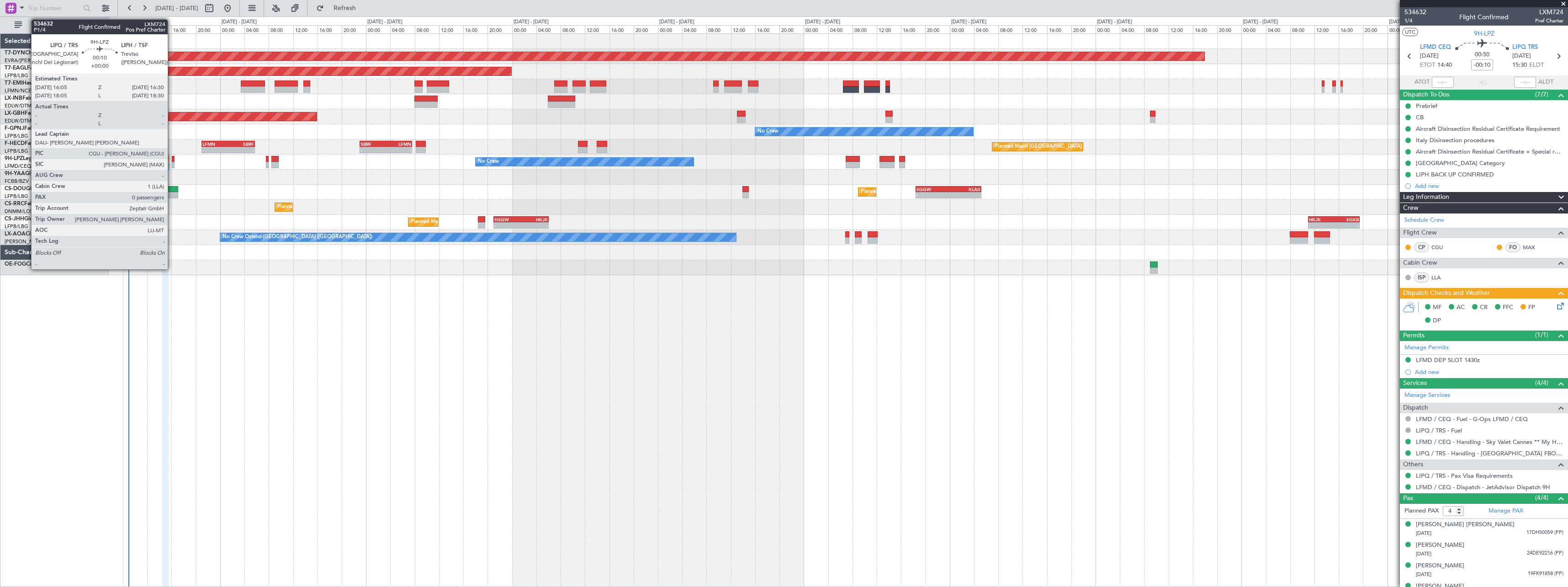
click at [172, 162] on div at bounding box center [173, 165] width 3 height 6
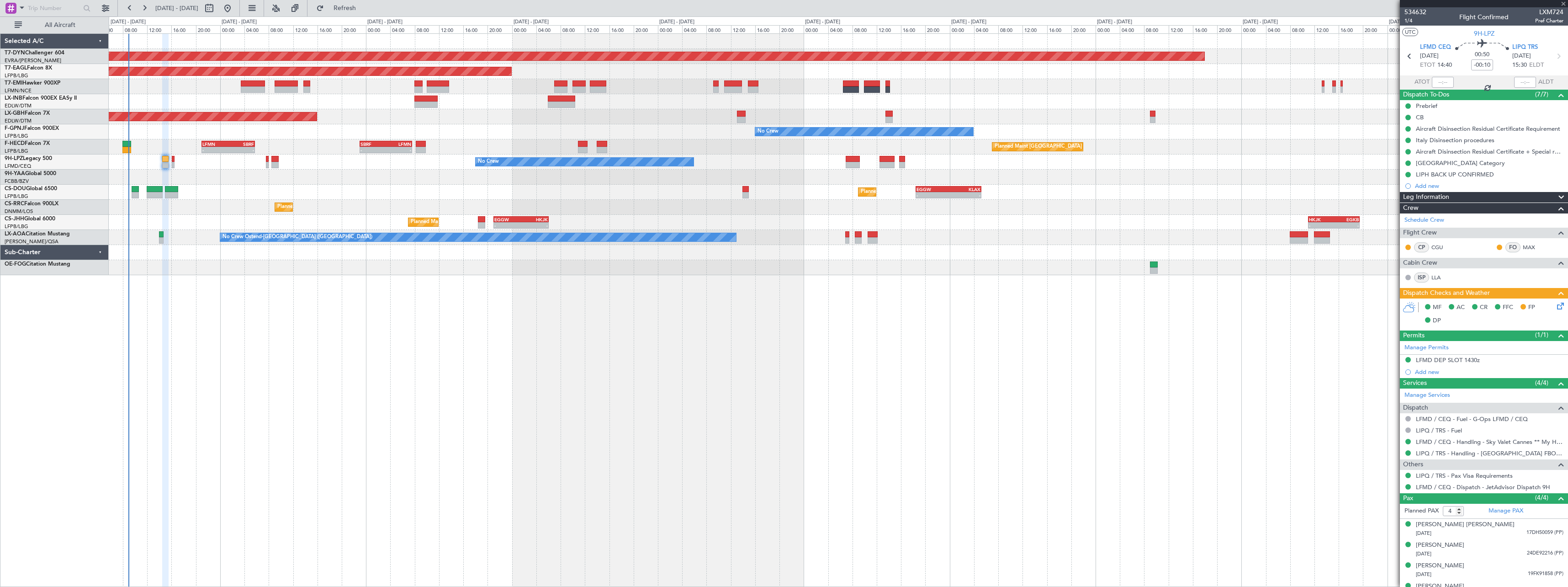
type input "0"
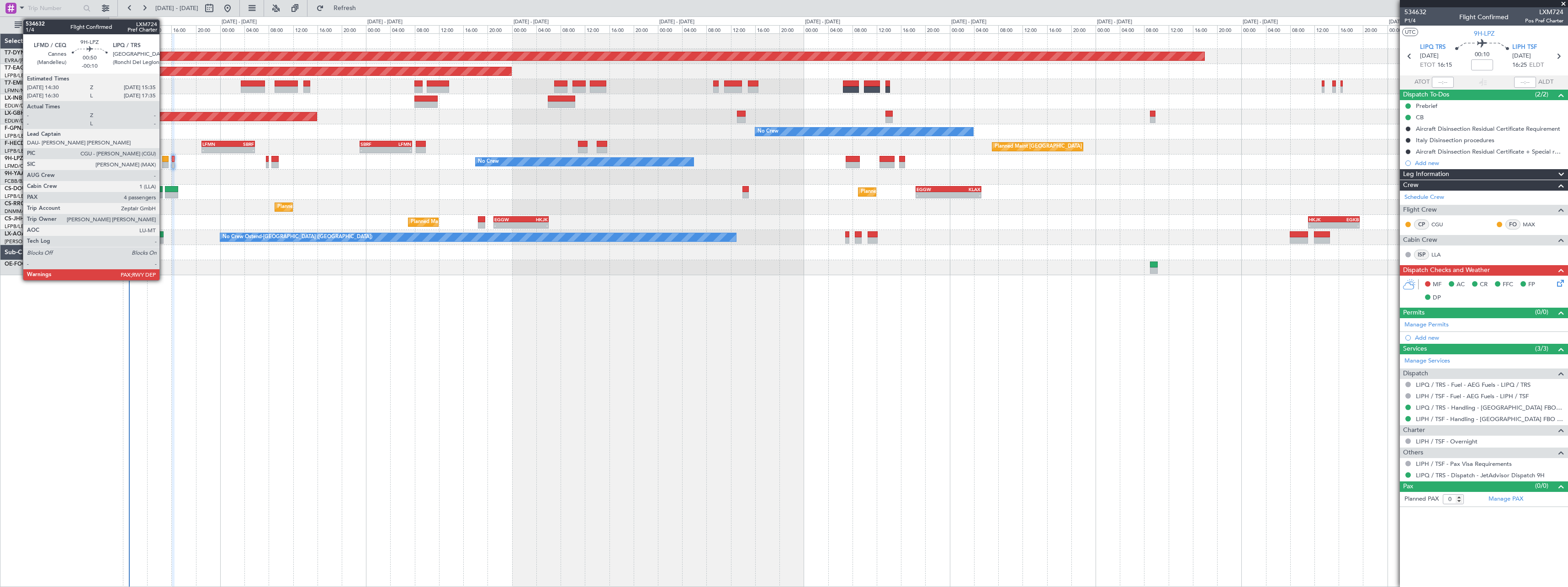
click at [164, 162] on div at bounding box center [165, 165] width 7 height 6
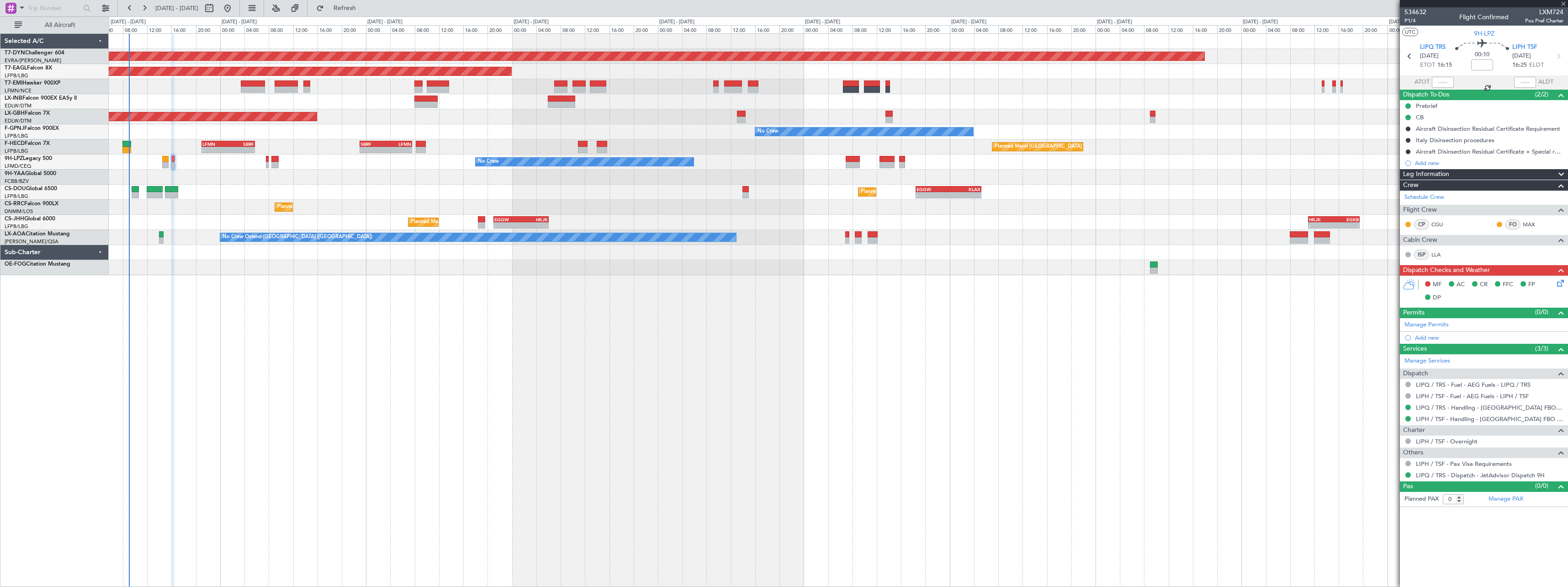
type input "-00:10"
type input "4"
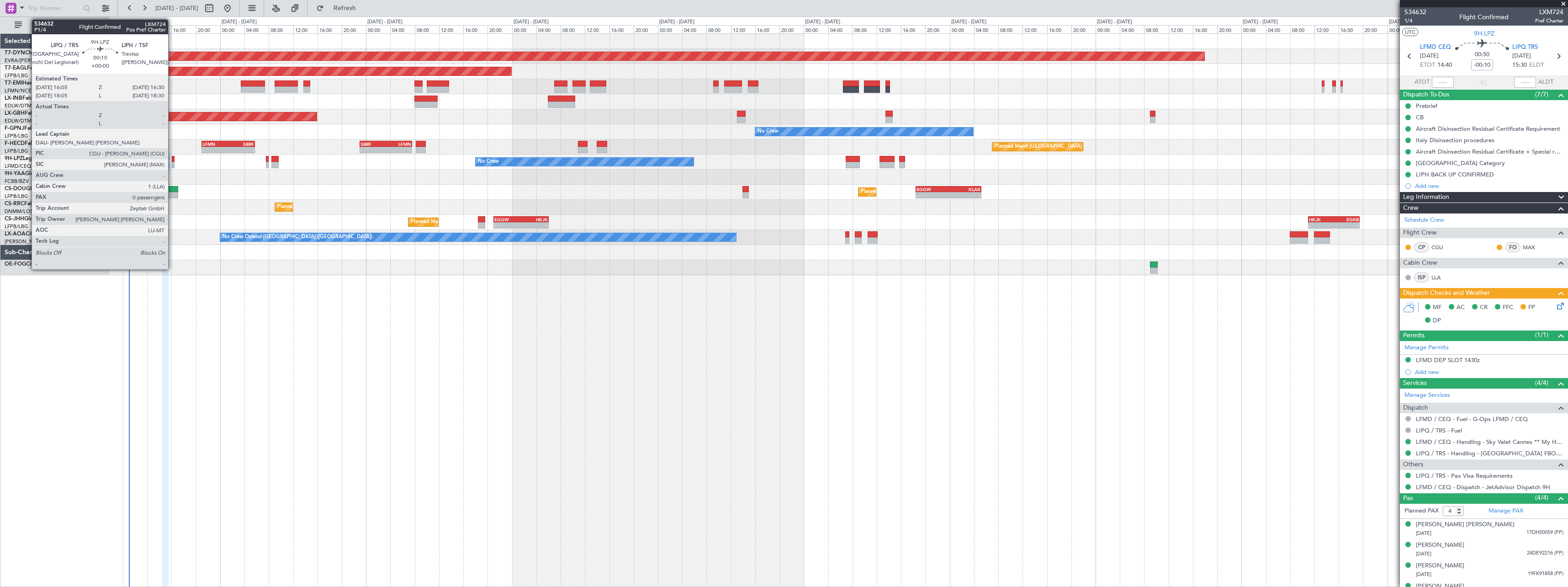
click at [173, 162] on div at bounding box center [173, 165] width 3 height 6
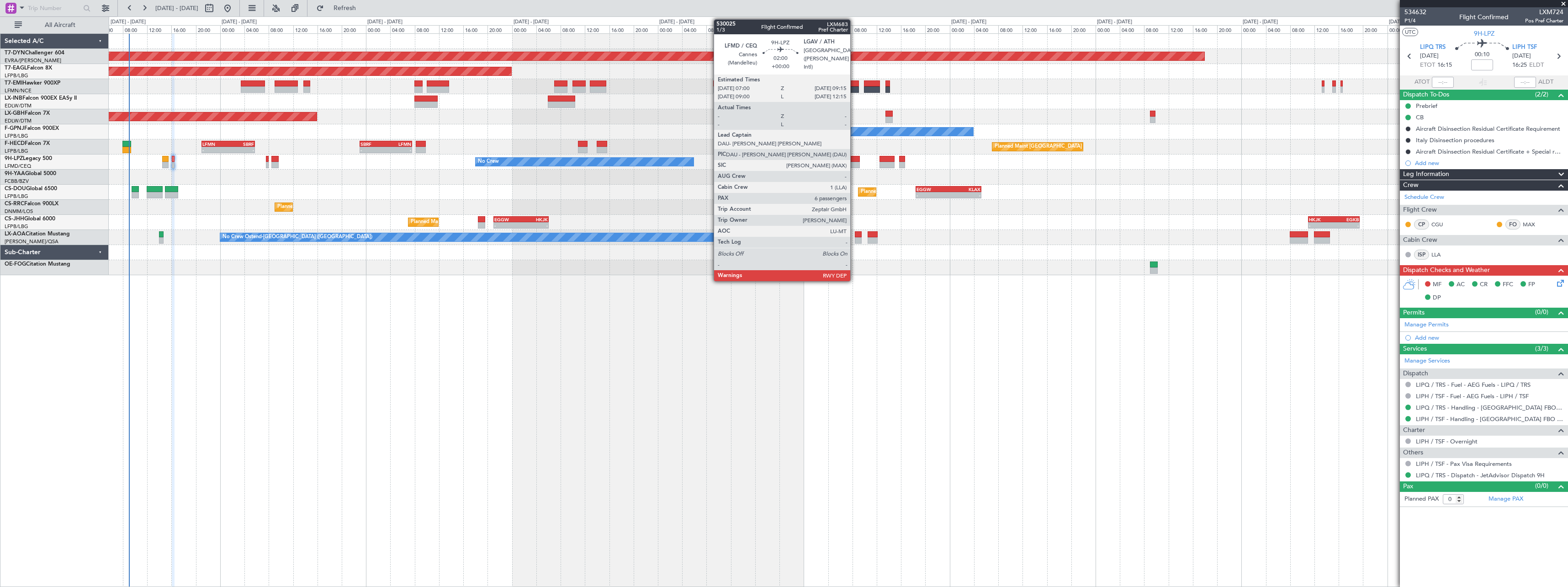
click at [855, 160] on div at bounding box center [852, 158] width 13 height 6
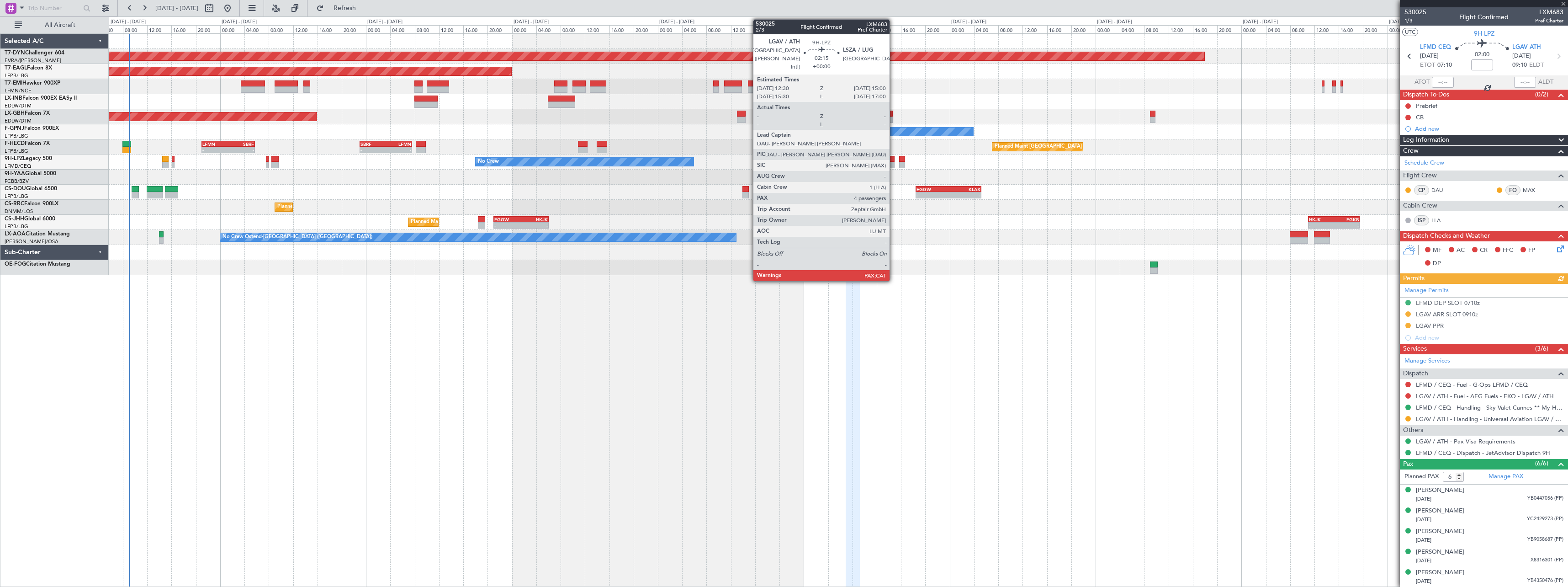
click at [894, 163] on div at bounding box center [888, 165] width 16 height 6
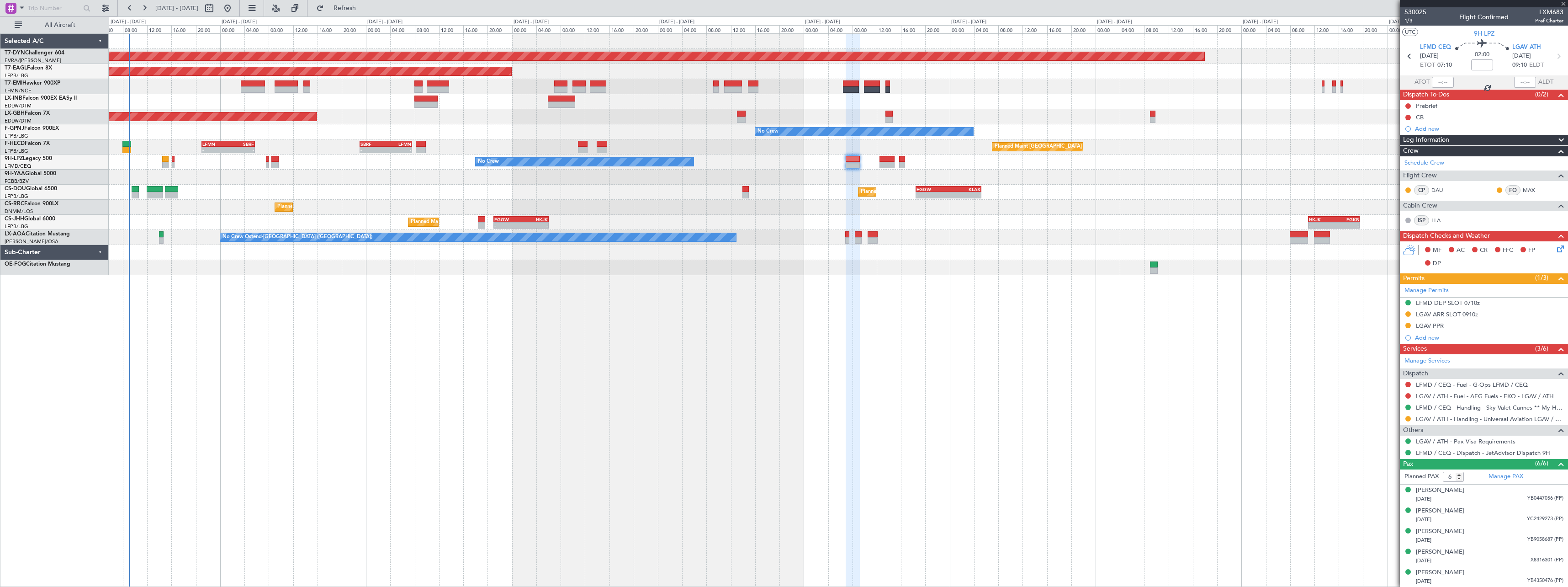
type input "4"
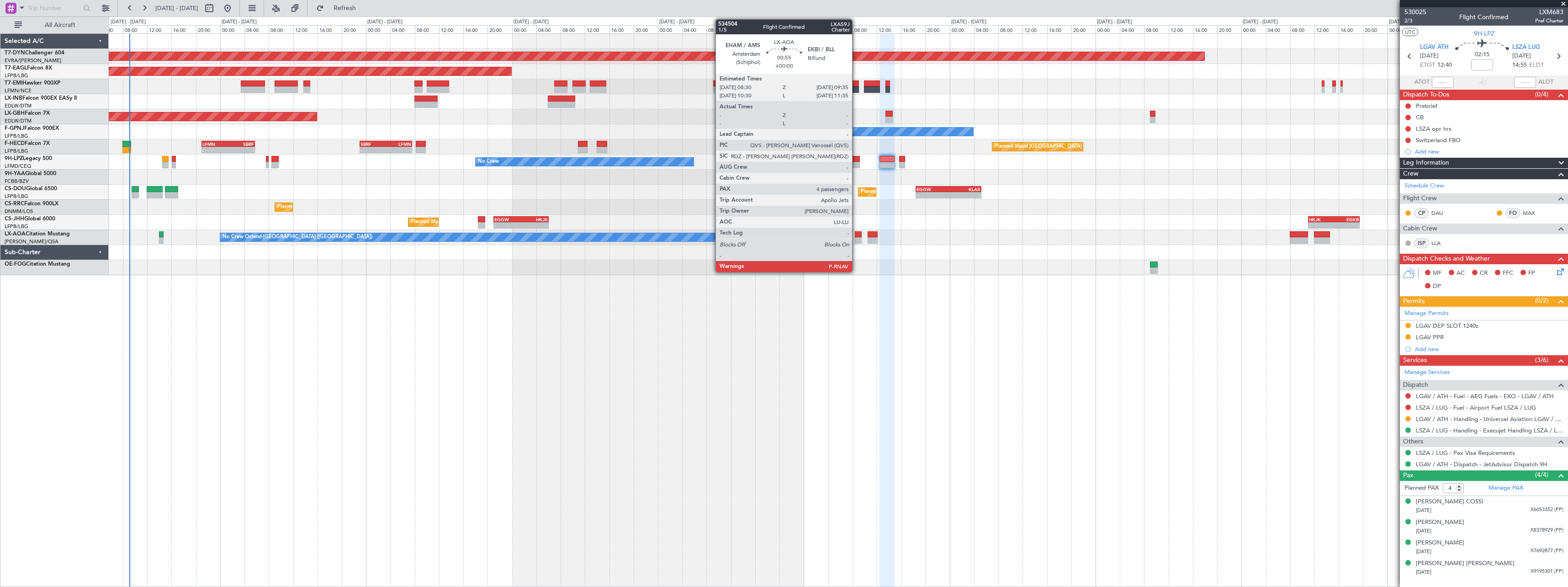
click at [857, 235] on div at bounding box center [858, 234] width 7 height 6
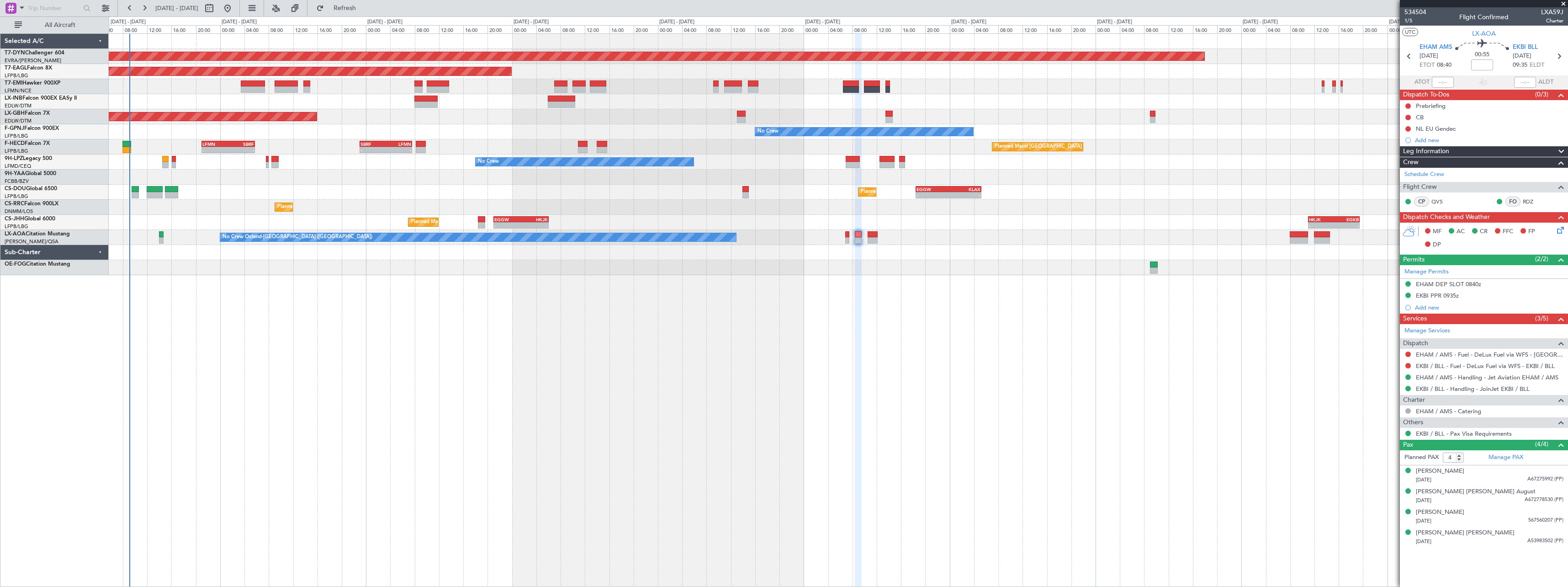
click at [864, 235] on div "No Crew Ostend-brugge (Ostend) No Crew Sabadell No Crew Ostend-brugge (Ostend)" at bounding box center [838, 237] width 1459 height 15
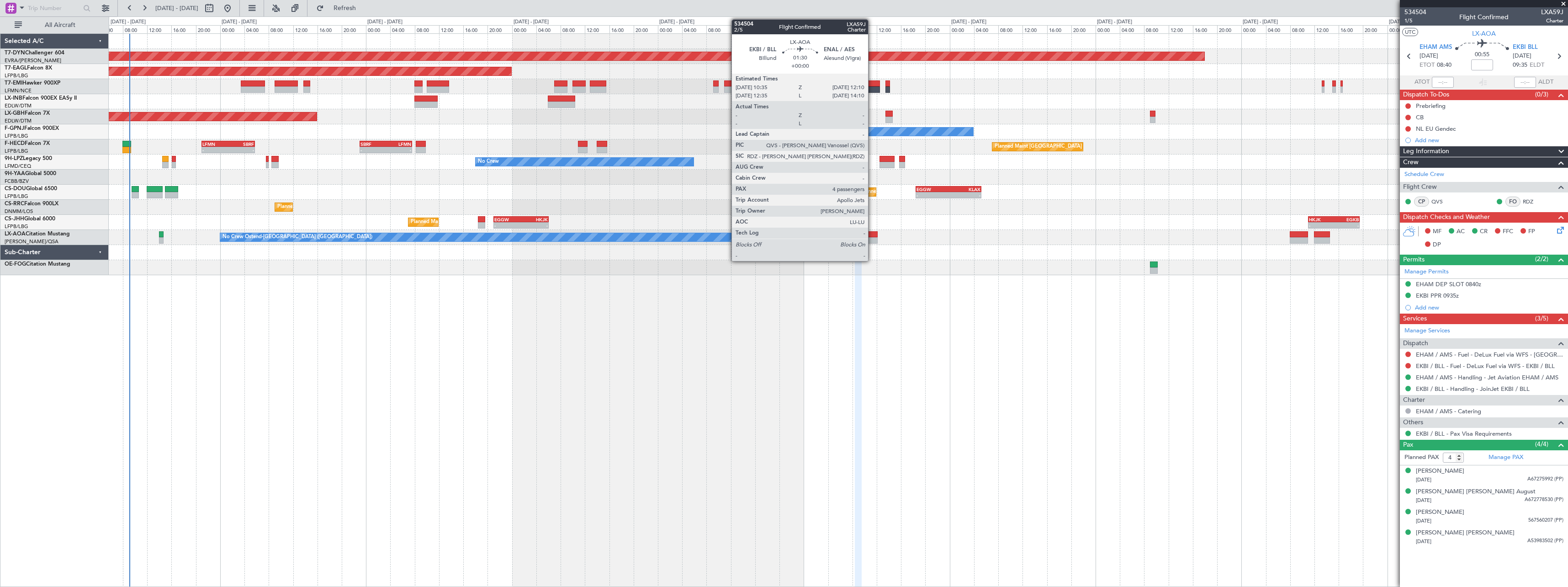
click at [872, 237] on div at bounding box center [872, 240] width 10 height 6
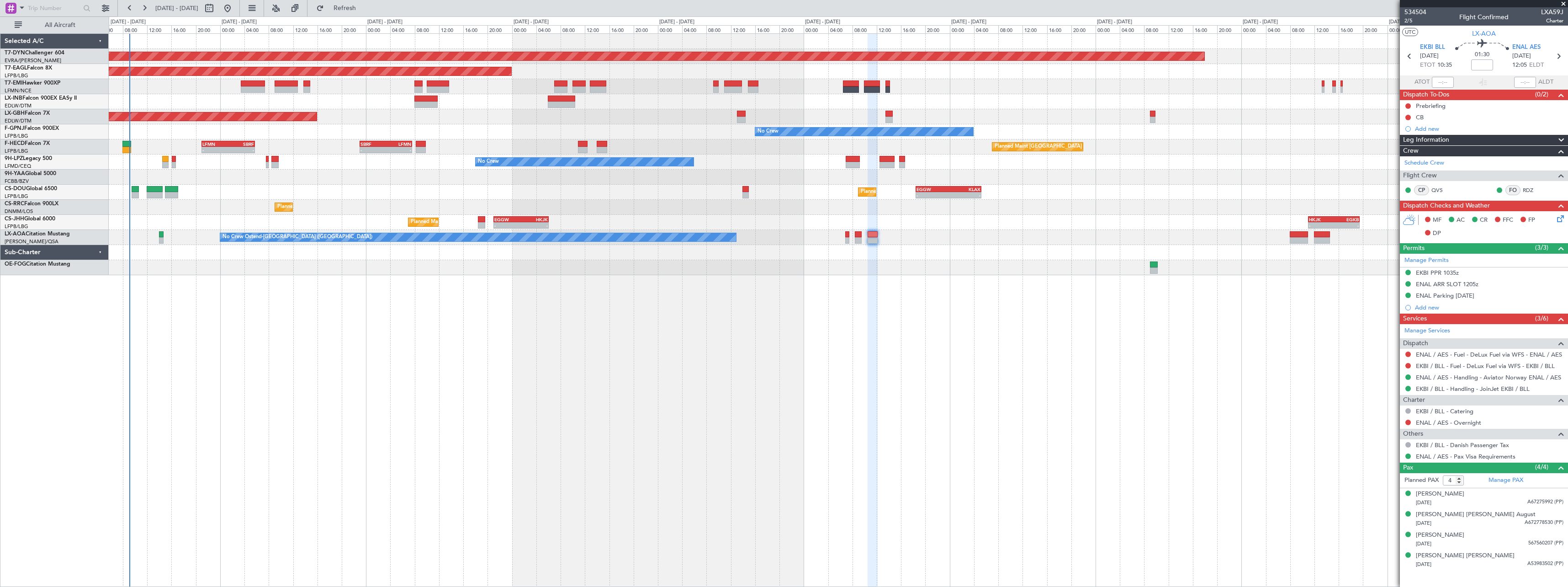
click at [1146, 259] on div "Planned Maint Basel-Mulhouse Planned Maint New York (Teterboro) Planned Maint G…" at bounding box center [838, 154] width 1459 height 242
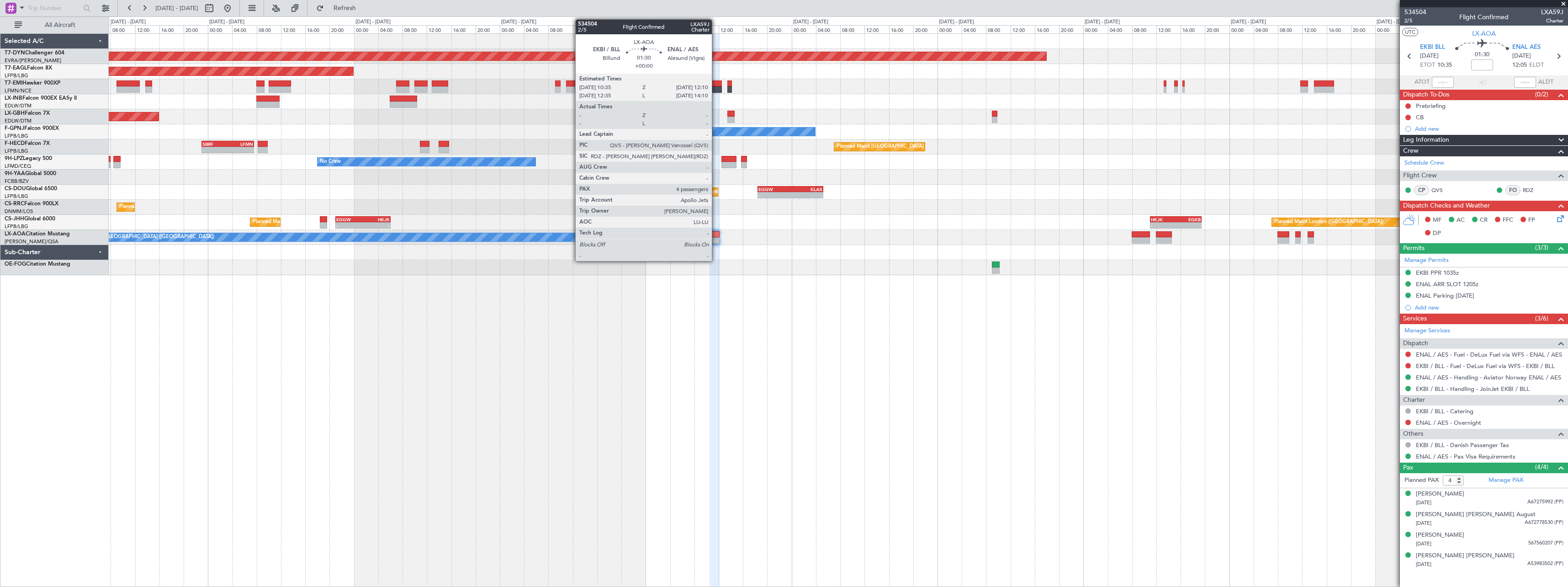
click at [716, 235] on div at bounding box center [714, 234] width 10 height 6
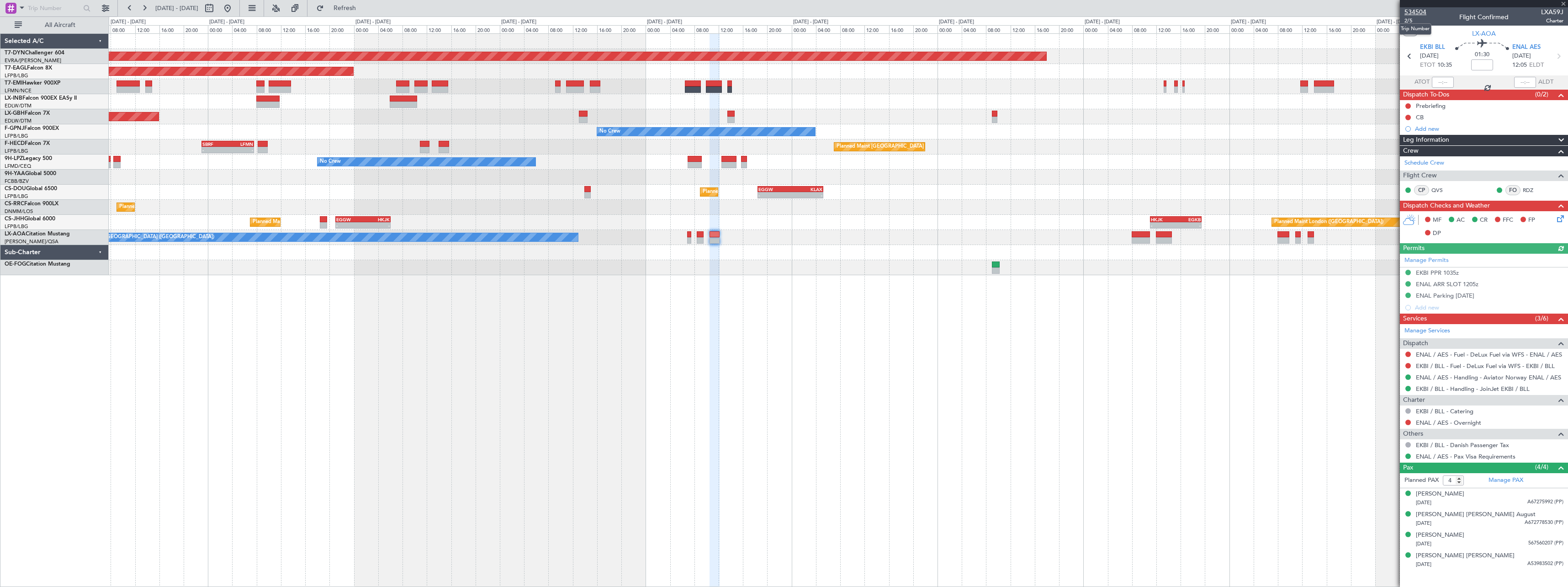
click at [1410, 12] on span "534504" at bounding box center [1415, 12] width 22 height 10
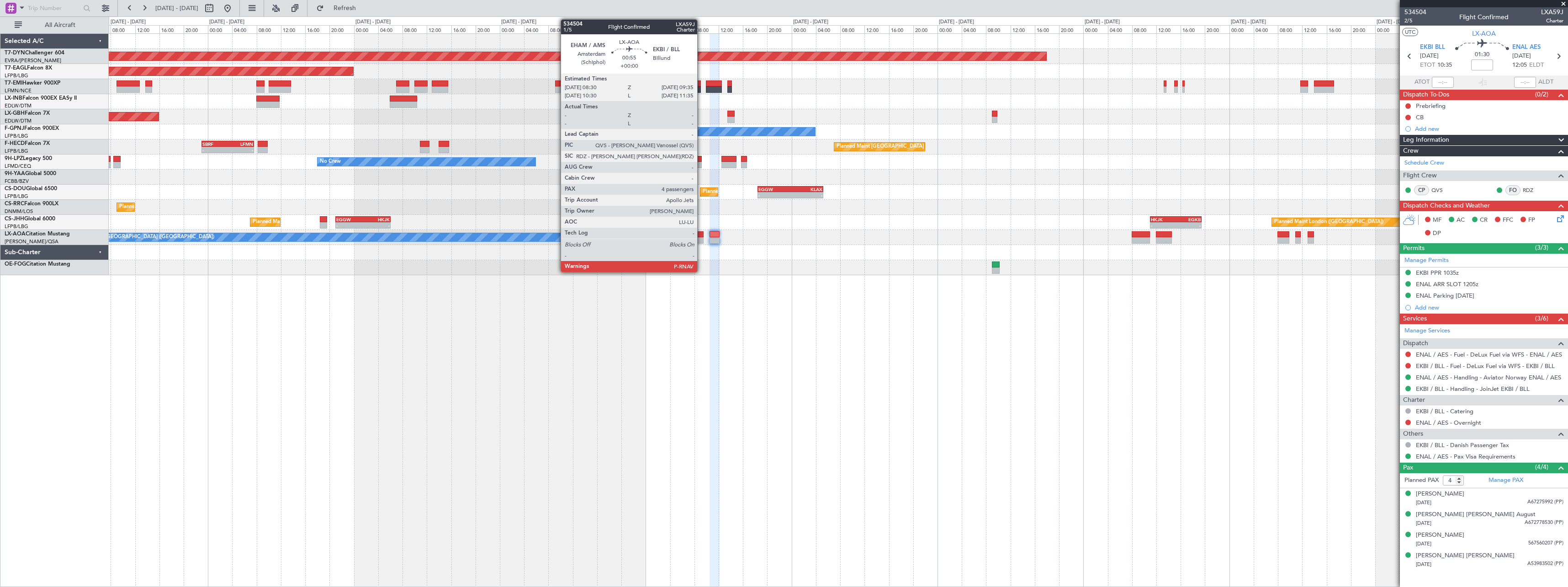
click at [700, 239] on div at bounding box center [700, 240] width 7 height 6
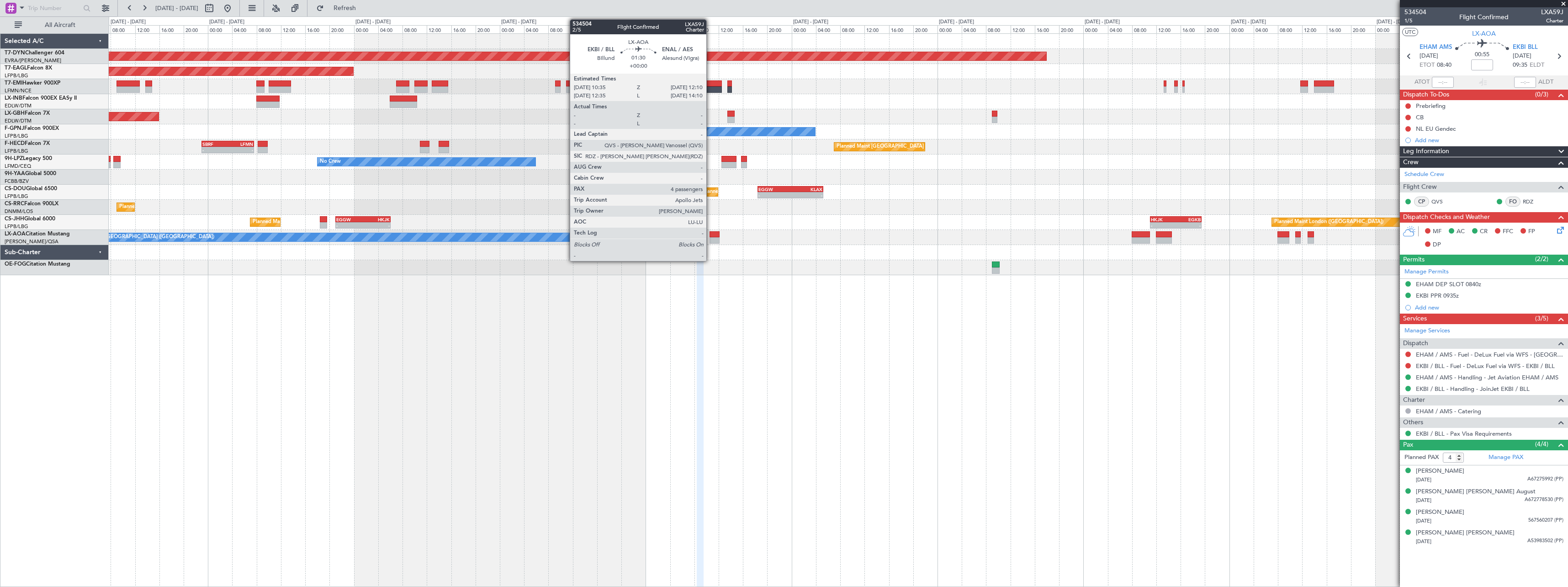
click at [711, 236] on div at bounding box center [714, 234] width 10 height 6
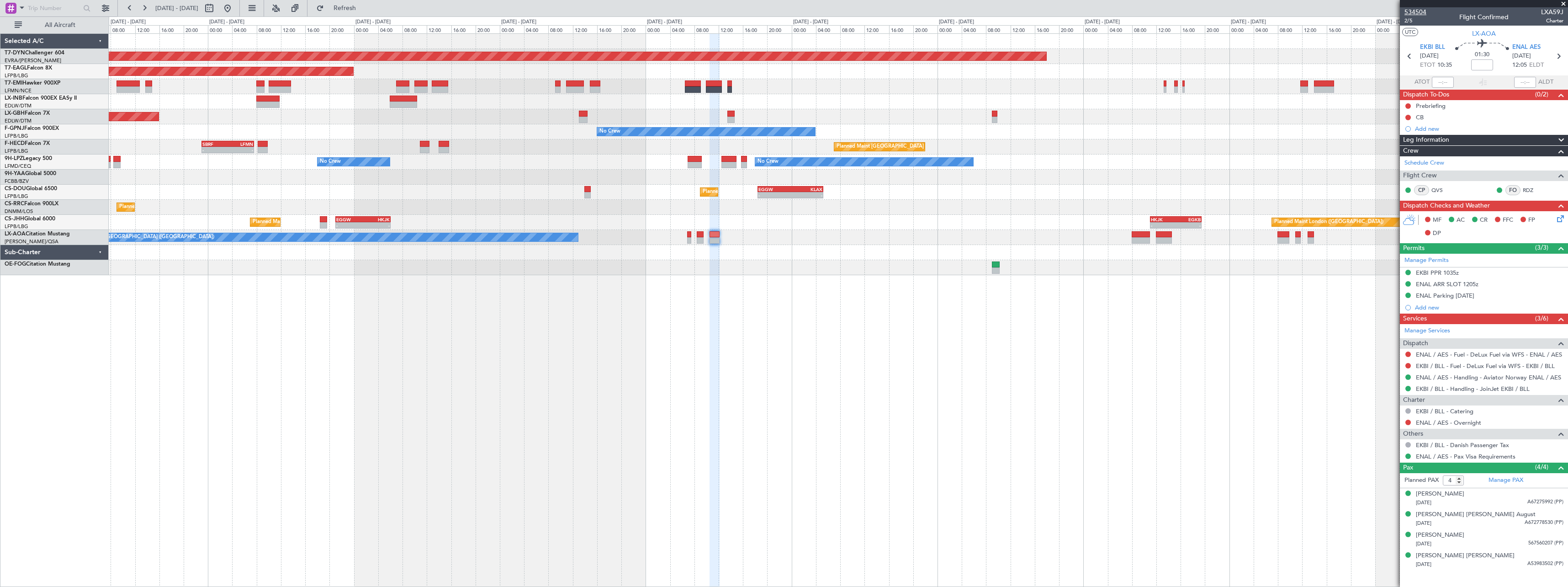
click at [1414, 12] on span "534504" at bounding box center [1415, 12] width 22 height 10
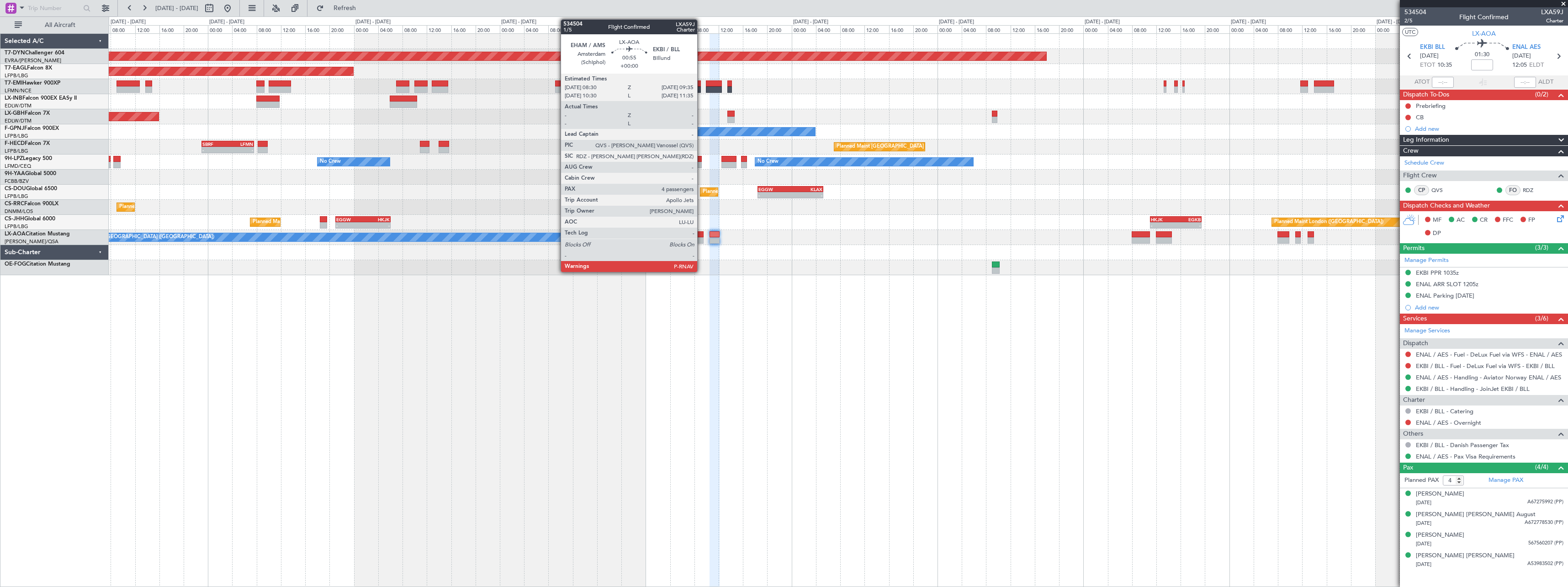
click at [702, 236] on div at bounding box center [700, 234] width 7 height 6
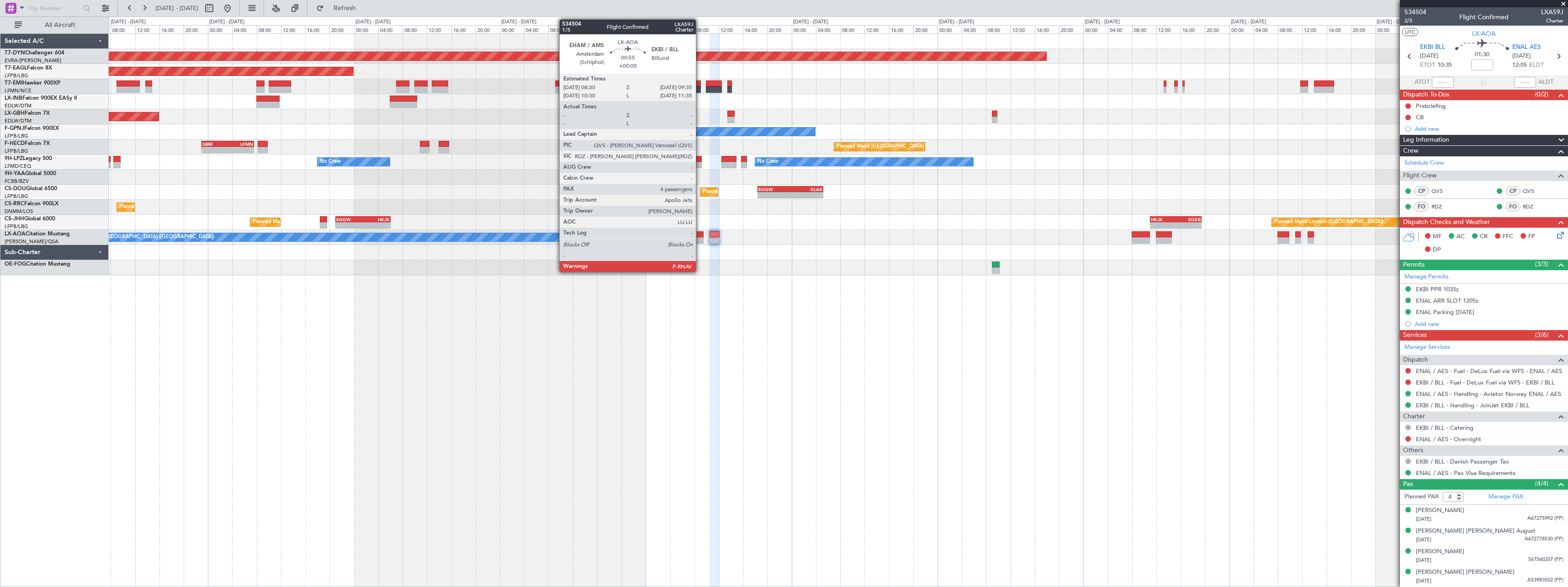
click at [700, 233] on div at bounding box center [700, 234] width 7 height 6
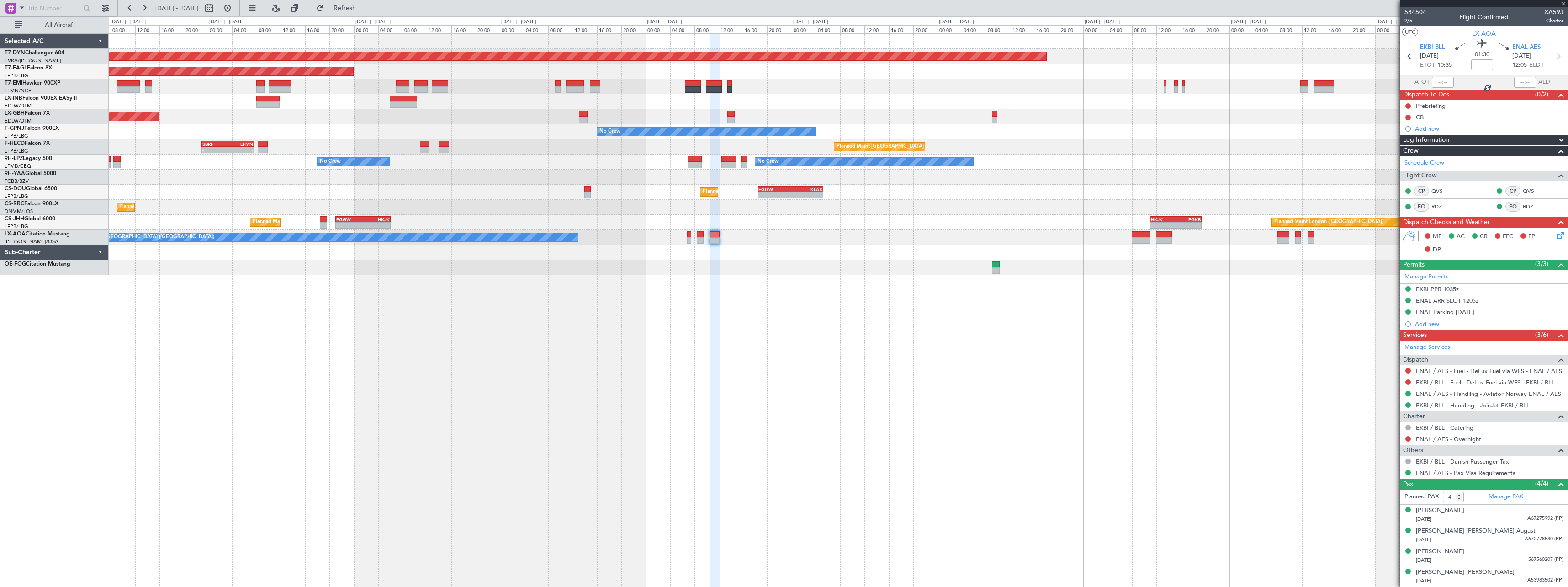
click at [700, 233] on div at bounding box center [700, 234] width 7 height 6
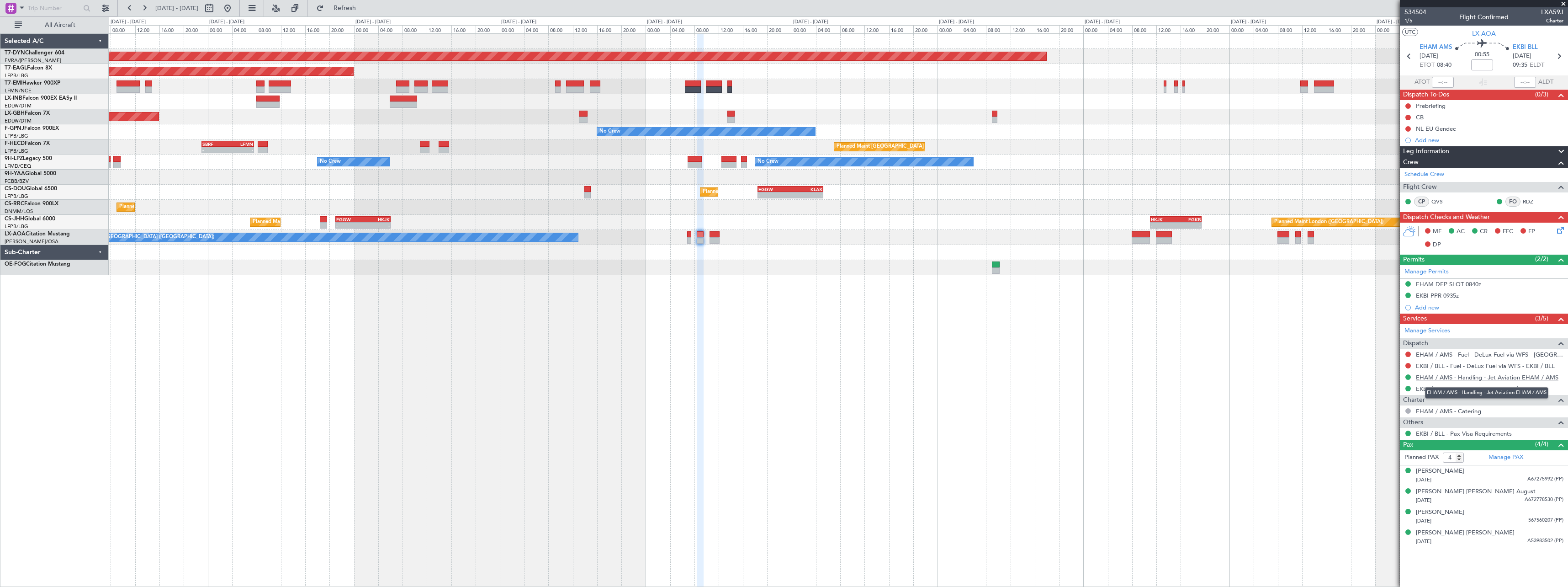
click at [1496, 379] on link "EHAM / AMS - Handling - Jet Aviation EHAM / AMS" at bounding box center [1487, 377] width 142 height 8
click at [1417, 9] on span "534504" at bounding box center [1415, 12] width 22 height 10
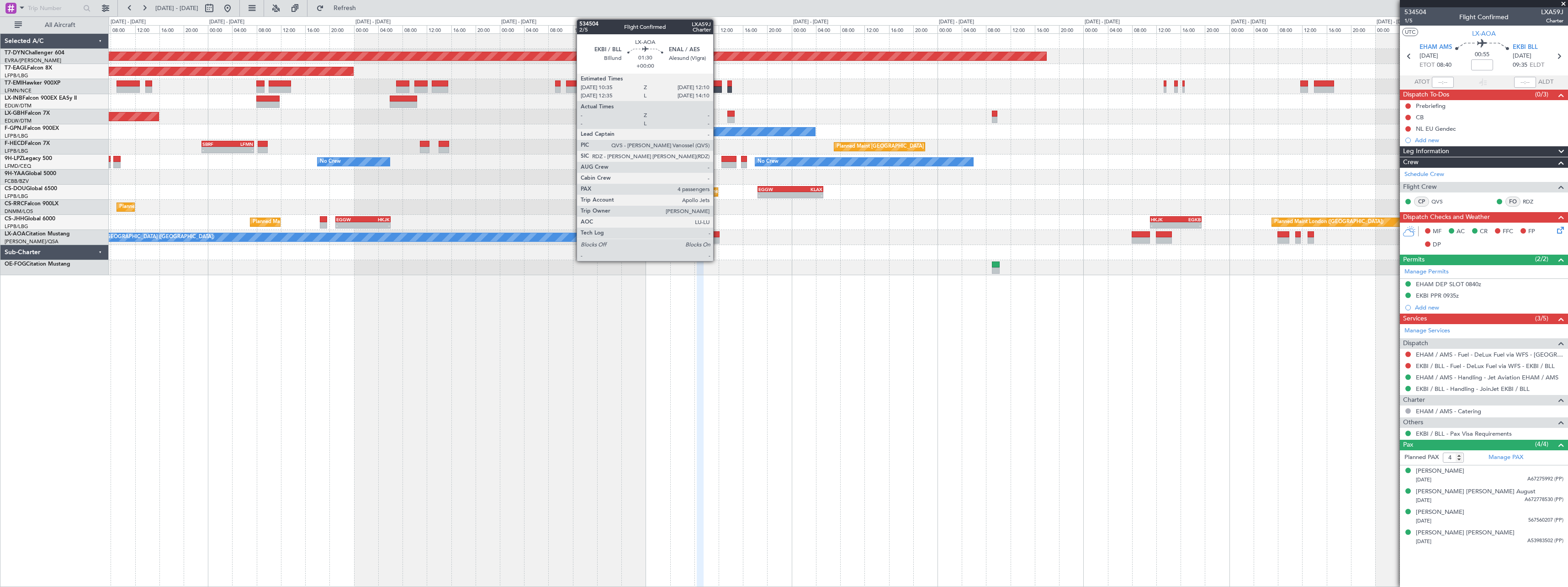
click at [718, 238] on div at bounding box center [714, 240] width 10 height 6
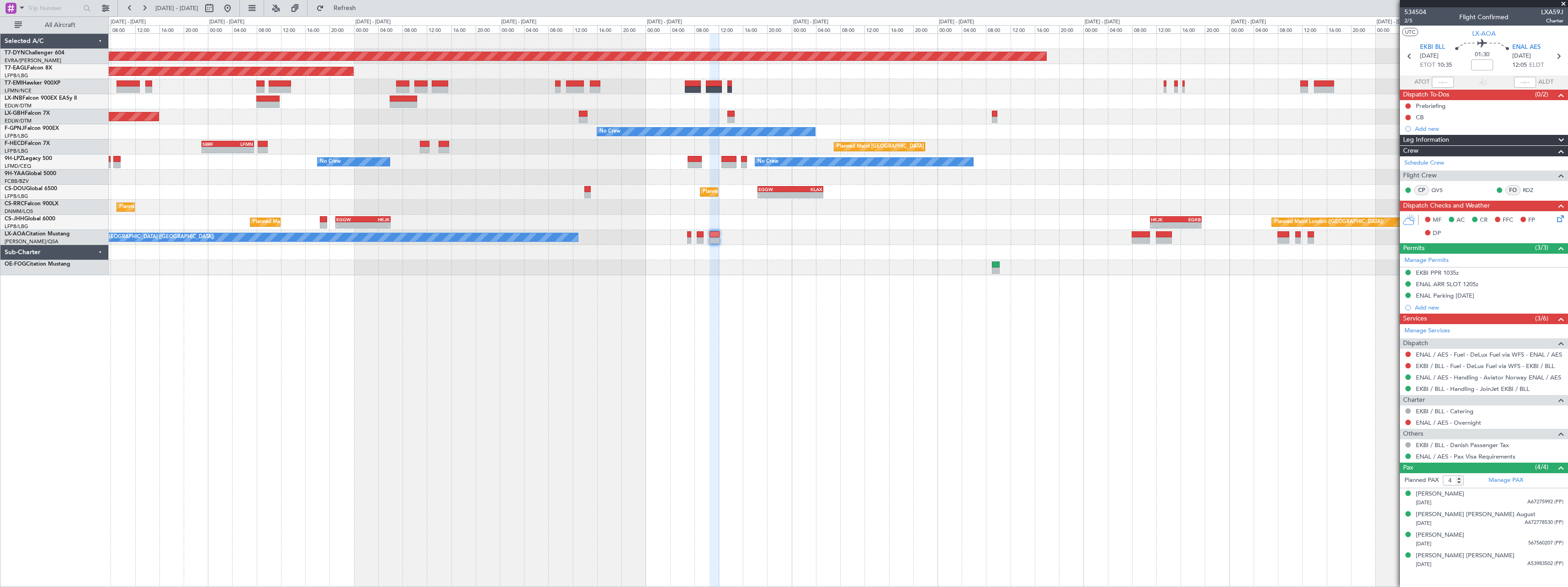
click at [779, 276] on div "Planned Maint Basel-Mulhouse Planned Maint New York (Teterboro) Planned Maint G…" at bounding box center [838, 310] width 1459 height 553
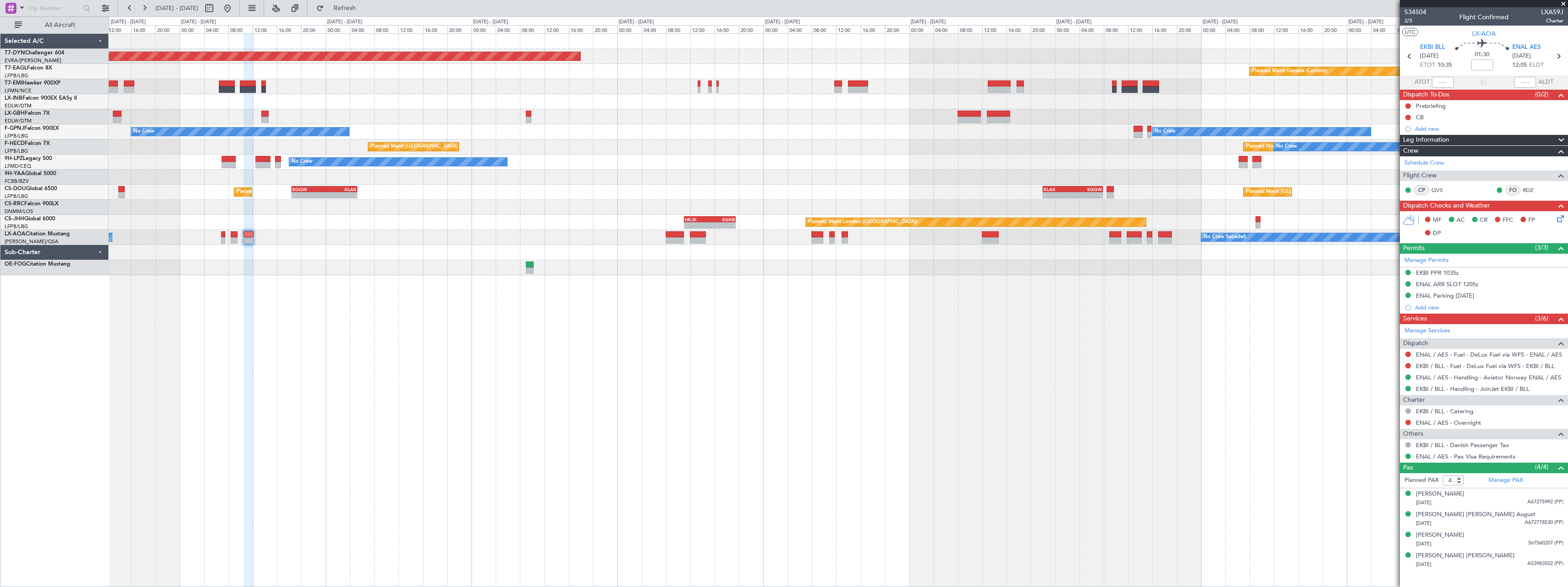
click at [1003, 305] on div "Planned Maint Basel-Mulhouse Planned Maint Geneva (Cointrin) Planned Maint New …" at bounding box center [838, 310] width 1459 height 553
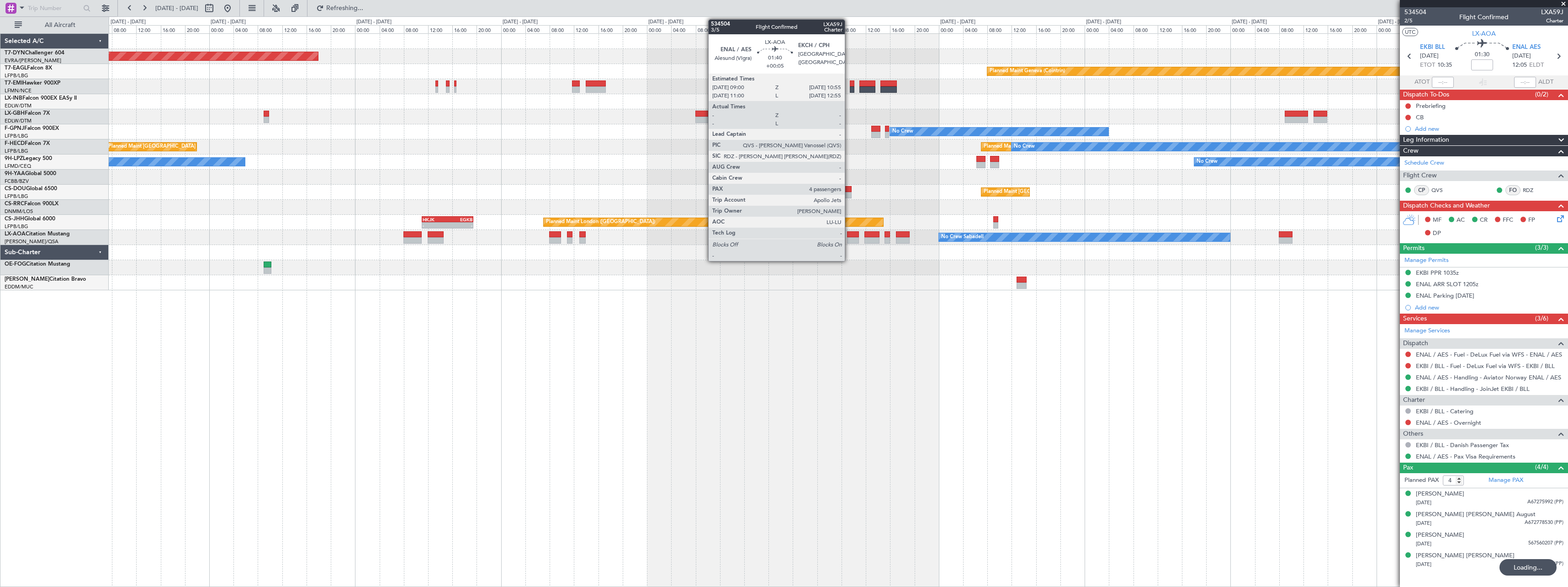
click at [849, 237] on div at bounding box center [852, 240] width 12 height 6
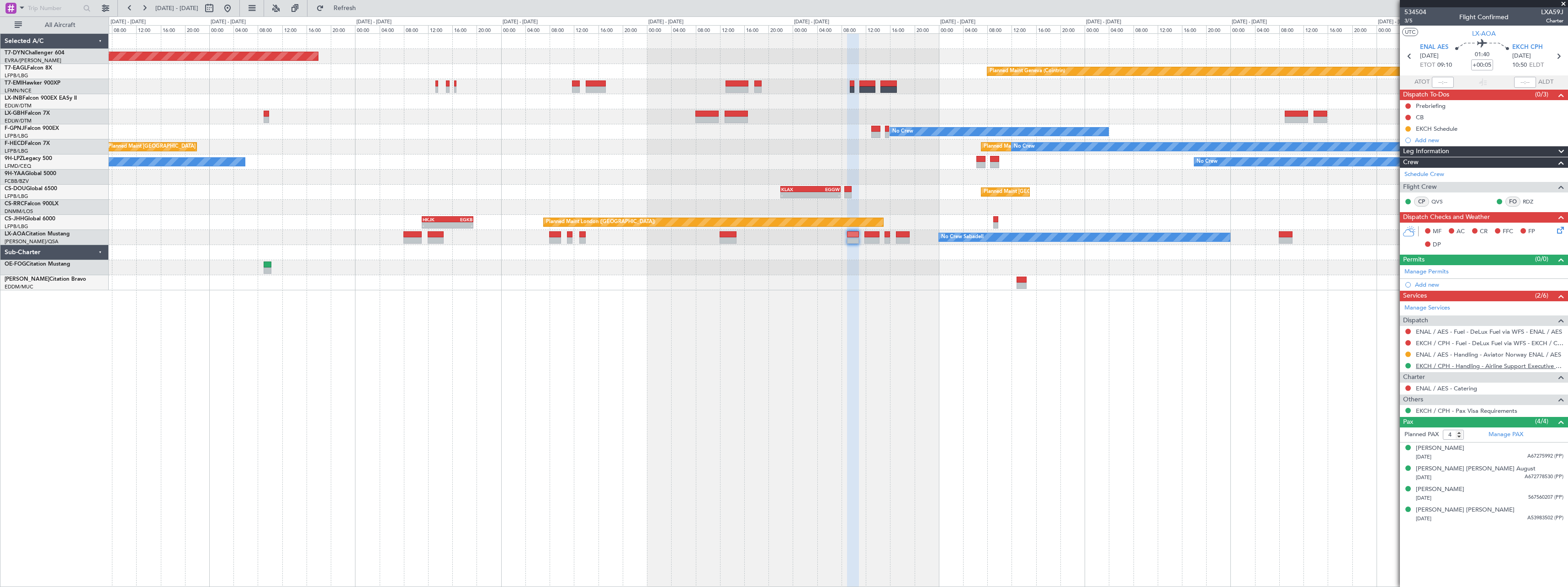
click at [1521, 367] on link "EKCH / CPH - Handling - Airline Support Executive EKCH / CPH" at bounding box center [1489, 366] width 148 height 8
click at [234, 7] on button at bounding box center [227, 8] width 15 height 15
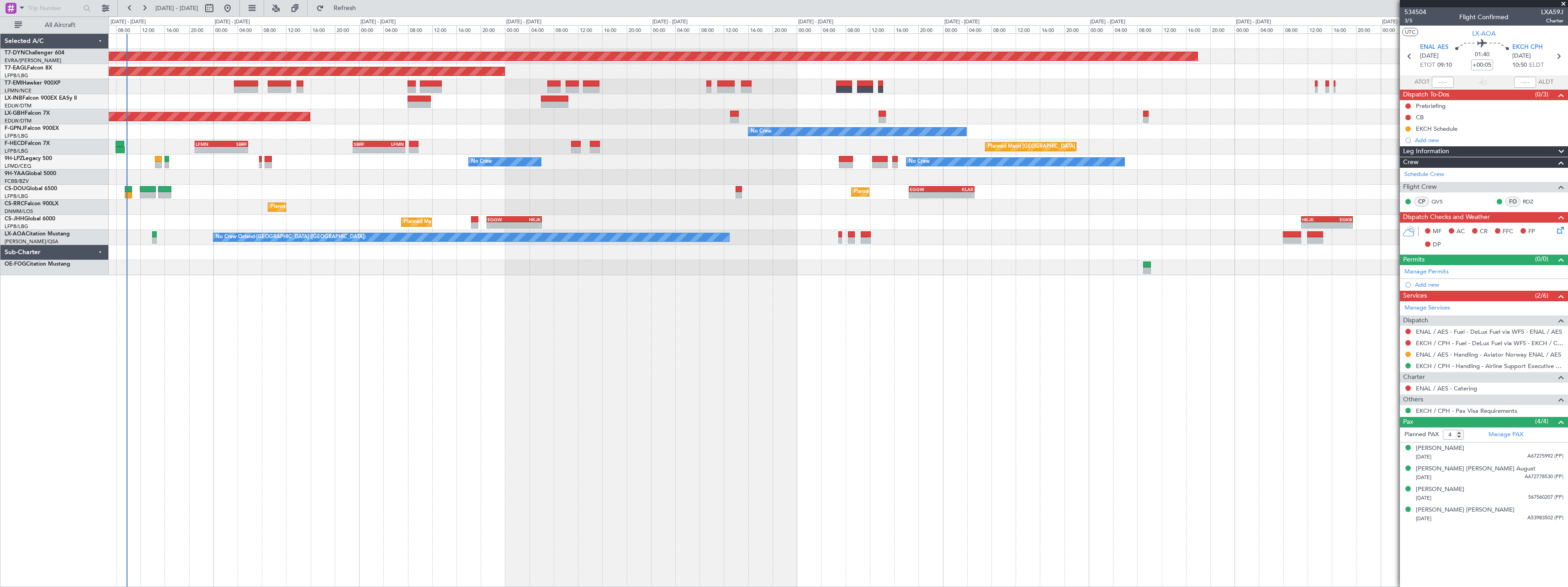
click at [342, 178] on div at bounding box center [838, 177] width 1459 height 15
click at [365, 9] on span "Refresh" at bounding box center [344, 8] width 38 height 6
click at [365, 9] on span "Refreshing..." at bounding box center [344, 8] width 38 height 6
click at [365, 9] on span "Refresh" at bounding box center [344, 8] width 38 height 6
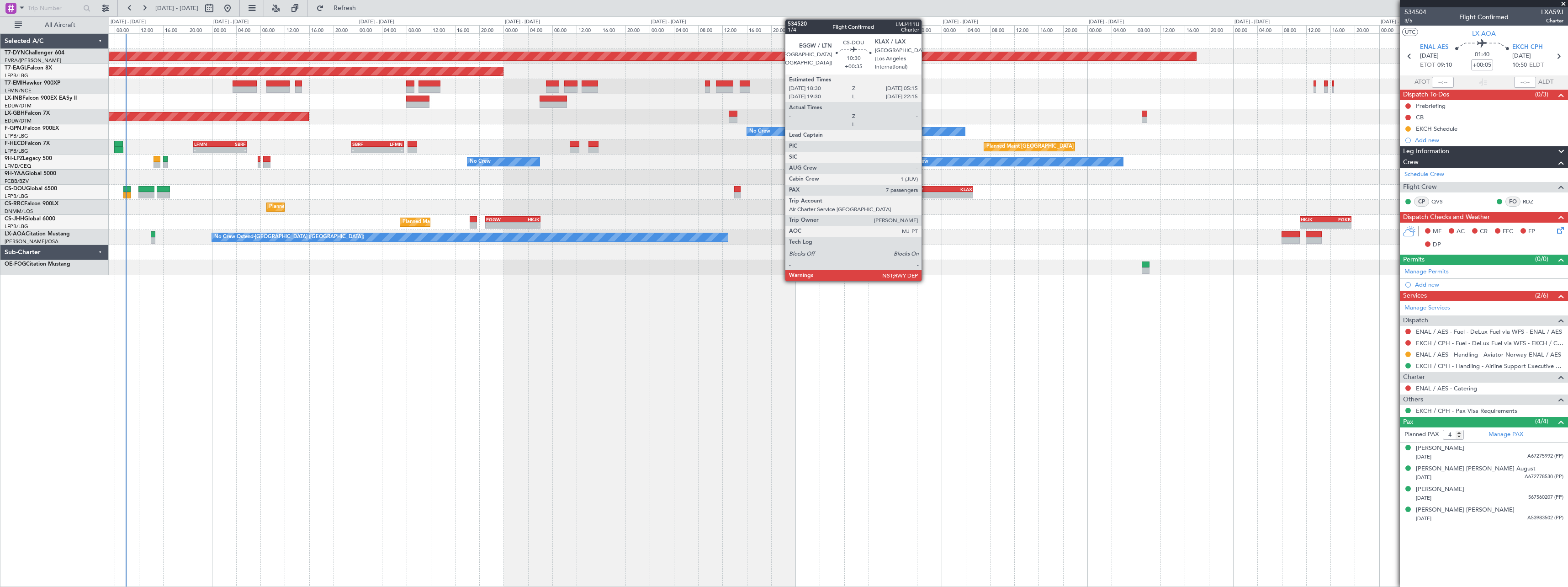
click at [926, 190] on div "EGGW" at bounding box center [924, 189] width 32 height 5
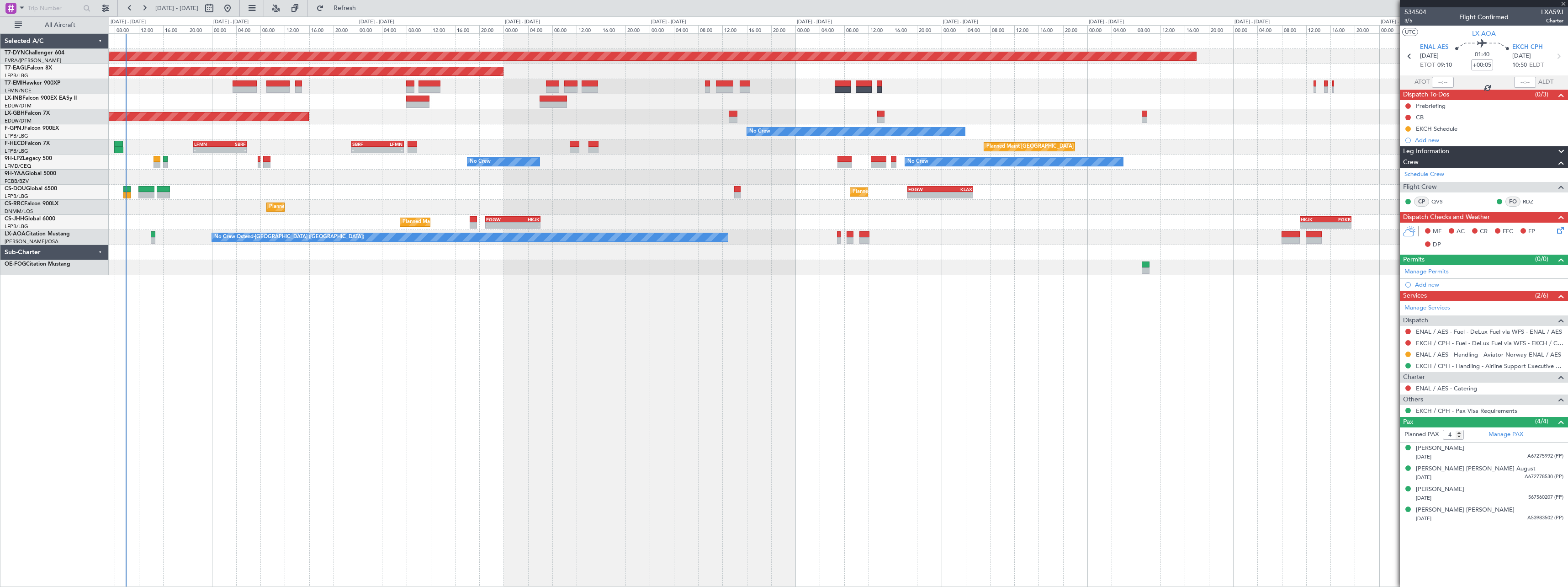
type input "+00:35"
type input "7"
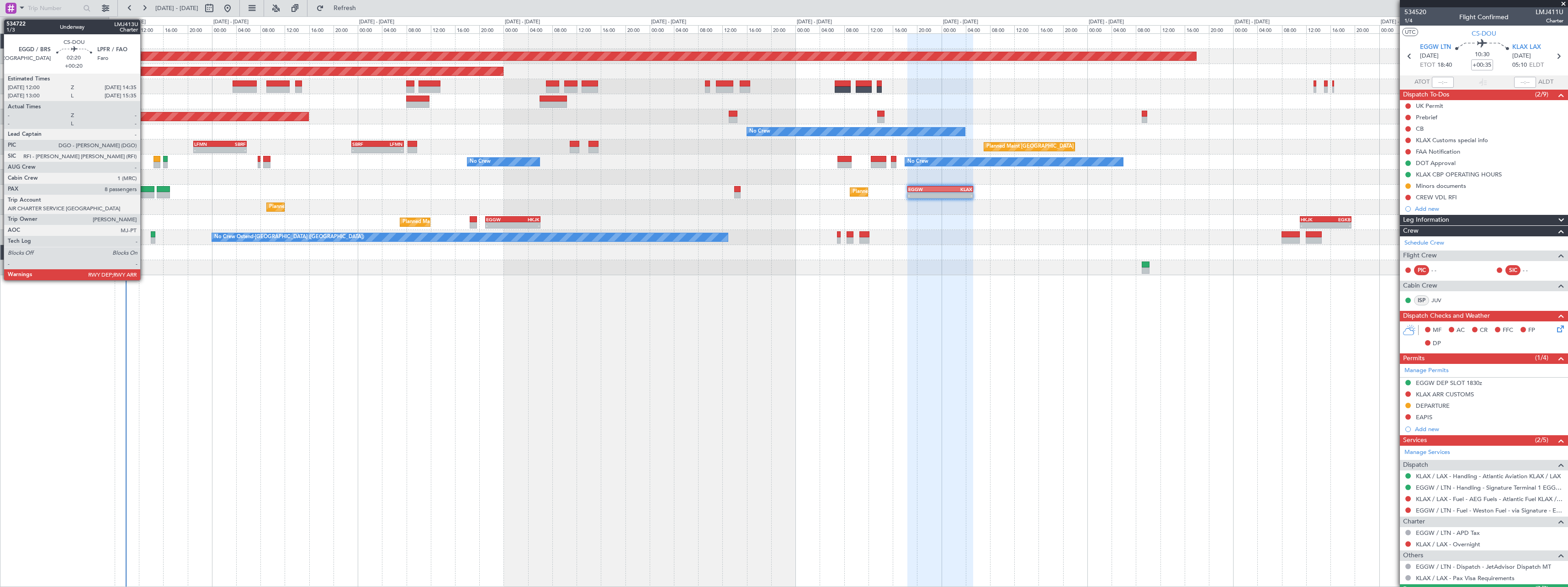
click at [144, 189] on div at bounding box center [146, 189] width 16 height 6
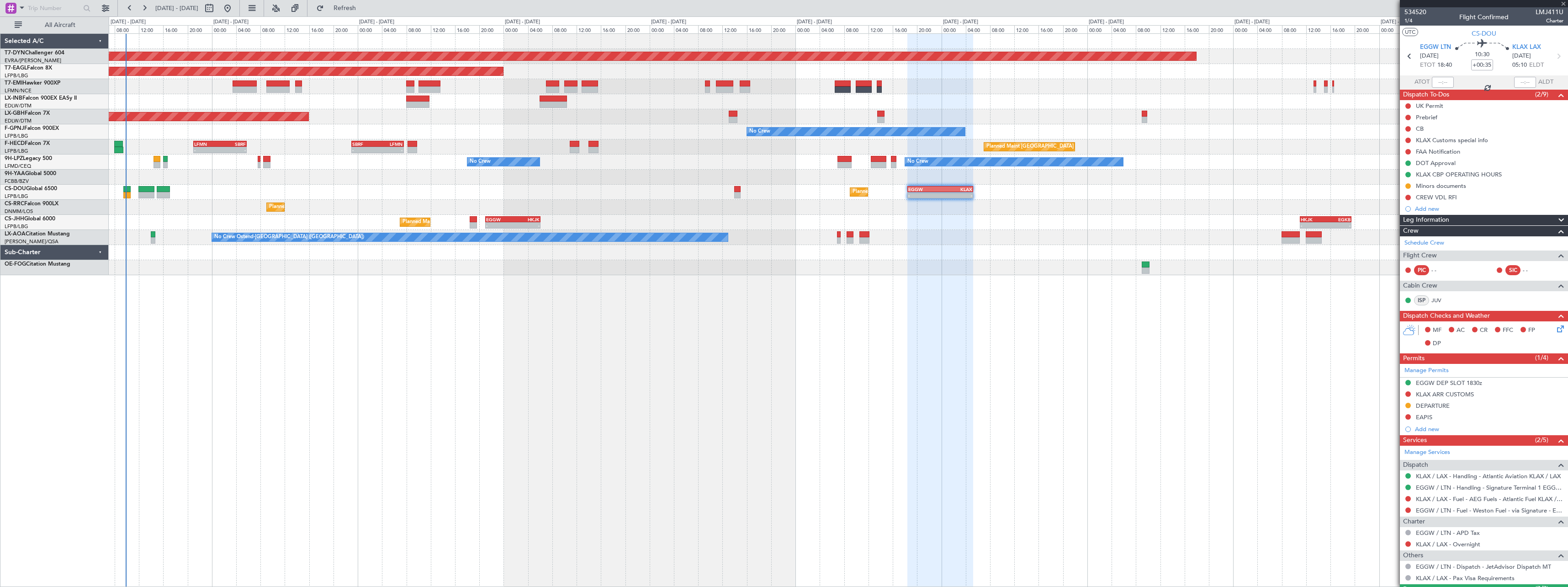
type input "+00:20"
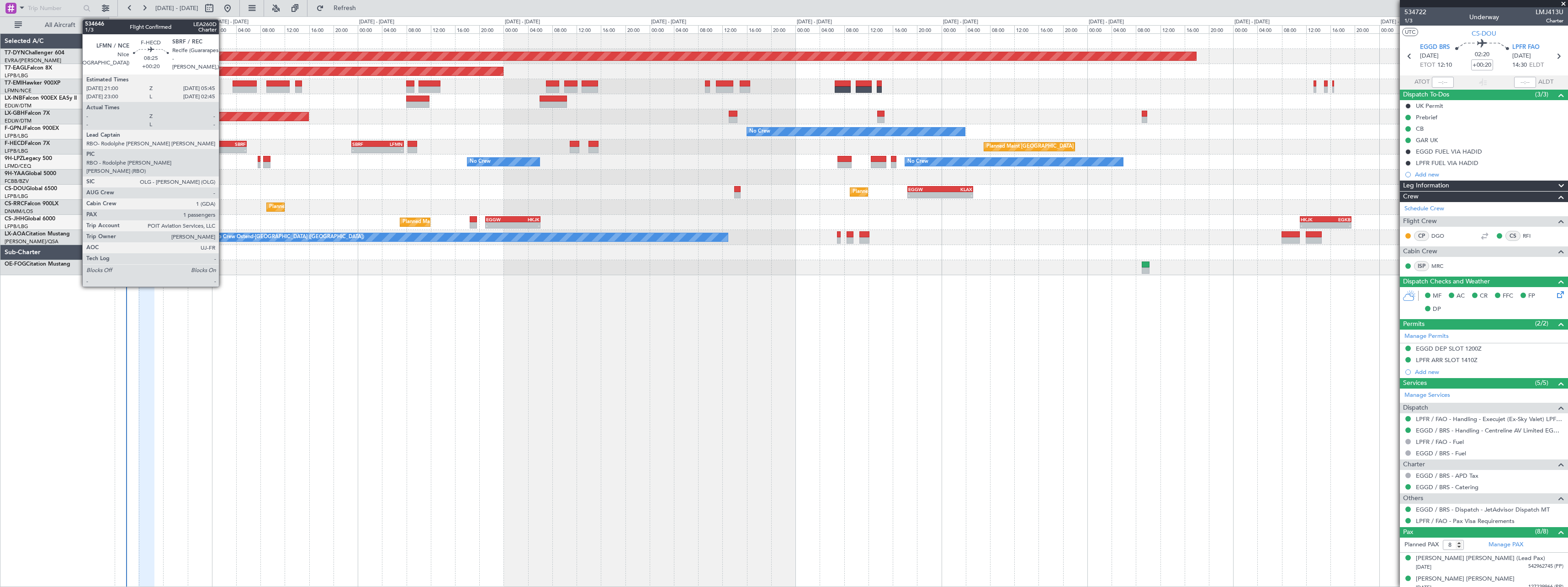
click at [223, 145] on div "SBRF" at bounding box center [232, 144] width 26 height 5
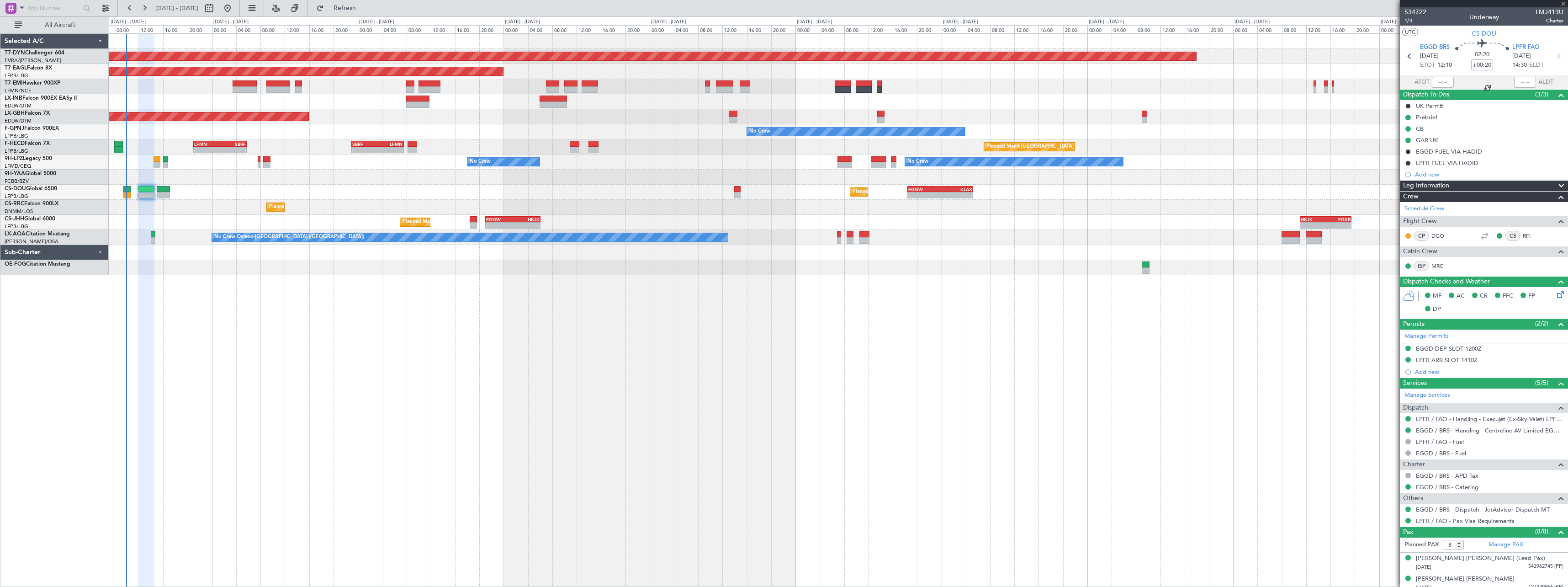
type input "1"
